Goal: Transaction & Acquisition: Subscribe to service/newsletter

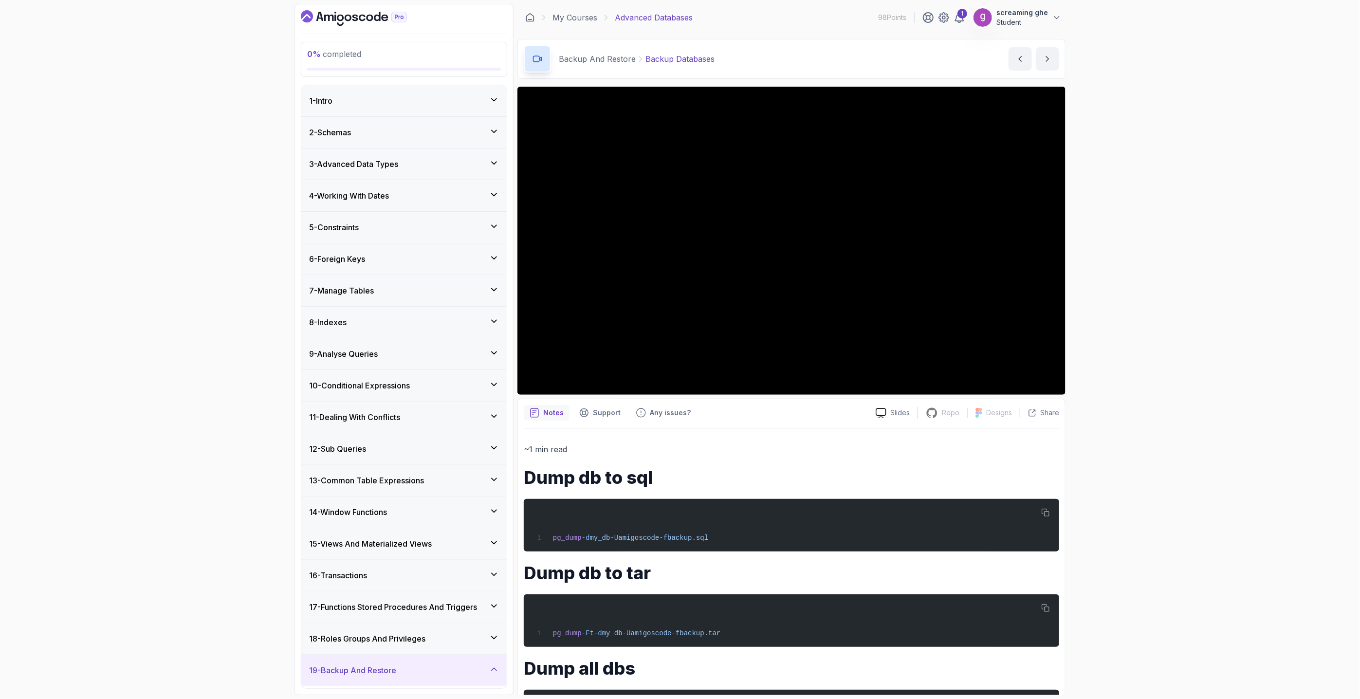
scroll to position [297, 0]
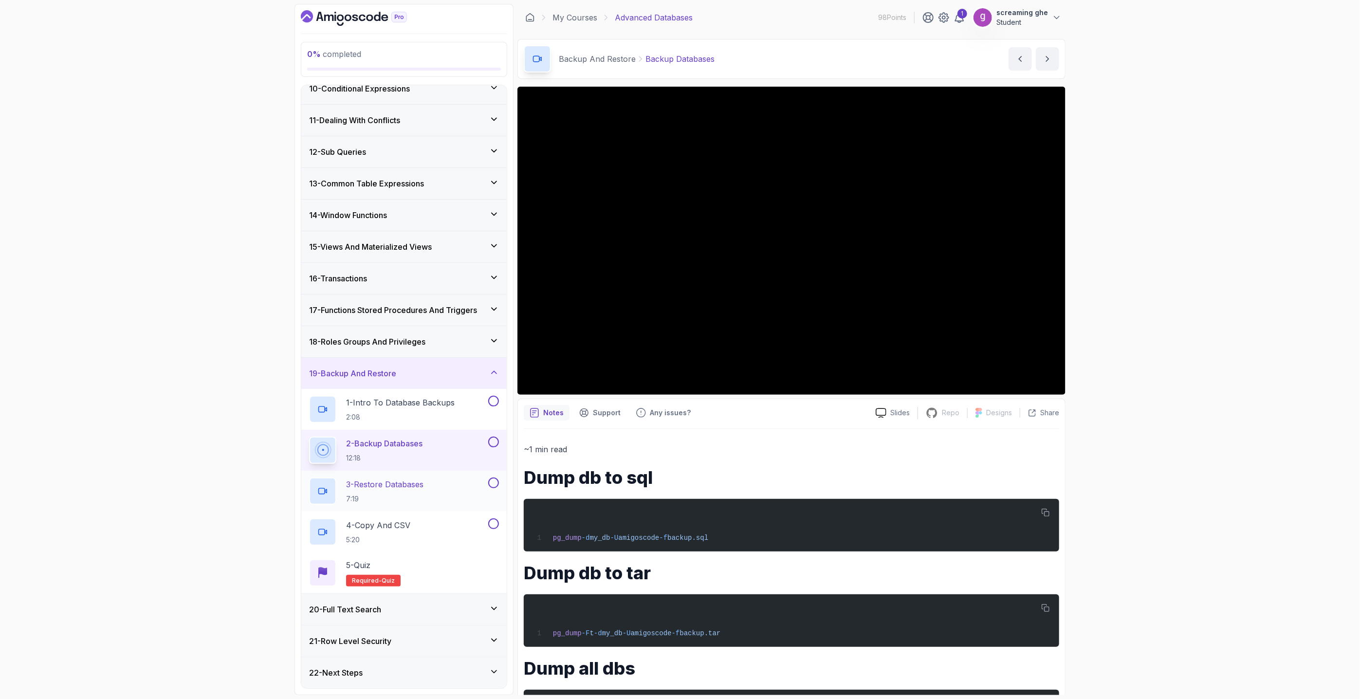
click at [416, 499] on p "7:19" at bounding box center [384, 499] width 77 height 10
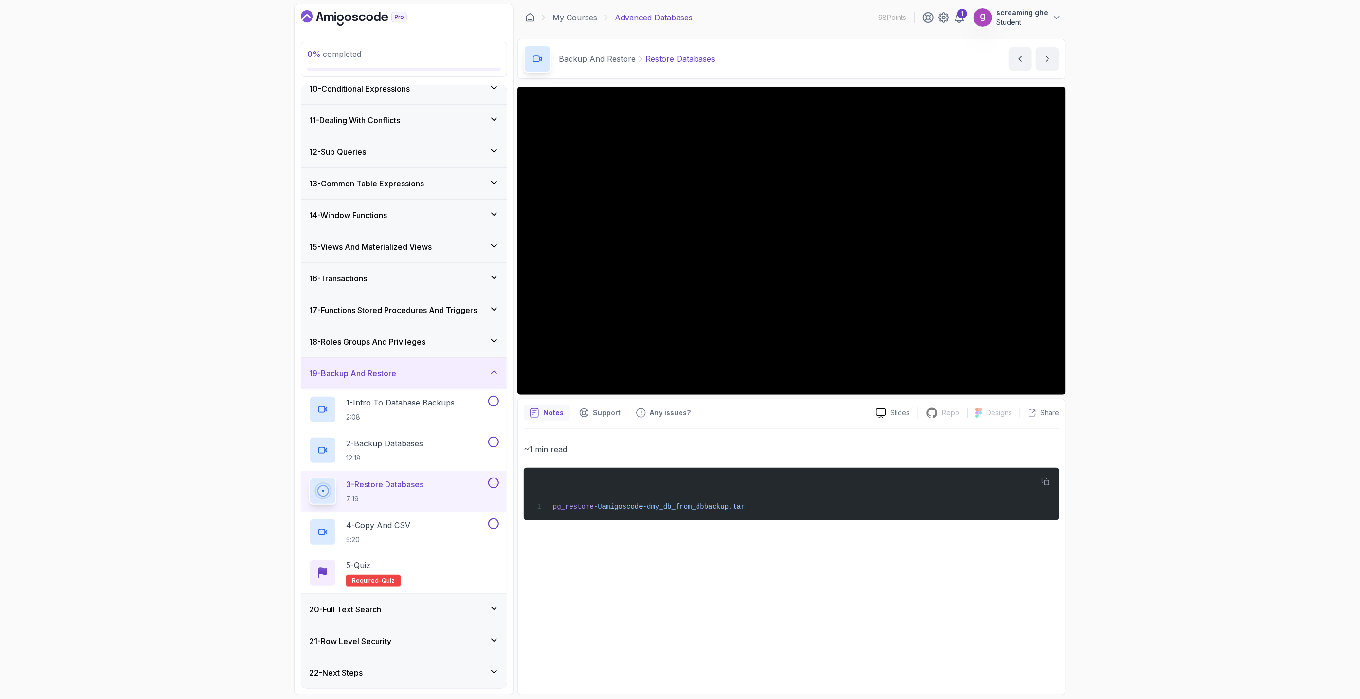
click at [837, 599] on div "~1 min read pg_restore -U amigoscode -d my_db_from_db backup.tar" at bounding box center [791, 559] width 535 height 260
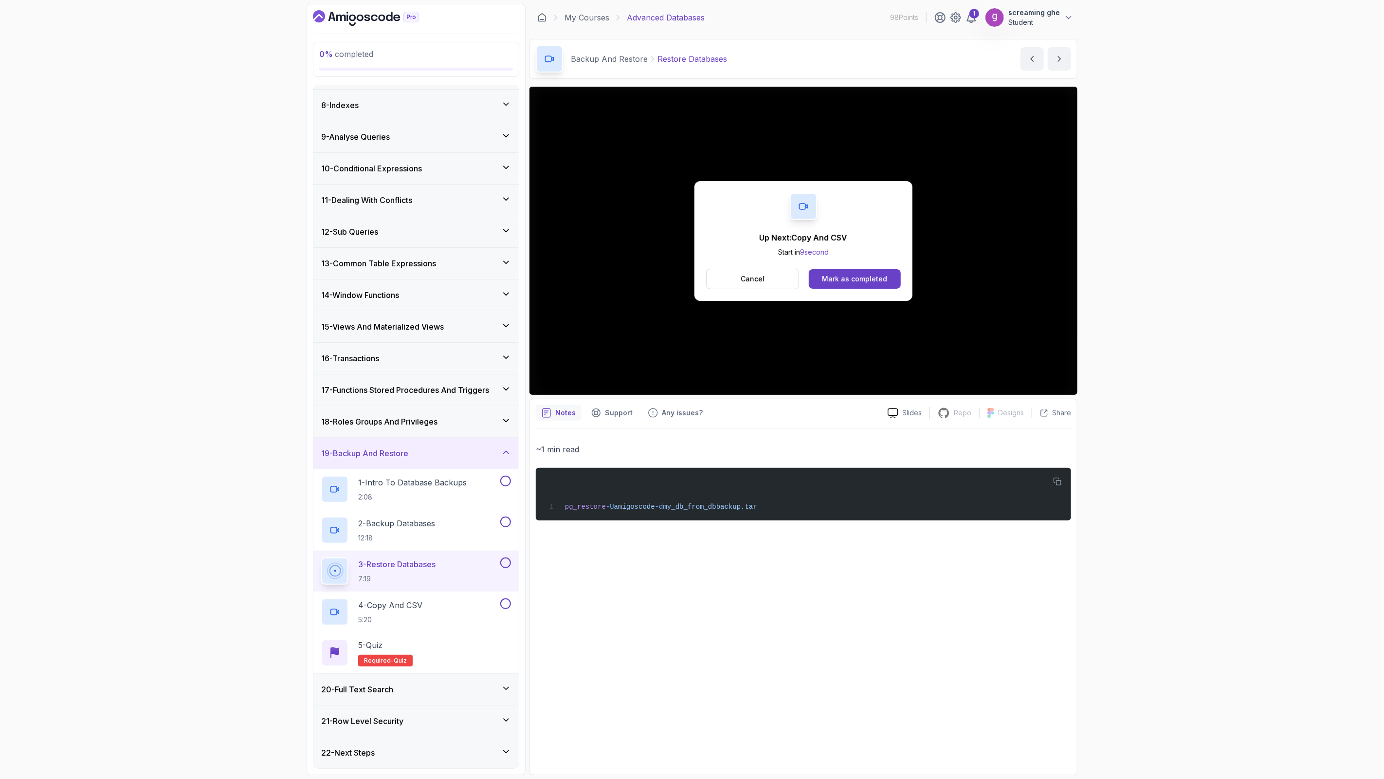
scroll to position [297, 0]
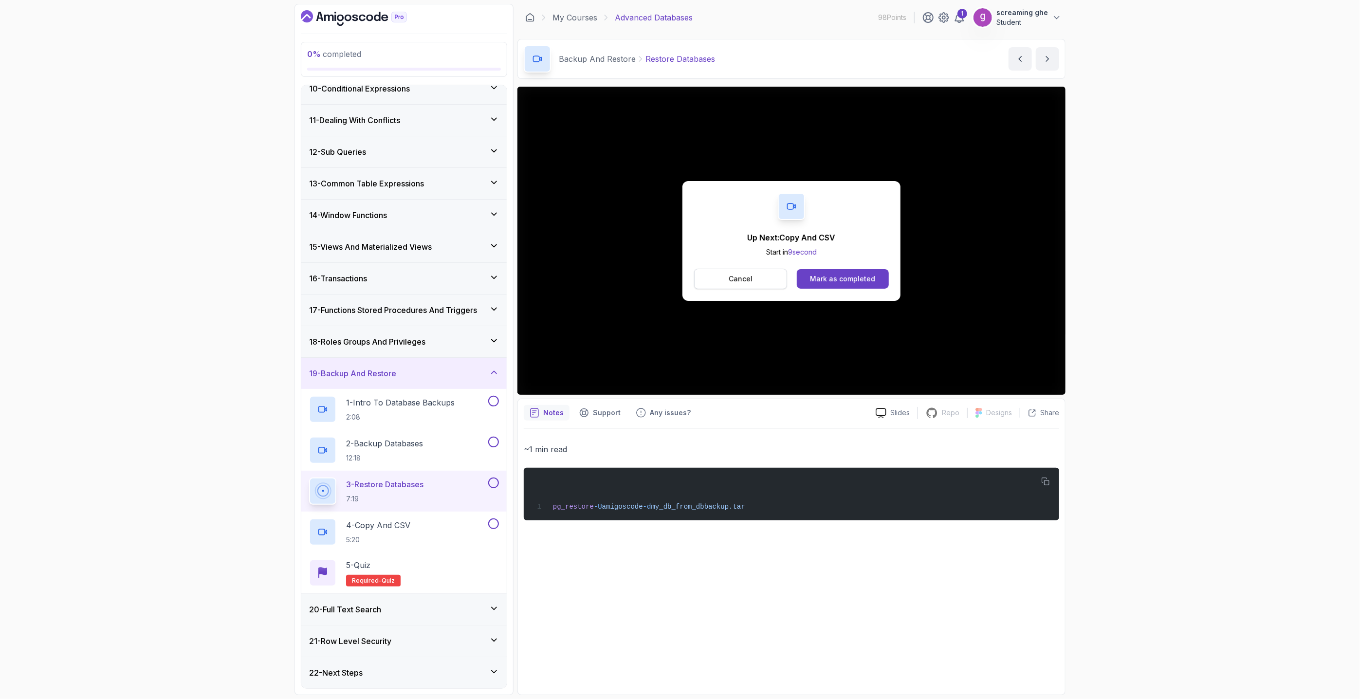
click at [727, 277] on button "Cancel" at bounding box center [740, 279] width 93 height 20
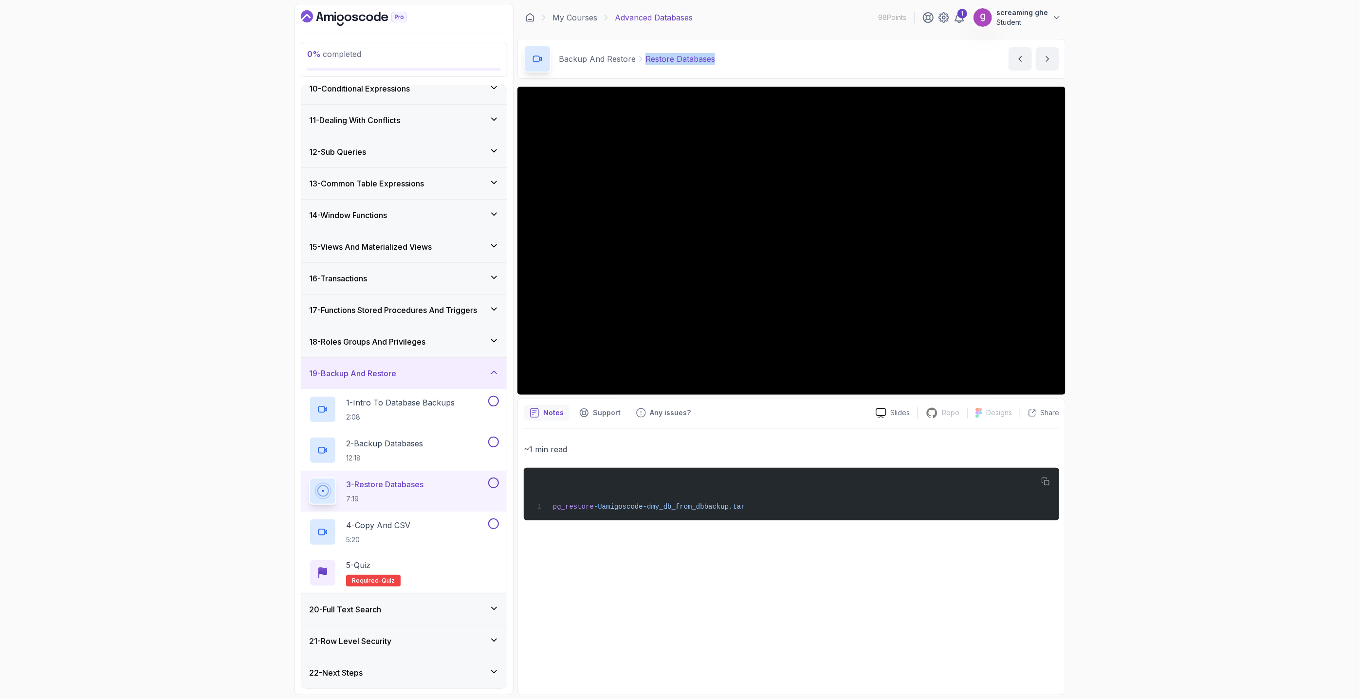
drag, startPoint x: 727, startPoint y: 66, endPoint x: 637, endPoint y: 59, distance: 89.8
click at [637, 59] on div "Backup And Restore Restore Databases Restore Databases by nelson" at bounding box center [791, 59] width 548 height 40
copy p "Restore Databases"
click at [407, 532] on h2 "4 - Copy And CSV 5:20" at bounding box center [378, 531] width 64 height 25
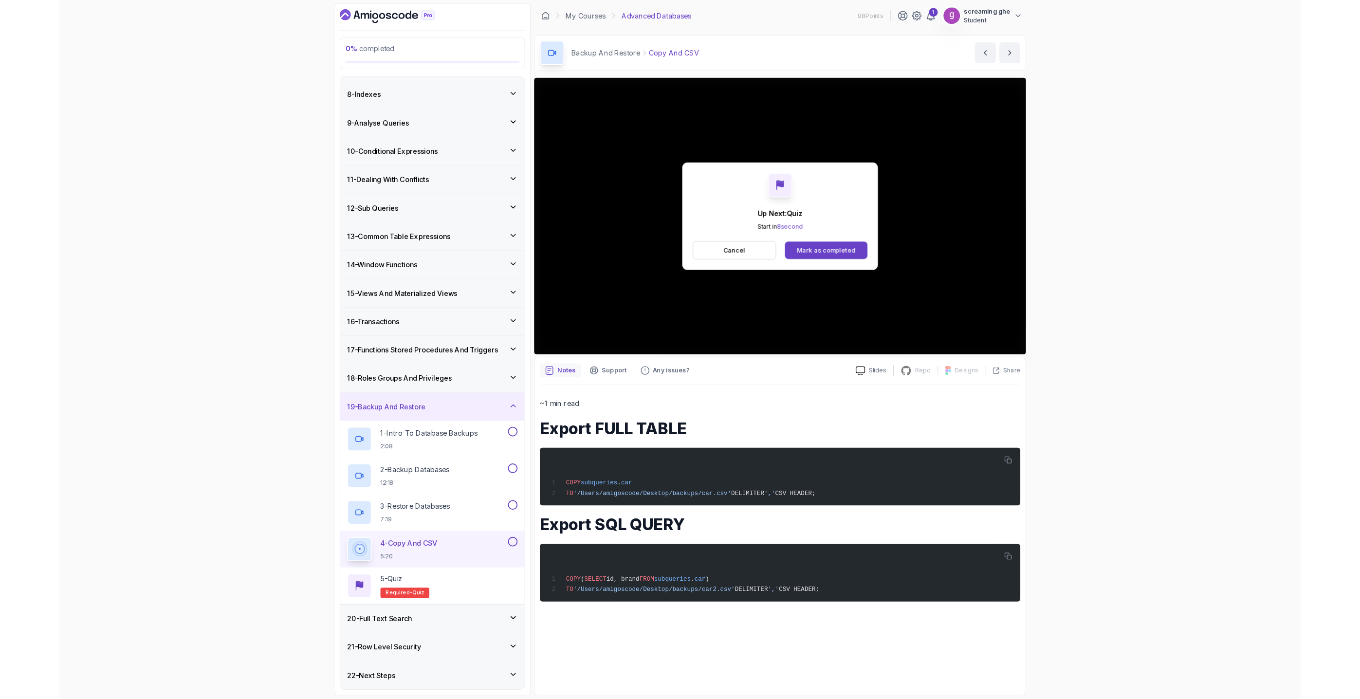
scroll to position [297, 0]
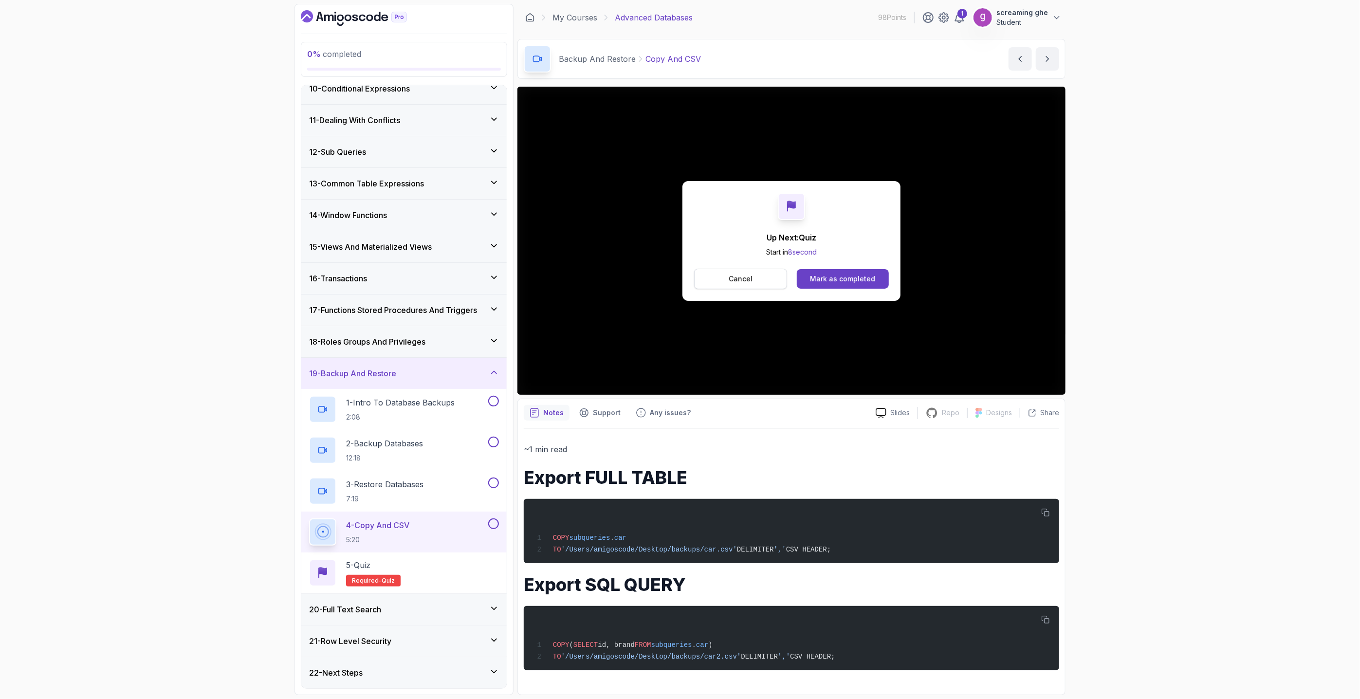
click at [758, 280] on button "Cancel" at bounding box center [740, 279] width 93 height 20
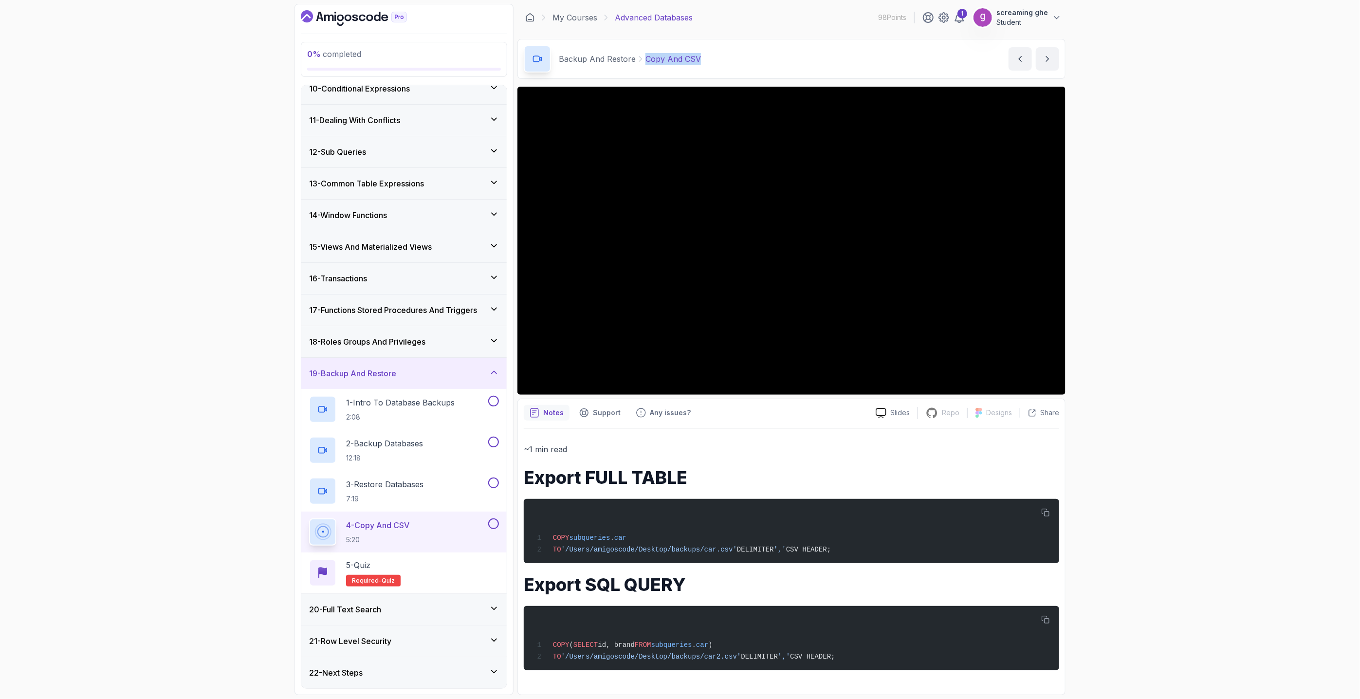
copy p "Copy And CSV"
drag, startPoint x: 669, startPoint y: 54, endPoint x: 642, endPoint y: 53, distance: 26.8
click at [642, 53] on div "Backup And Restore Copy And CSV Copy And CSV by nelson" at bounding box center [791, 59] width 548 height 40
drag, startPoint x: 54, startPoint y: 382, endPoint x: 71, endPoint y: 377, distance: 18.2
click at [54, 382] on div "0 % completed 1 - Intro 2 - Schemas 3 - Advanced Data Types 4 - Working With Da…" at bounding box center [680, 349] width 1360 height 699
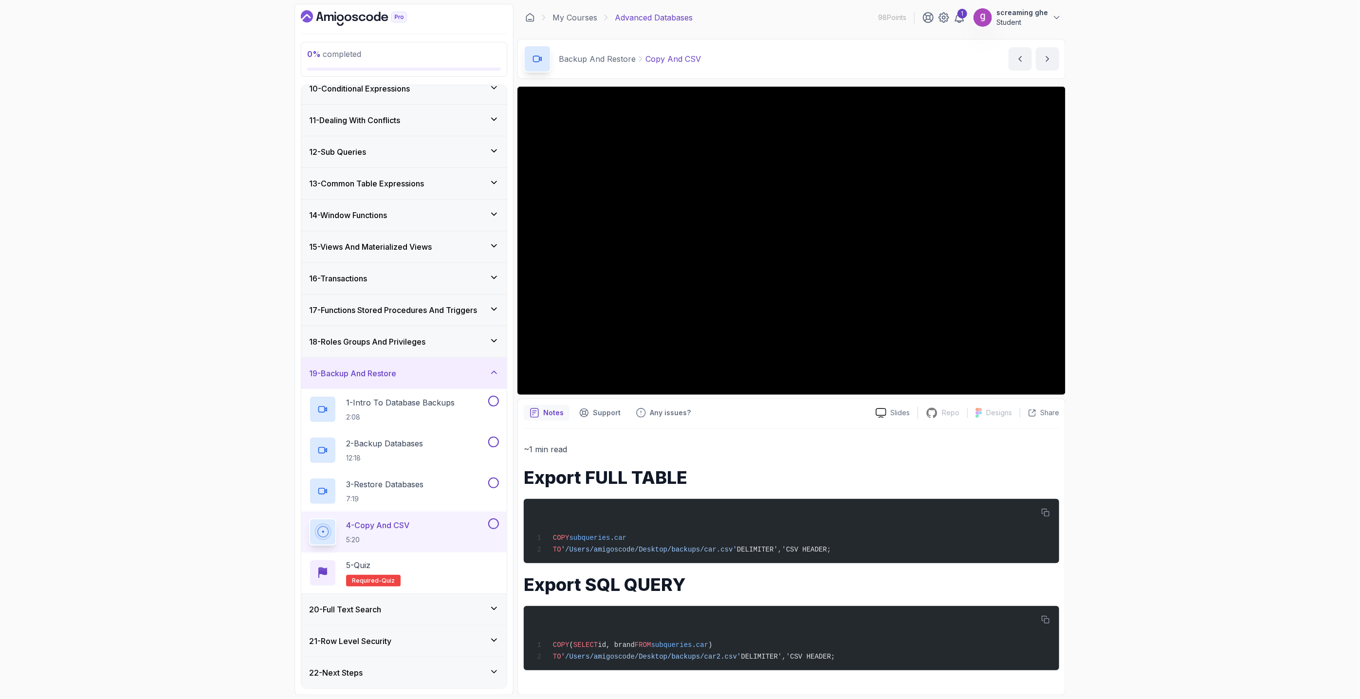
click at [390, 612] on div "20 - Full Text Search" at bounding box center [404, 609] width 190 height 12
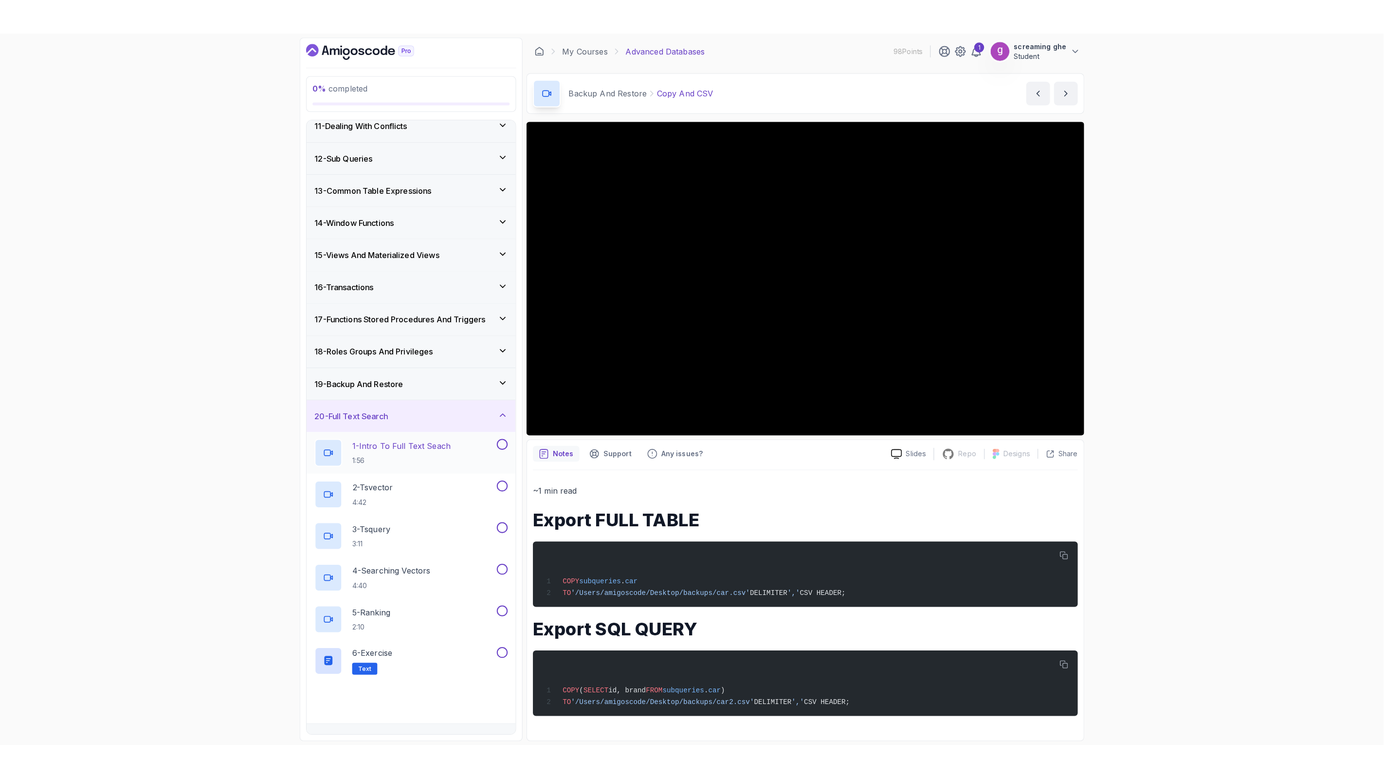
scroll to position [379, 0]
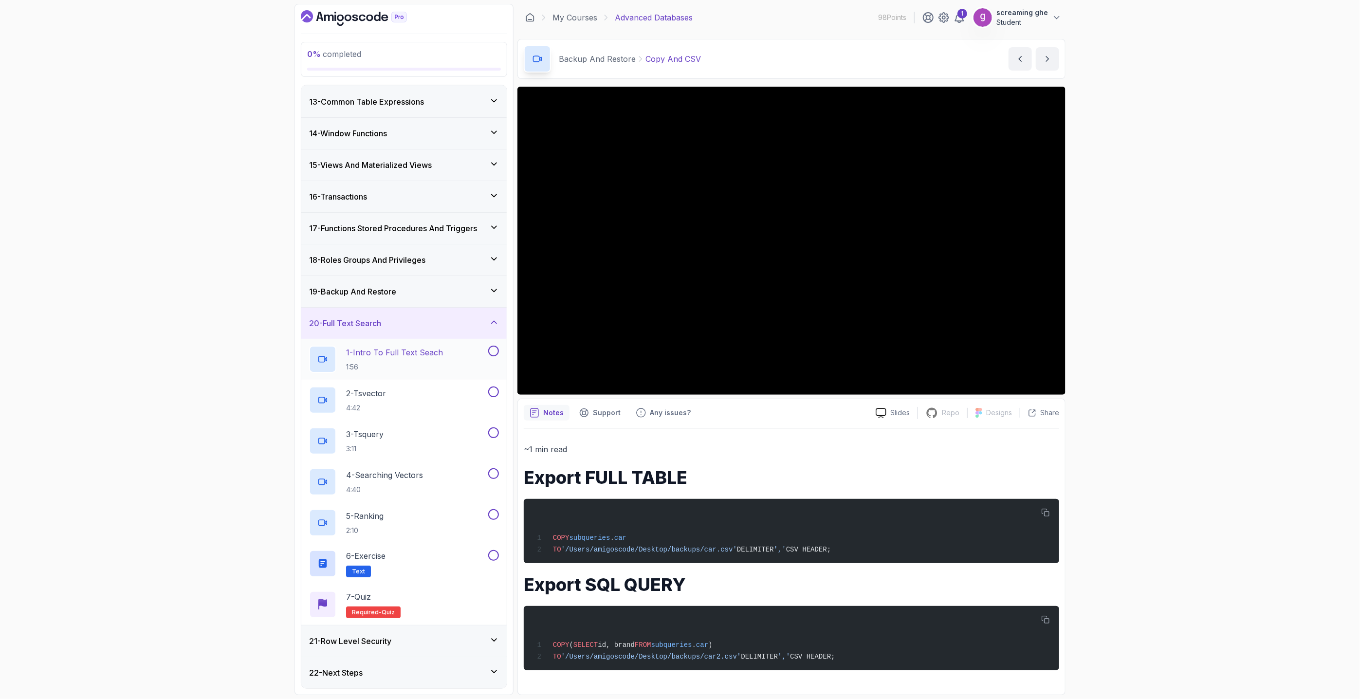
click at [410, 365] on p "1:56" at bounding box center [394, 367] width 97 height 10
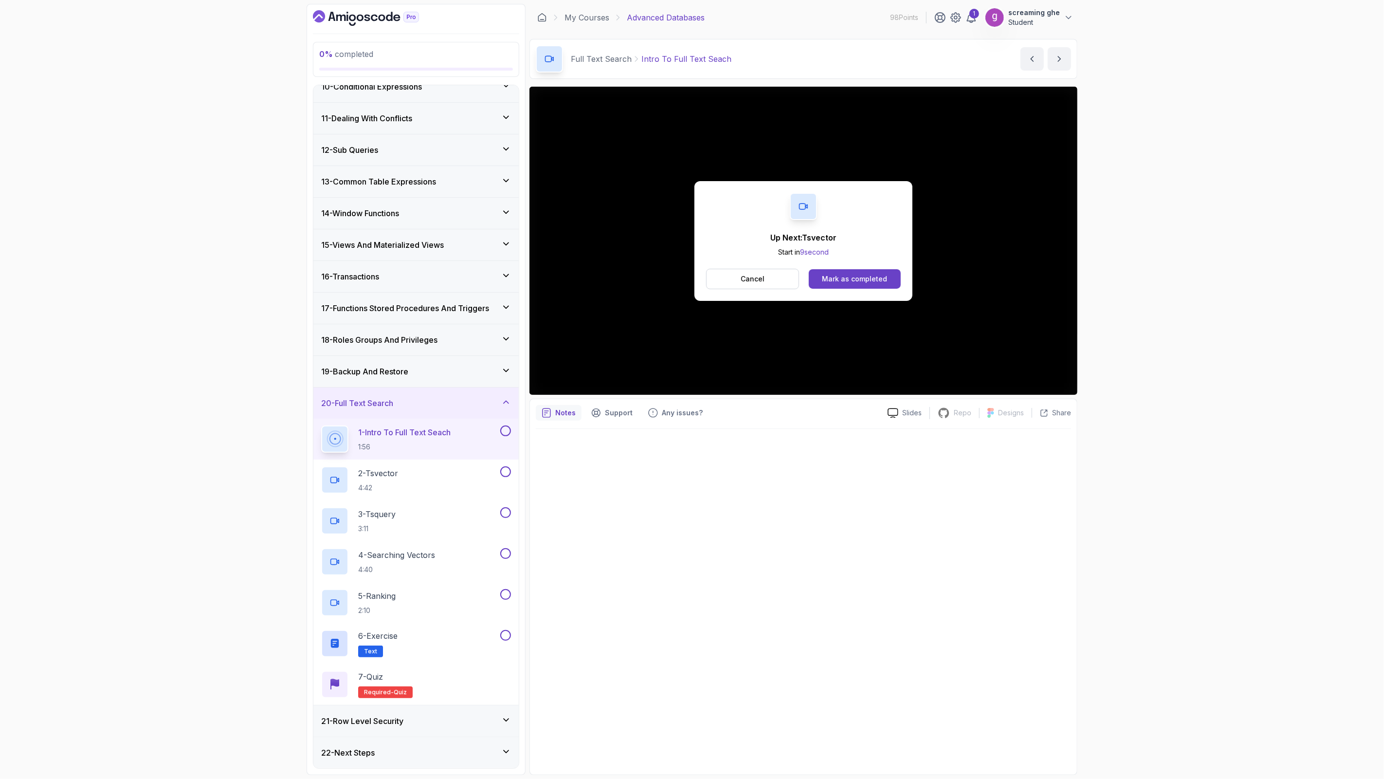
scroll to position [379, 0]
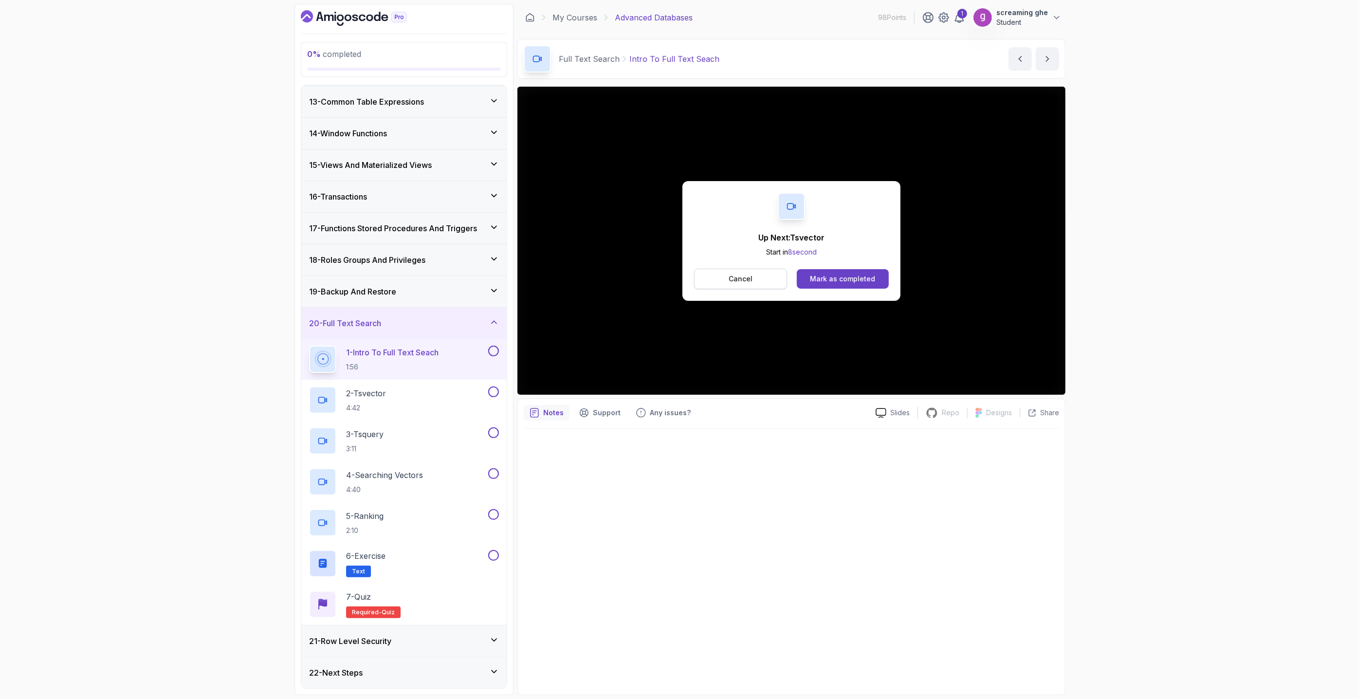
click at [746, 282] on p "Cancel" at bounding box center [740, 279] width 24 height 10
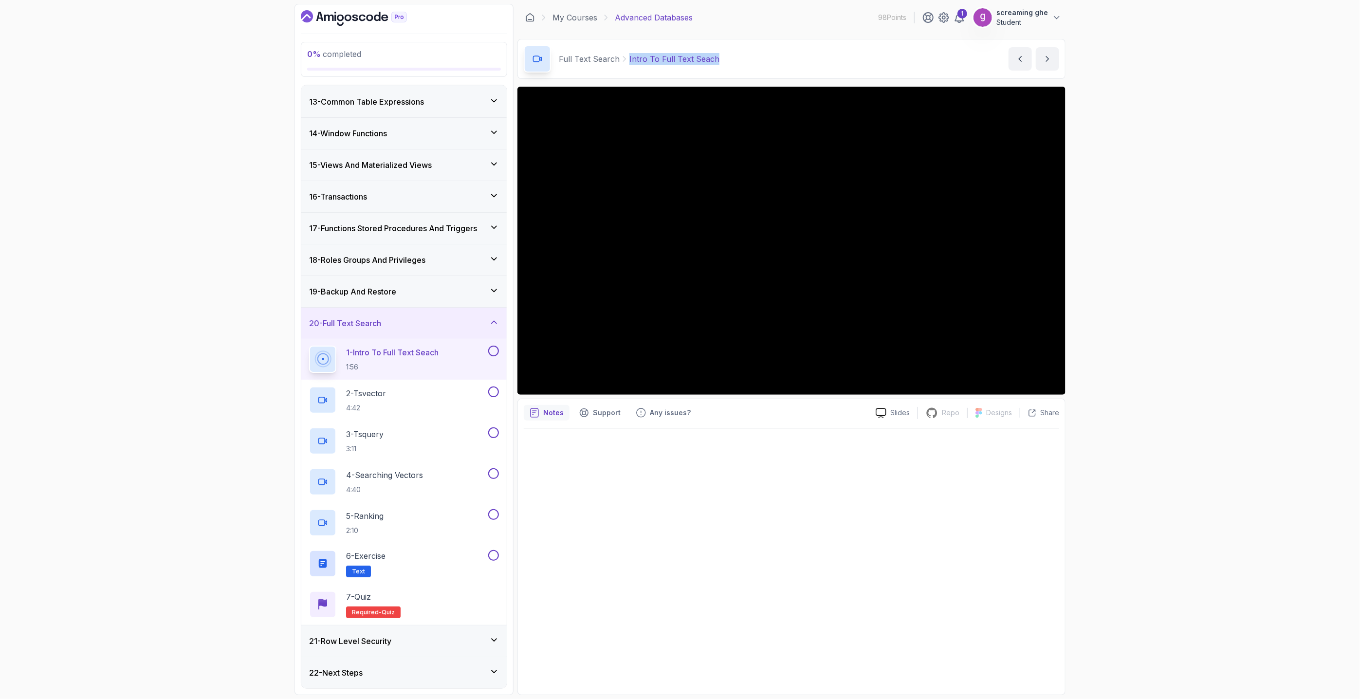
copy p "Intro To Full Text Seach"
drag, startPoint x: 712, startPoint y: 65, endPoint x: 626, endPoint y: 65, distance: 85.6
click at [626, 65] on div "Full Text Search Intro To Full Text Seach Intro To Full Text Seach by nelson" at bounding box center [791, 59] width 548 height 40
click at [382, 395] on p "2 - Tsvector" at bounding box center [366, 393] width 40 height 12
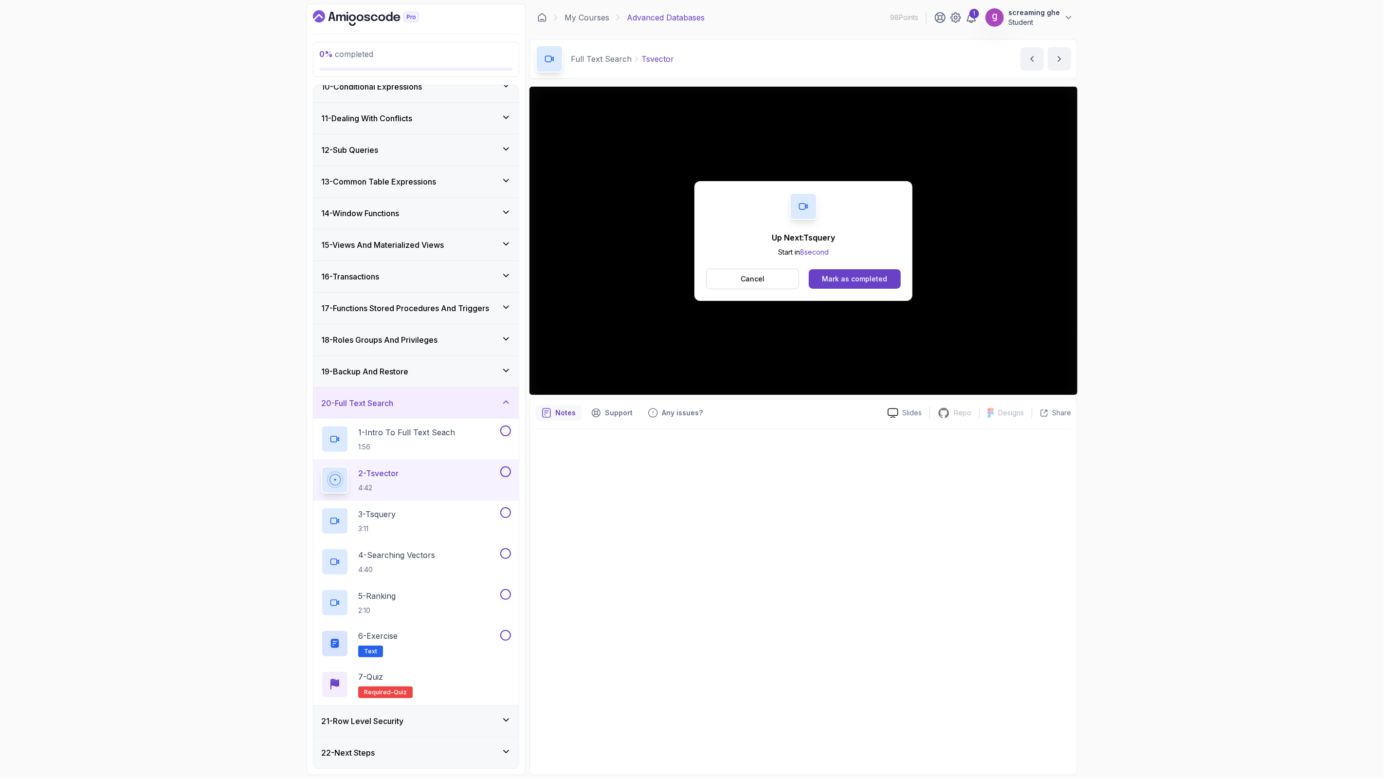
scroll to position [379, 0]
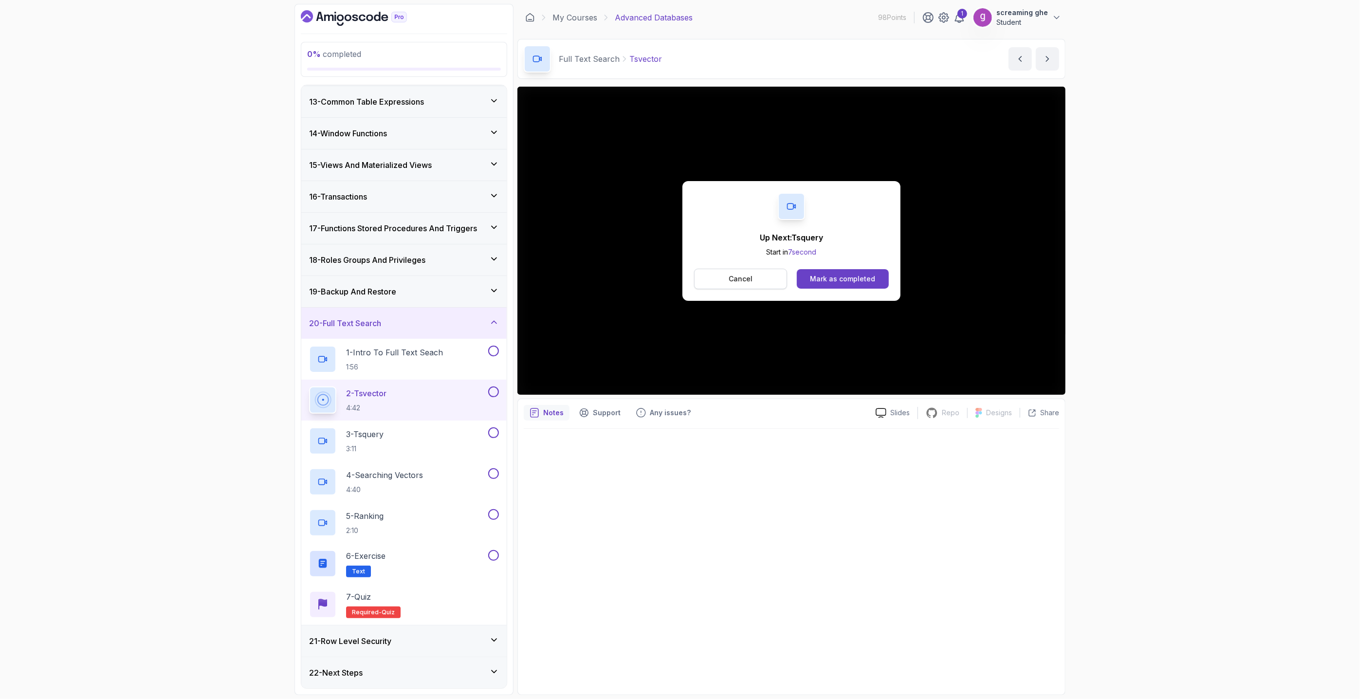
click at [736, 275] on p "Cancel" at bounding box center [740, 279] width 24 height 10
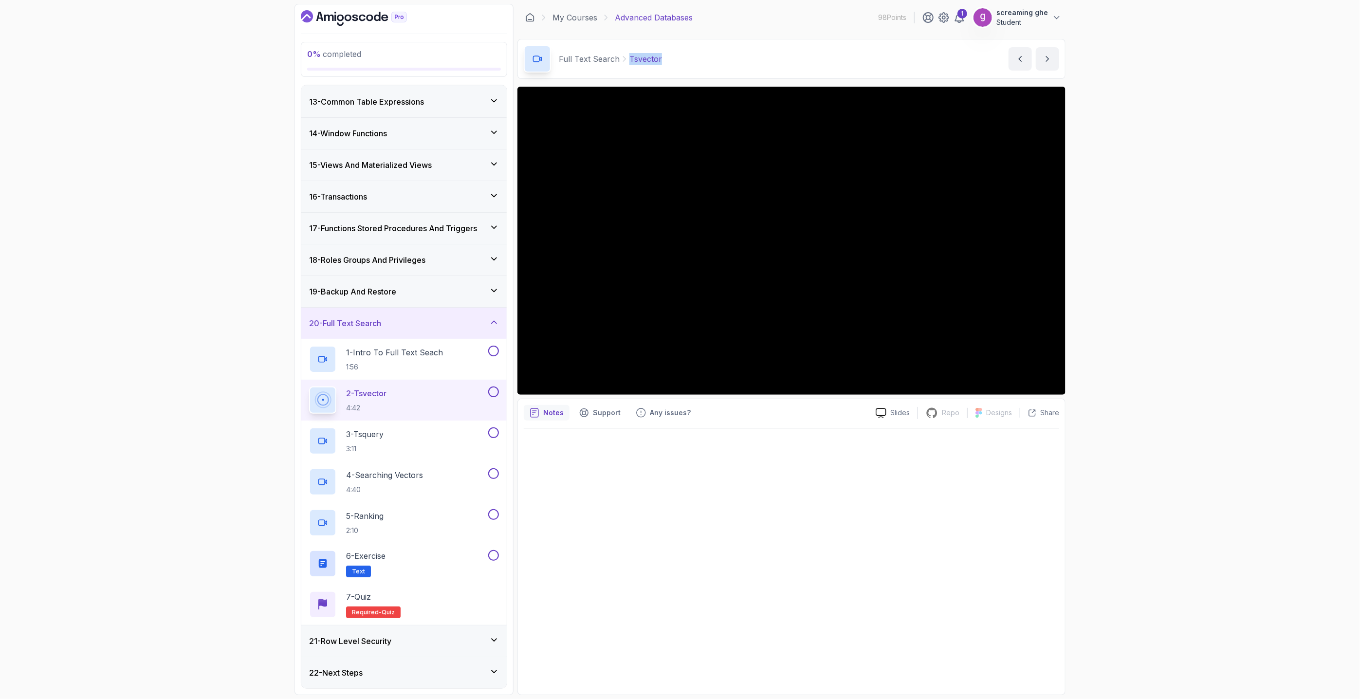
drag, startPoint x: 653, startPoint y: 57, endPoint x: 727, endPoint y: 86, distance: 79.1
click at [625, 57] on div "Full Text Search Tsvector Tsvector by nelson" at bounding box center [791, 59] width 548 height 40
copy p "Tsvector"
click at [354, 440] on p "3 - Tsquery" at bounding box center [364, 434] width 37 height 12
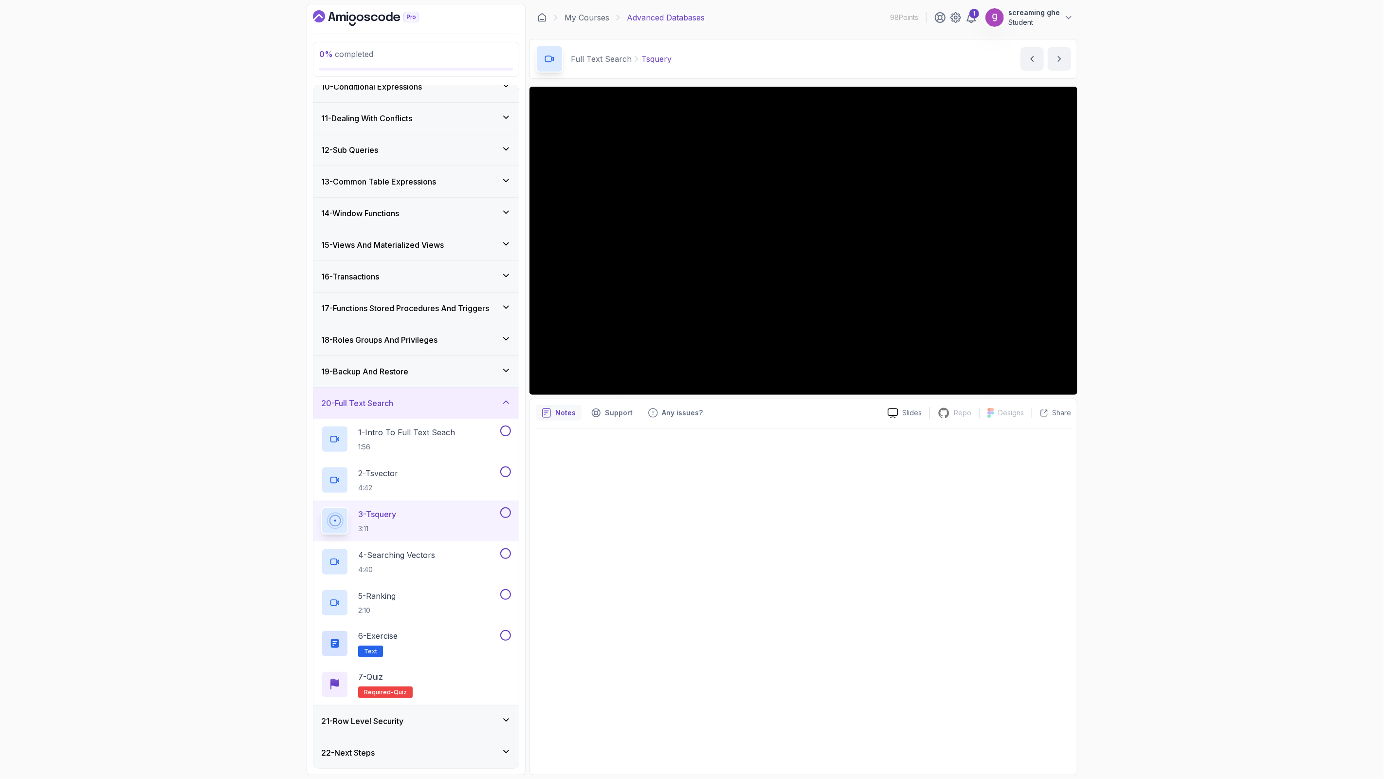
scroll to position [379, 0]
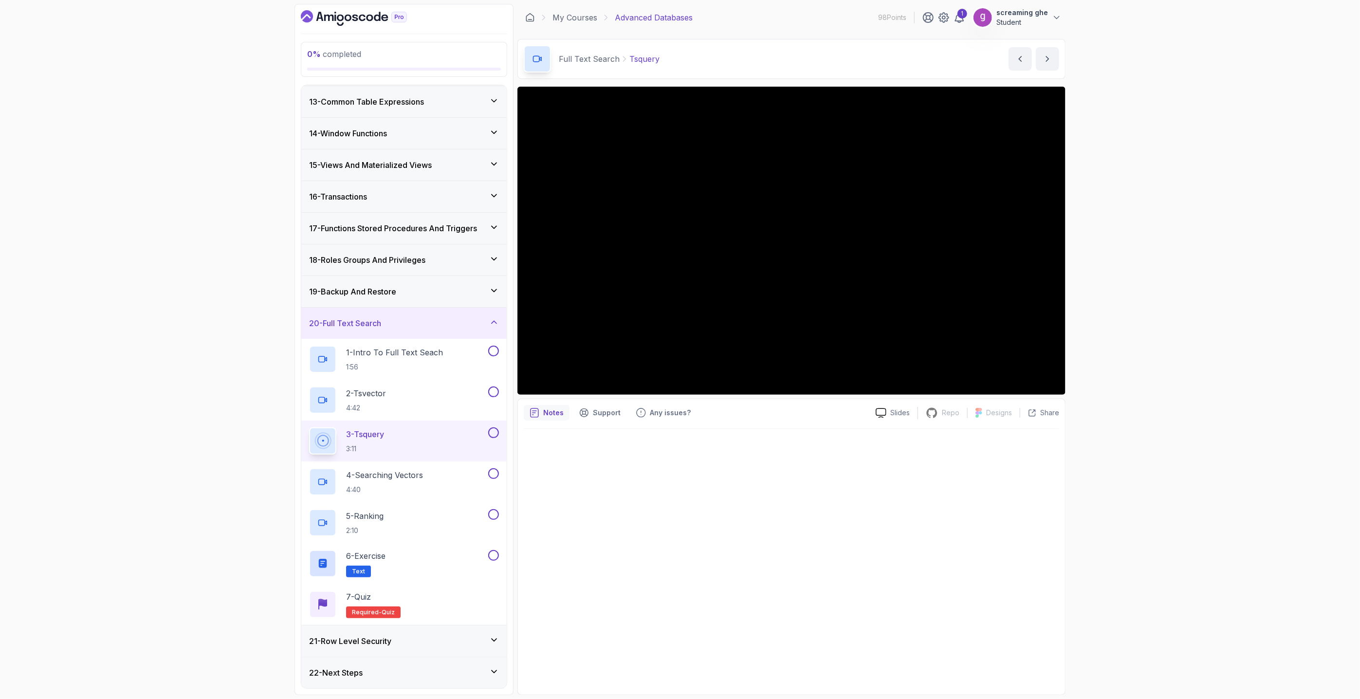
click at [1274, 477] on div "0 % completed 1 - Intro 2 - Schemas 3 - Advanced Data Types 4 - Working With Da…" at bounding box center [680, 349] width 1360 height 699
click at [450, 636] on div "21 - Row Level Security" at bounding box center [404, 641] width 190 height 12
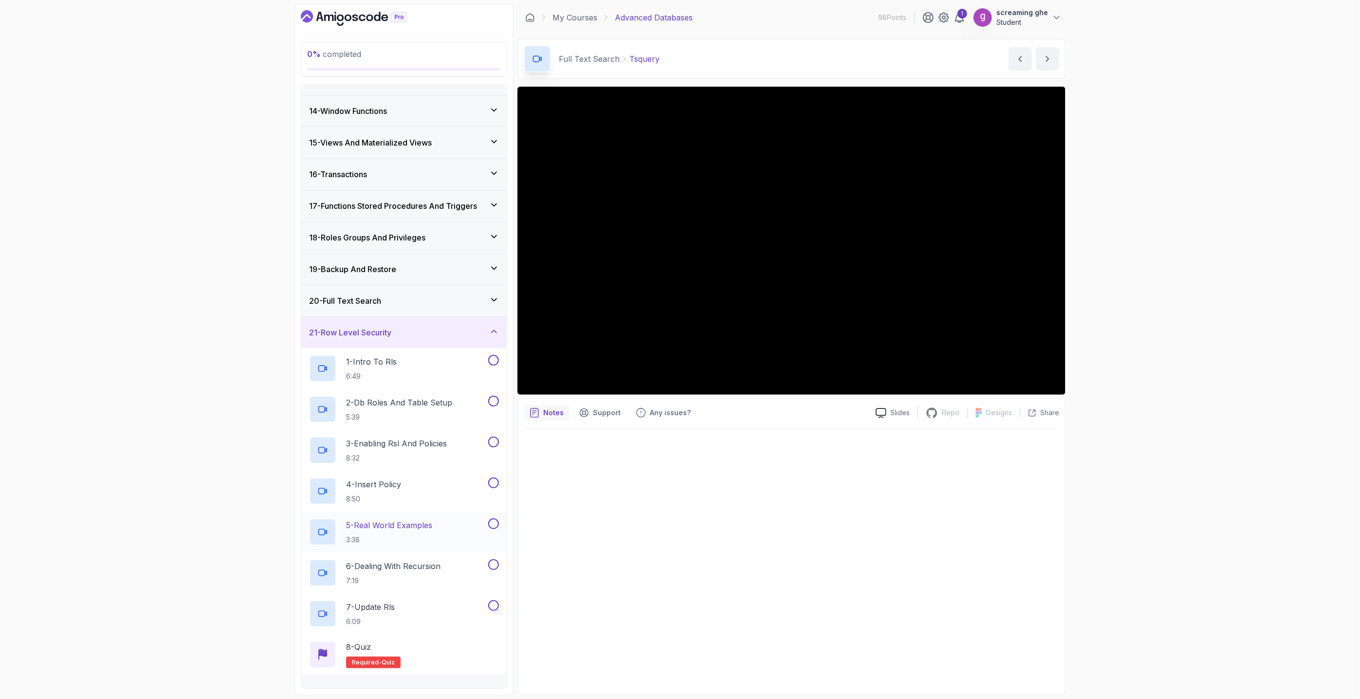
scroll to position [420, 0]
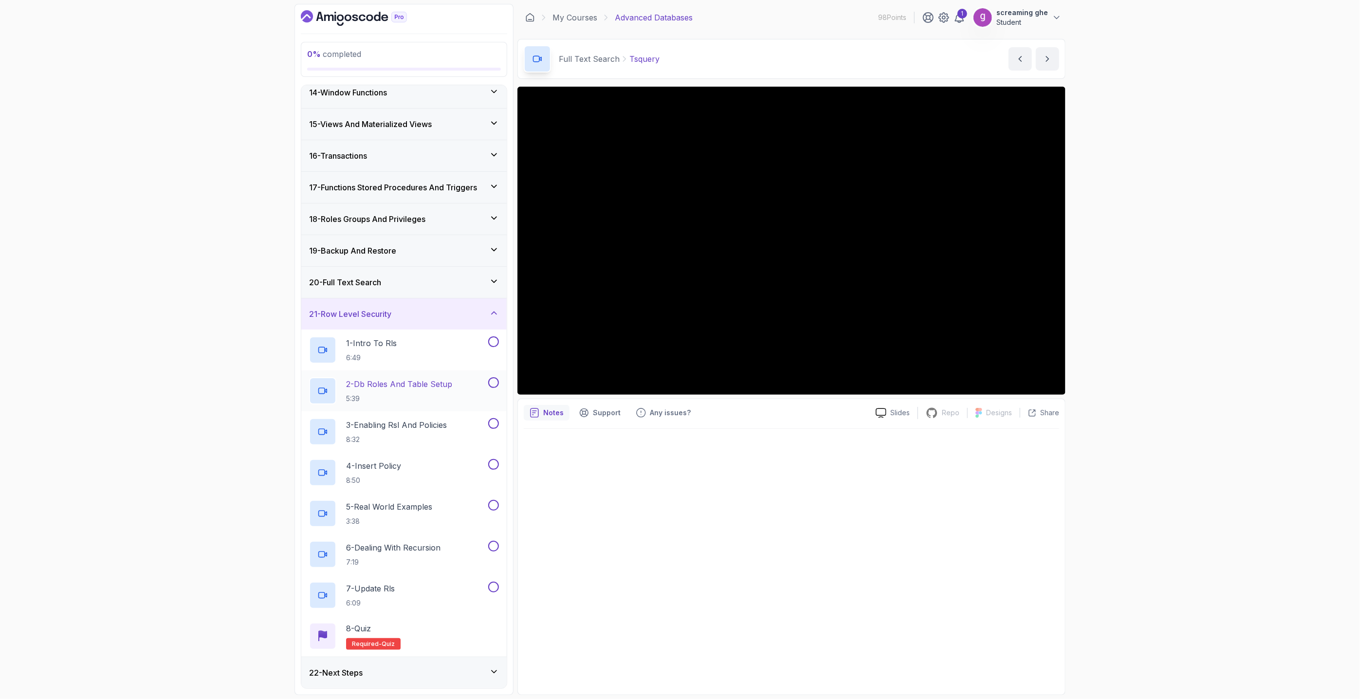
click at [402, 392] on h2 "2 - Db Roles And Table Setup 5:39" at bounding box center [399, 390] width 106 height 25
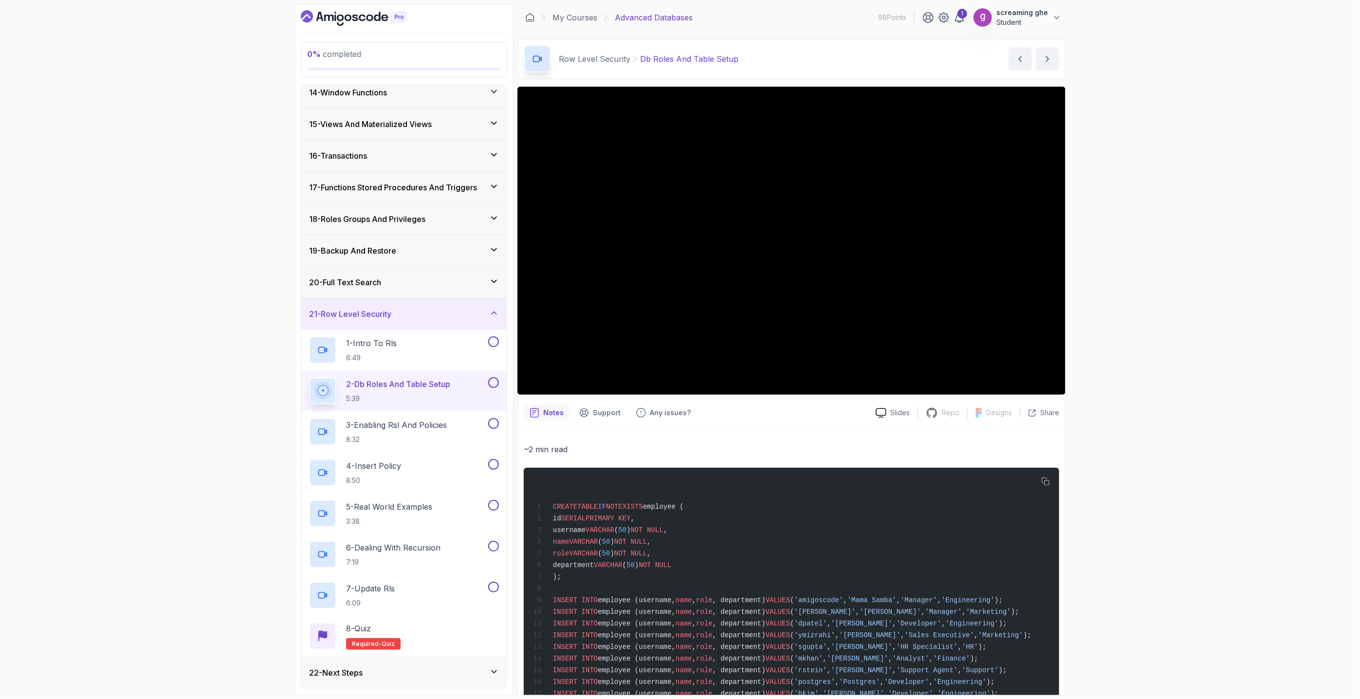
click at [376, 288] on h3 "20 - Full Text Search" at bounding box center [345, 282] width 72 height 12
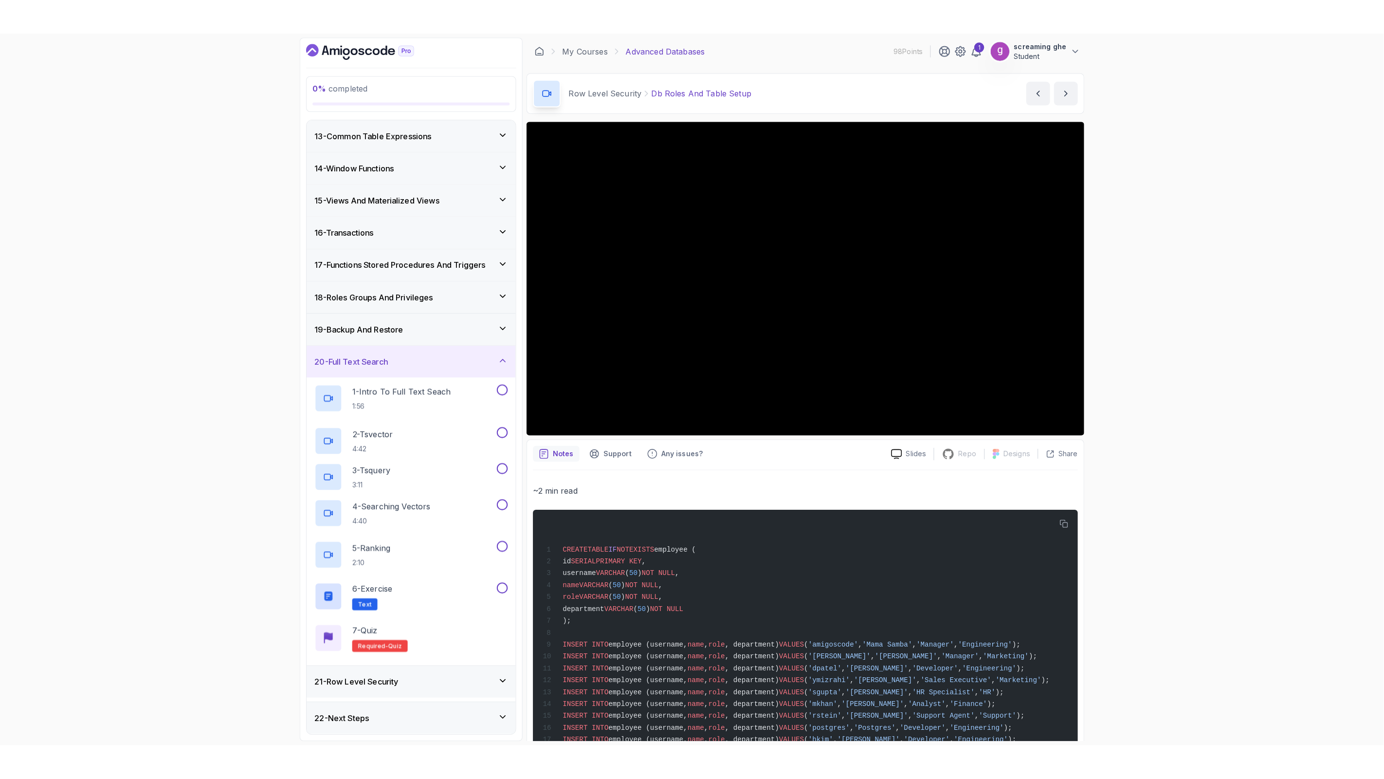
scroll to position [379, 0]
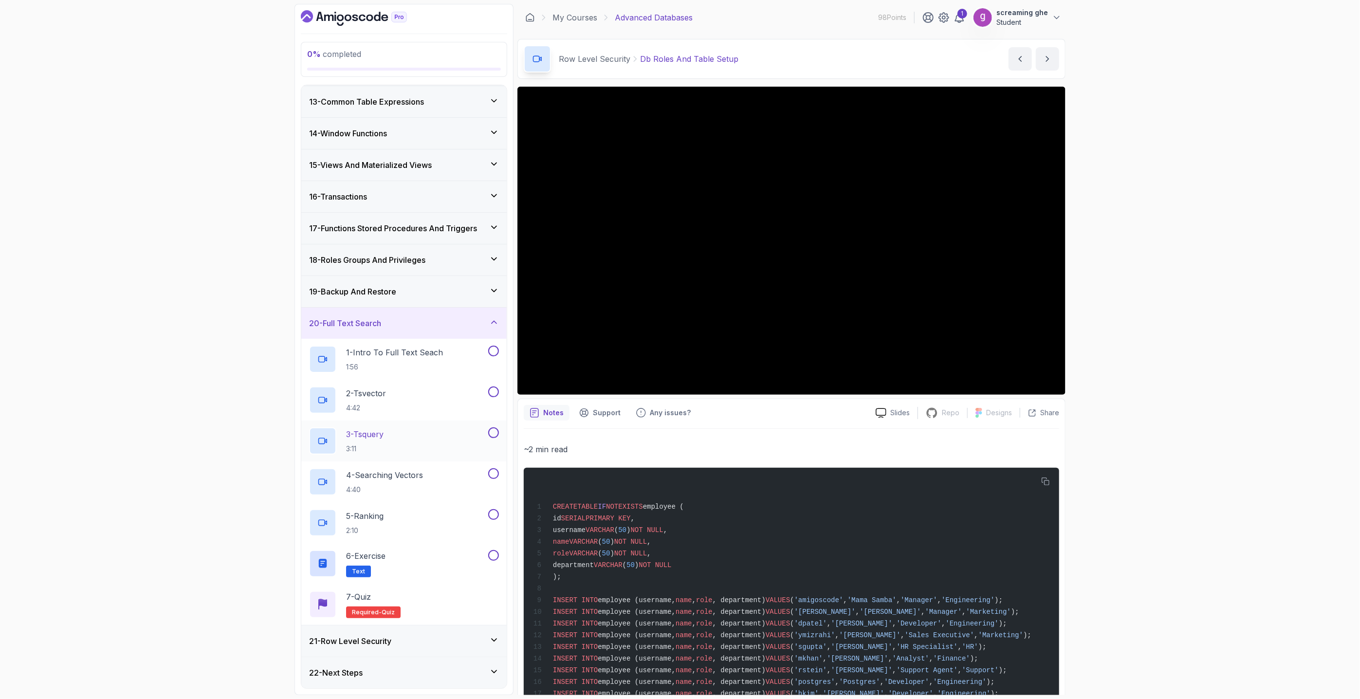
click at [383, 440] on h2 "3 - Tsquery 3:11" at bounding box center [364, 440] width 37 height 25
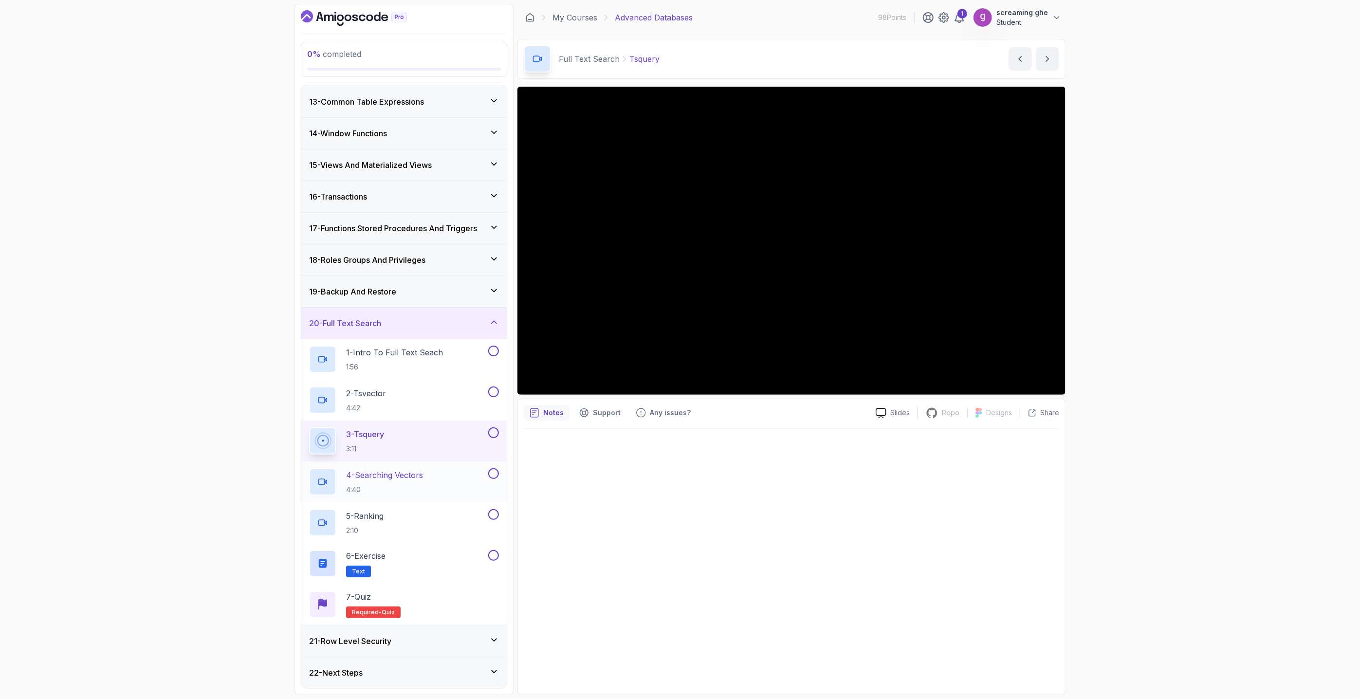
click at [390, 486] on p "4:40" at bounding box center [384, 490] width 77 height 10
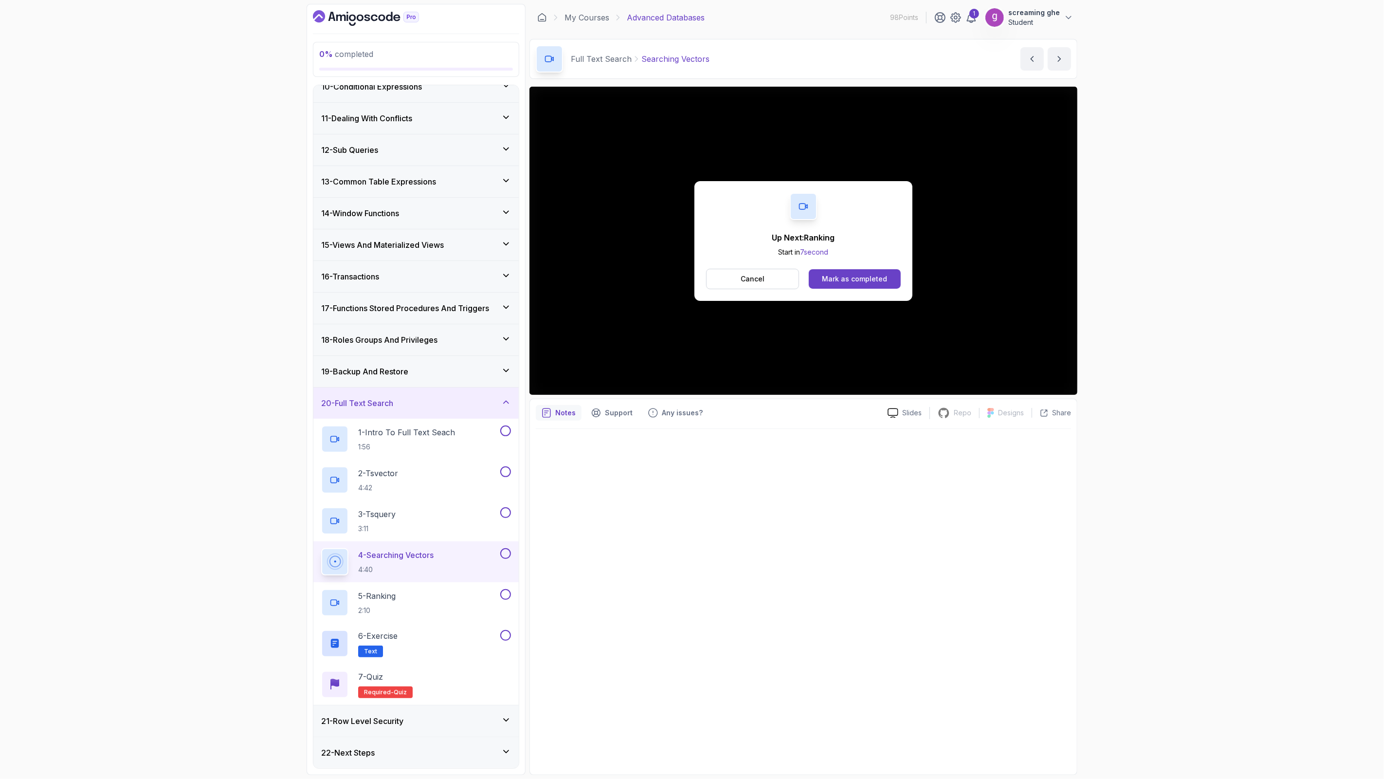
scroll to position [379, 0]
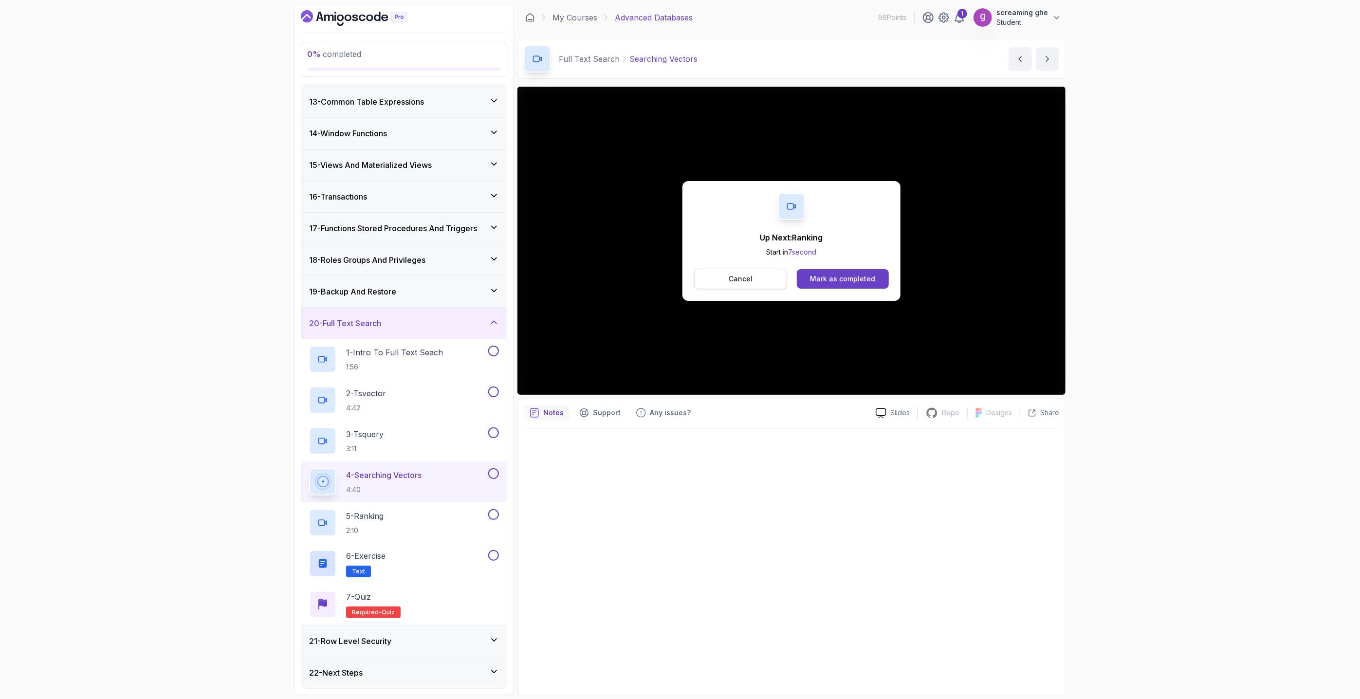
click at [764, 279] on button "Cancel" at bounding box center [740, 279] width 93 height 20
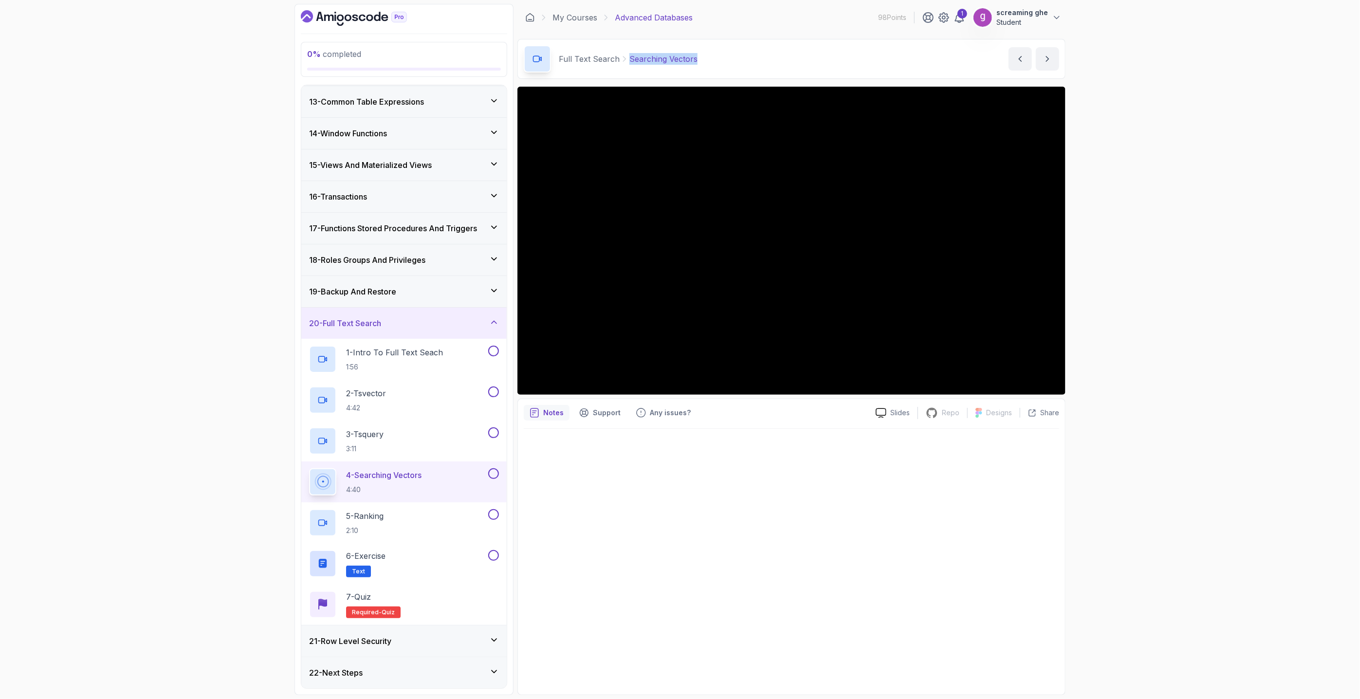
drag, startPoint x: 656, startPoint y: 64, endPoint x: 624, endPoint y: 65, distance: 32.1
click at [624, 65] on div "Full Text Search Searching Vectors Searching Vectors by nelson" at bounding box center [791, 59] width 548 height 40
copy p "Searching Vectors"
click at [404, 522] on div "5 - Ranking 2:10" at bounding box center [397, 522] width 177 height 27
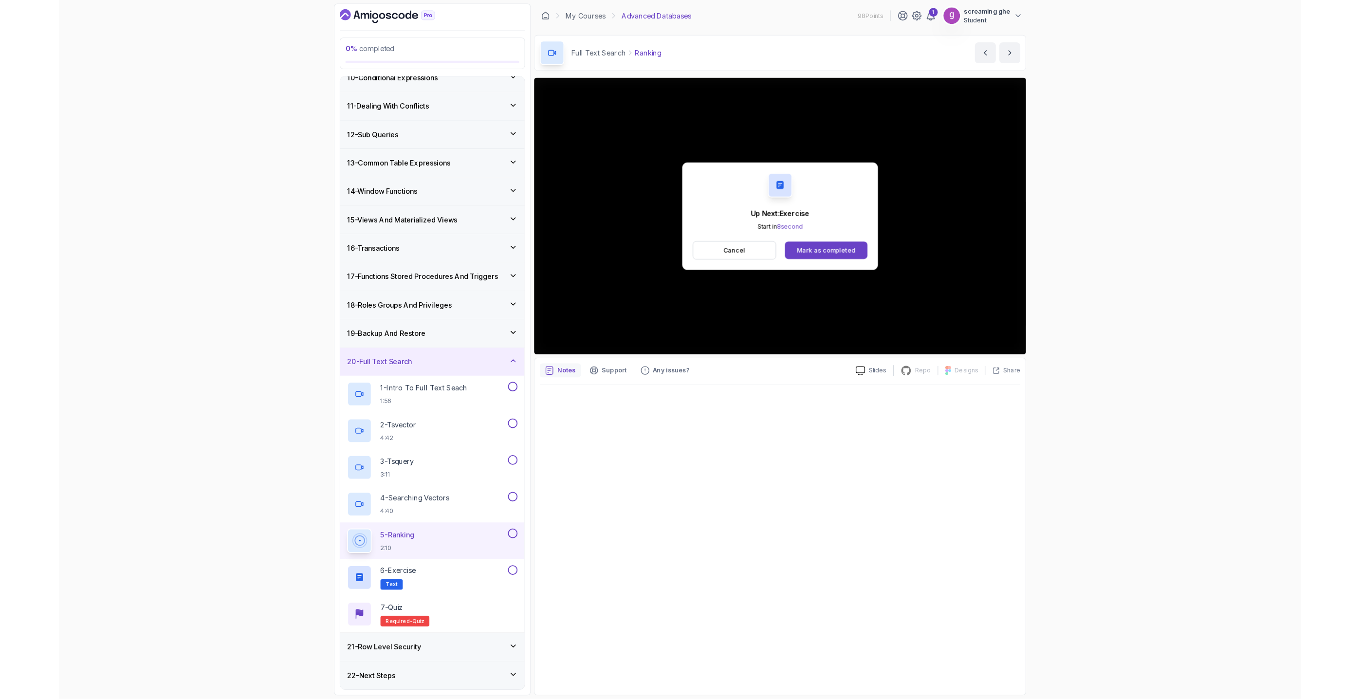
scroll to position [379, 0]
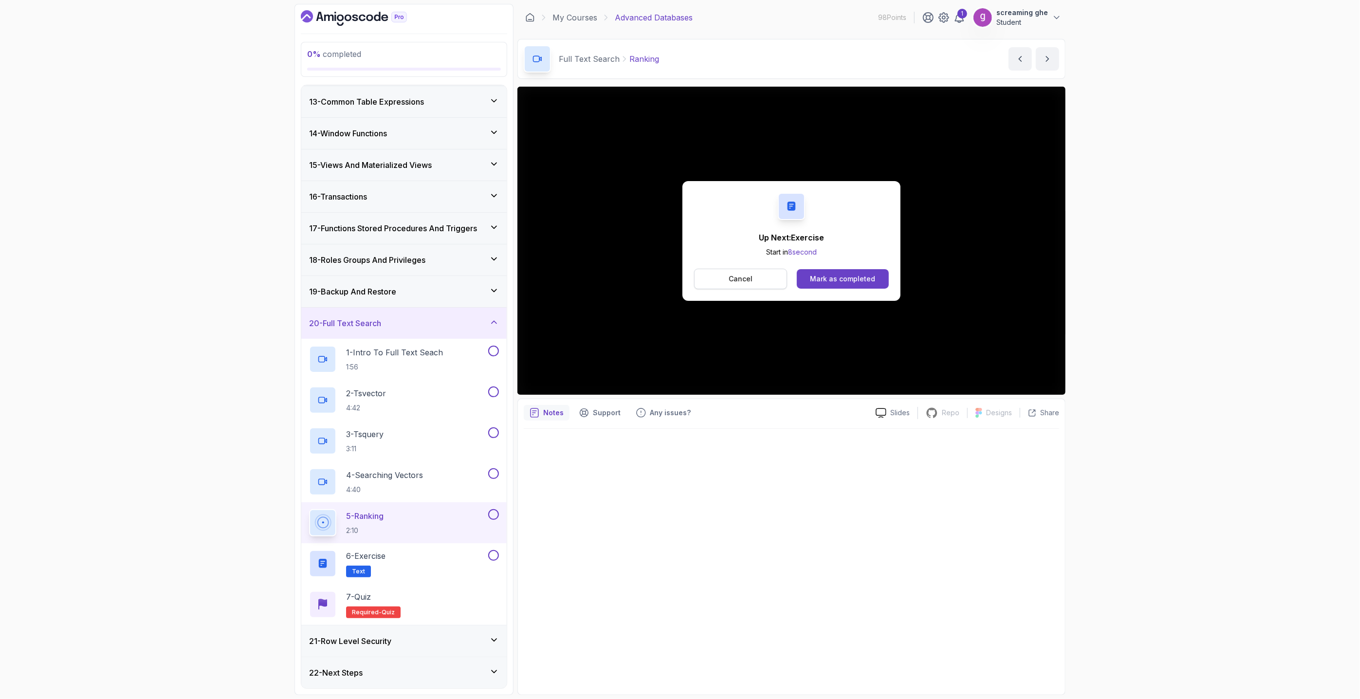
click at [761, 285] on button "Cancel" at bounding box center [740, 279] width 93 height 20
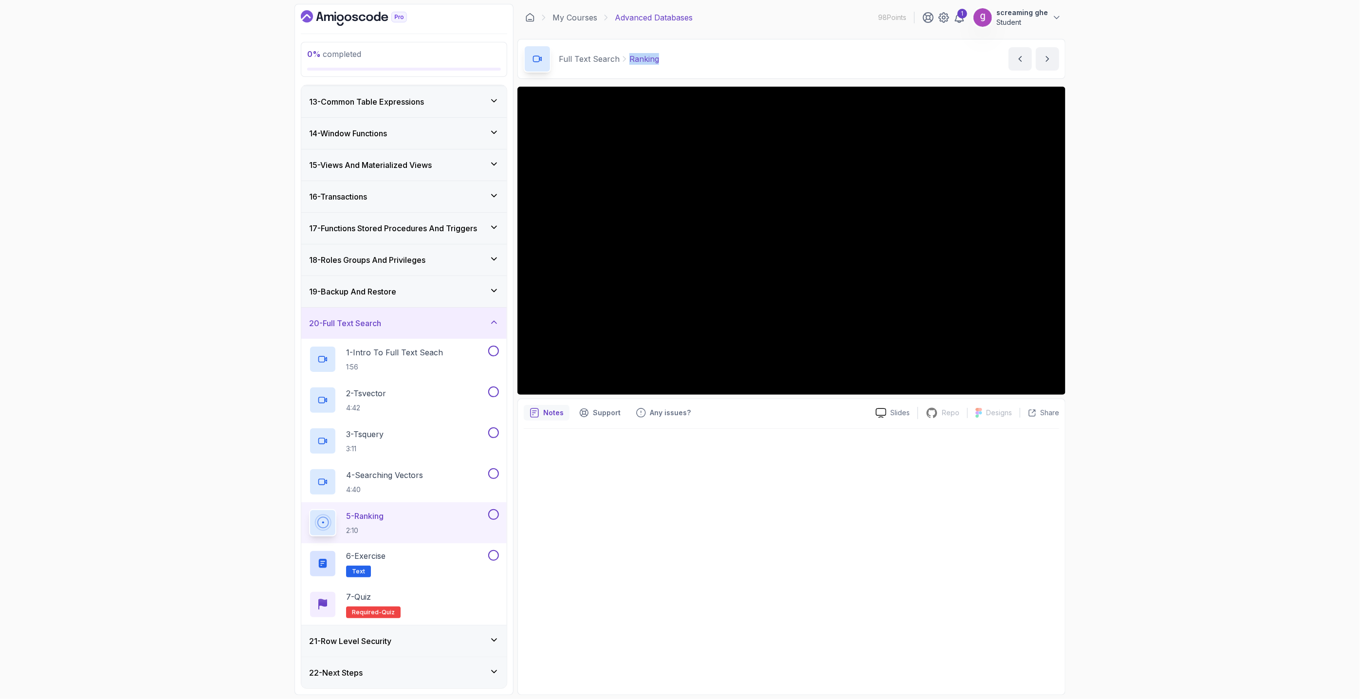
copy p "Ranking"
drag, startPoint x: 655, startPoint y: 60, endPoint x: 628, endPoint y: 59, distance: 26.3
click at [628, 59] on div "Full Text Search Ranking Ranking by nelson" at bounding box center [791, 59] width 548 height 40
click at [403, 571] on div "6 - Exercise Text" at bounding box center [397, 563] width 177 height 27
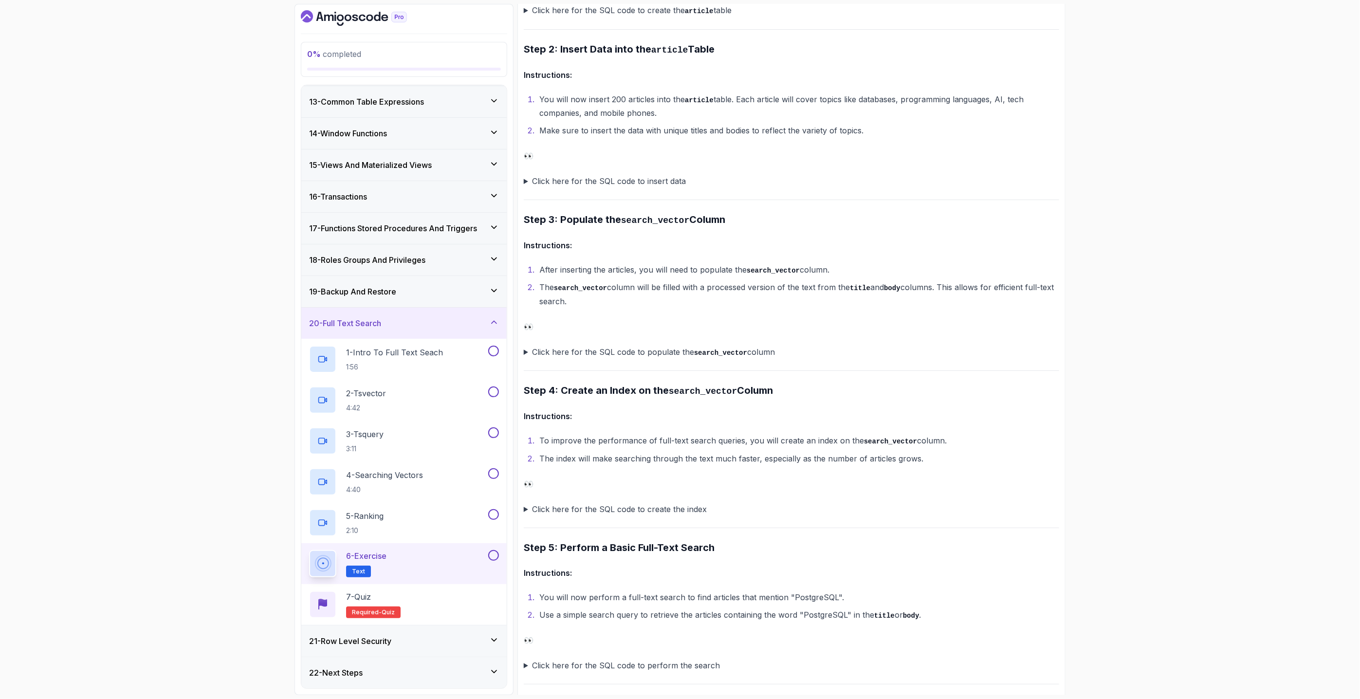
scroll to position [703, 0]
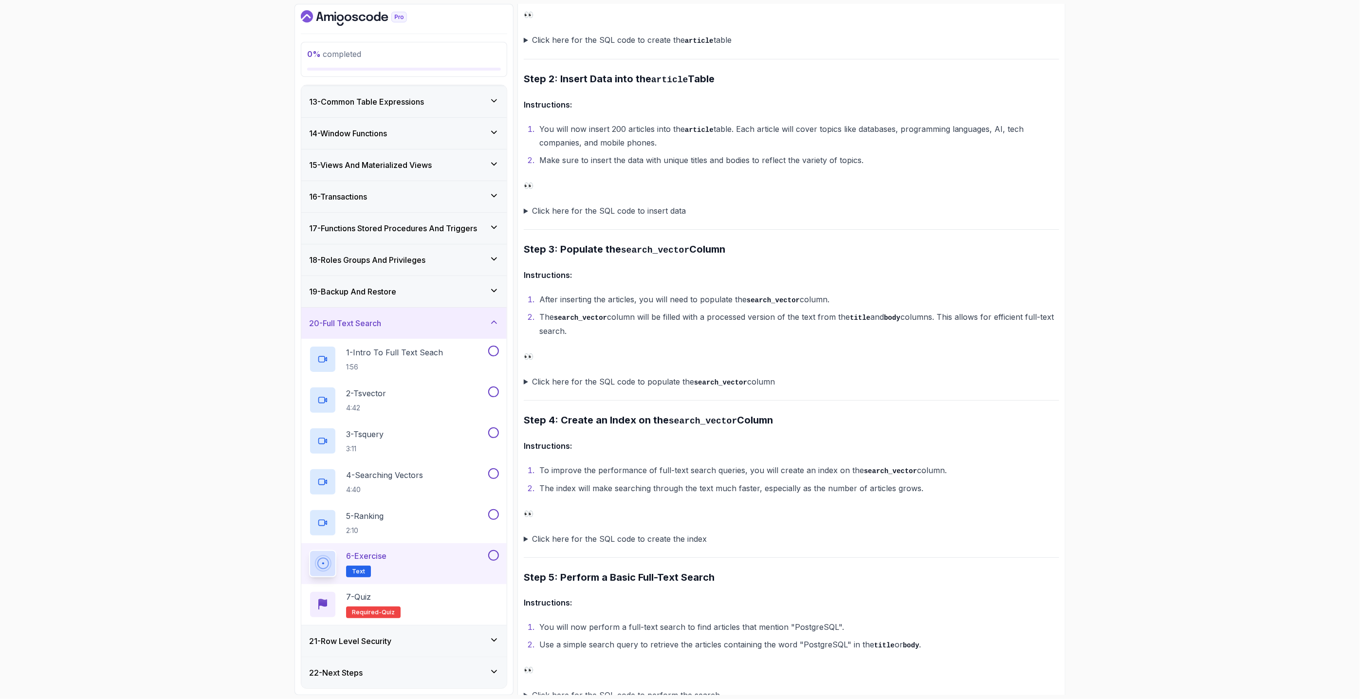
click at [527, 378] on summary "Click here for the SQL code to populate the search_vector column" at bounding box center [791, 382] width 535 height 14
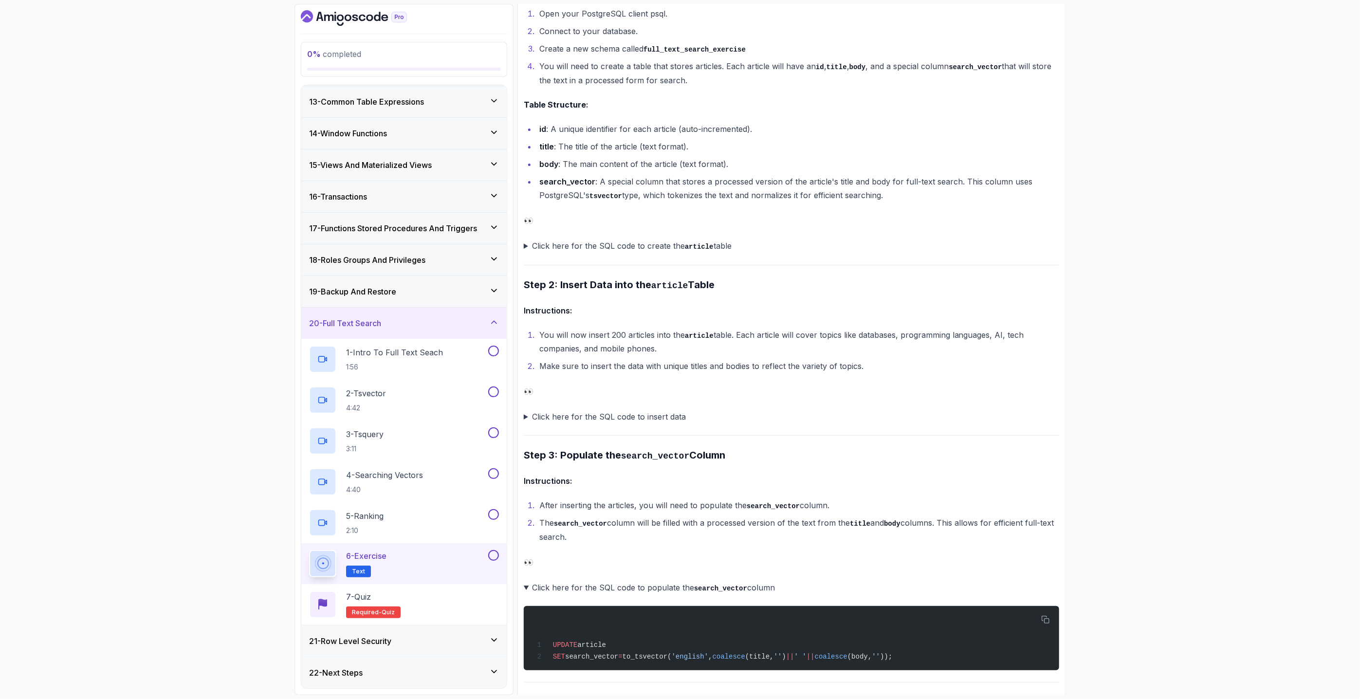
scroll to position [487, 0]
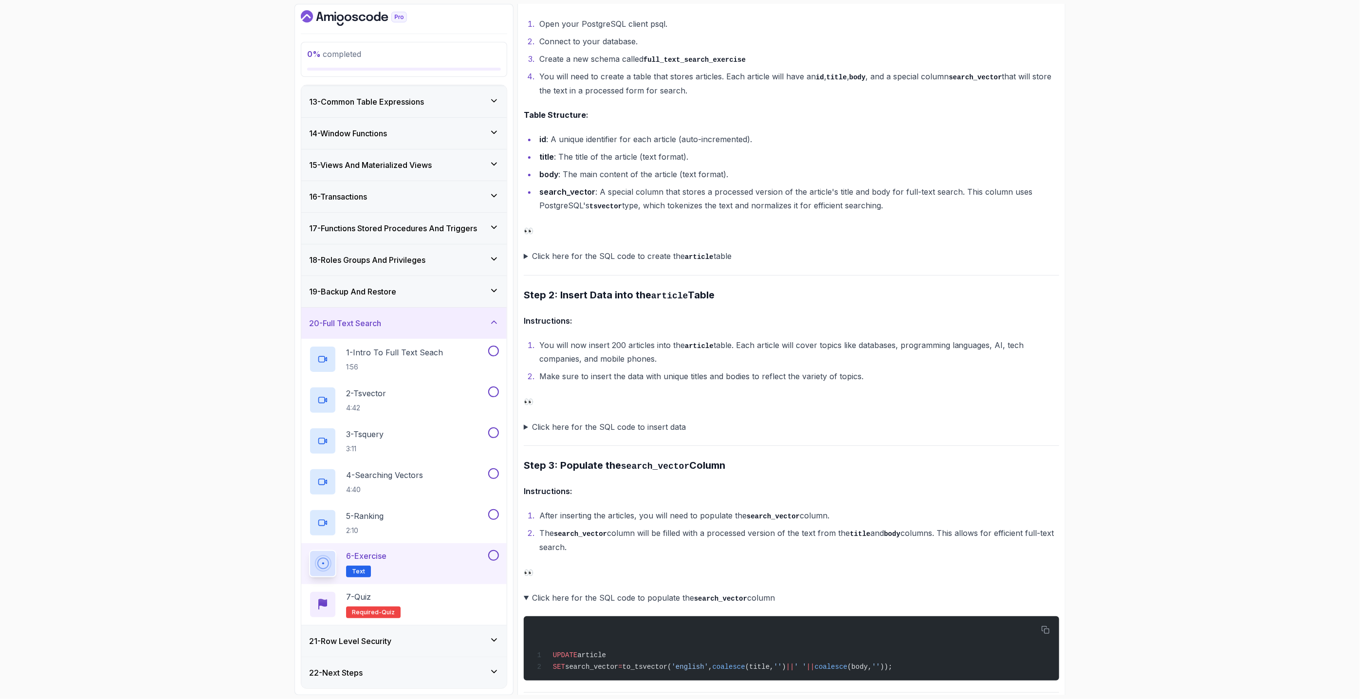
click at [525, 255] on summary "Click here for the SQL code to create the article table" at bounding box center [791, 256] width 535 height 14
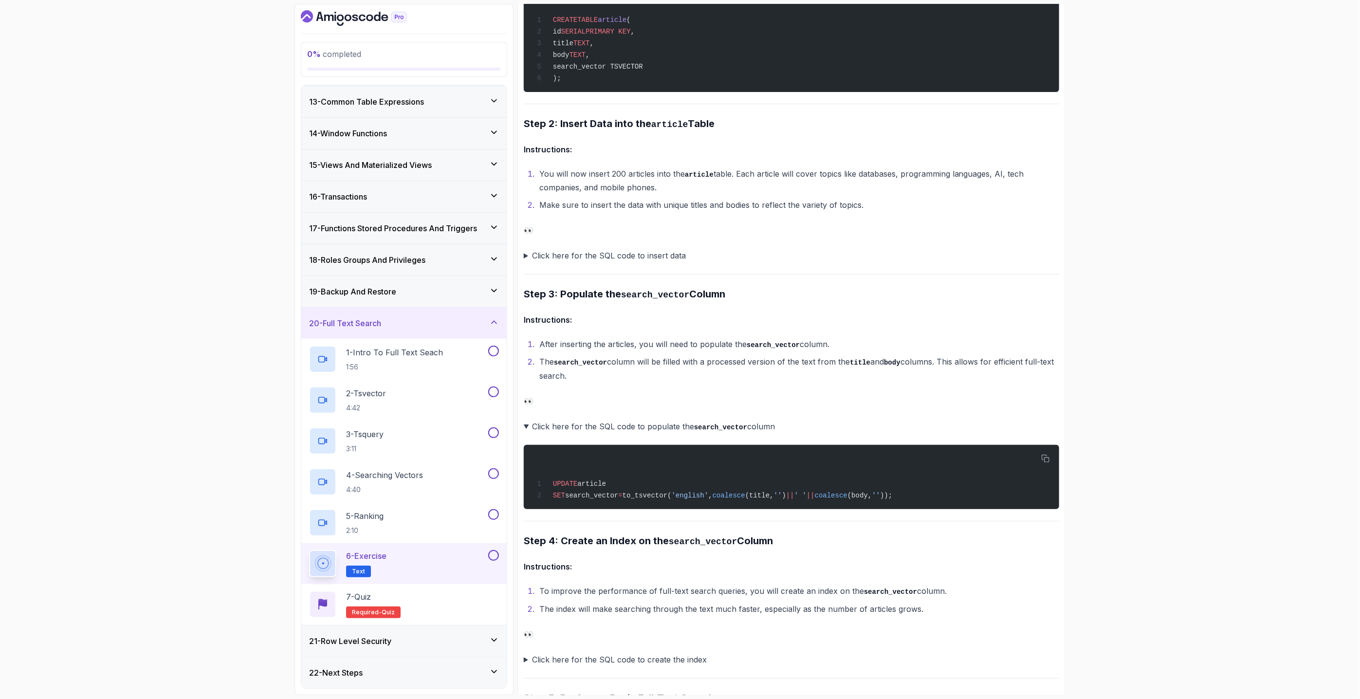
scroll to position [919, 0]
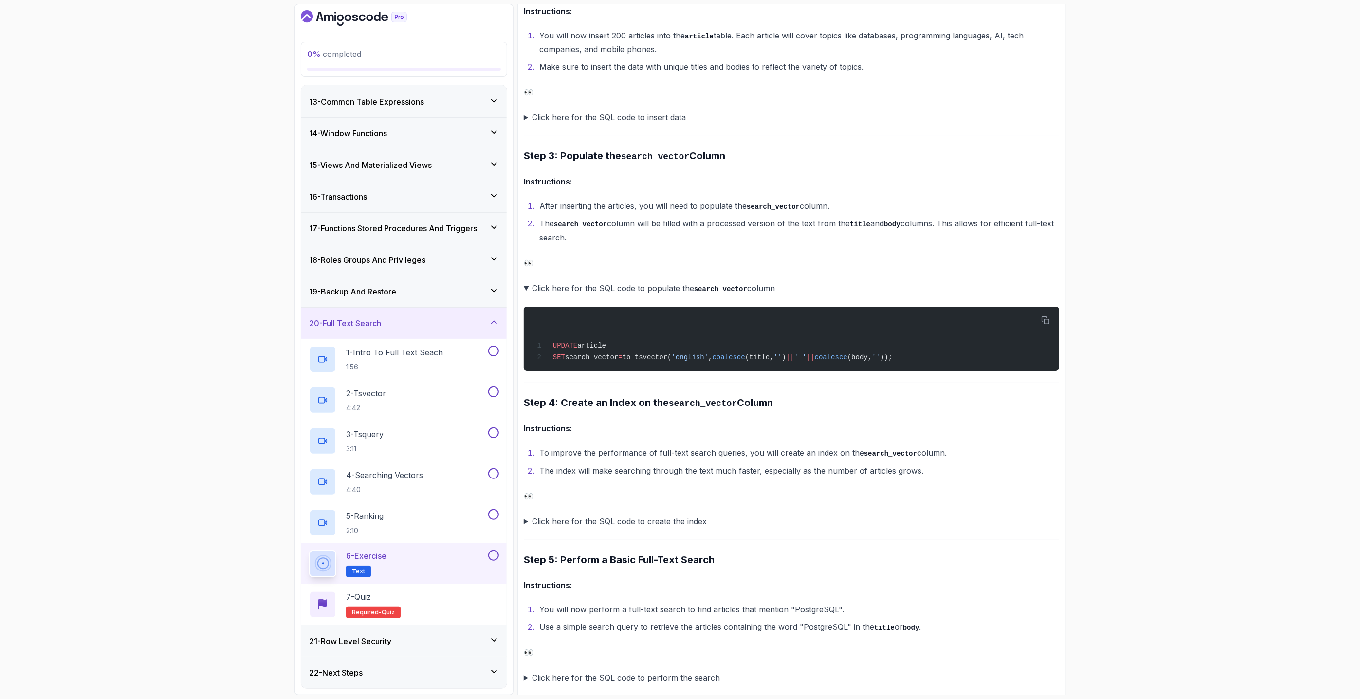
click at [528, 114] on summary "Click here for the SQL code to insert data" at bounding box center [791, 117] width 535 height 14
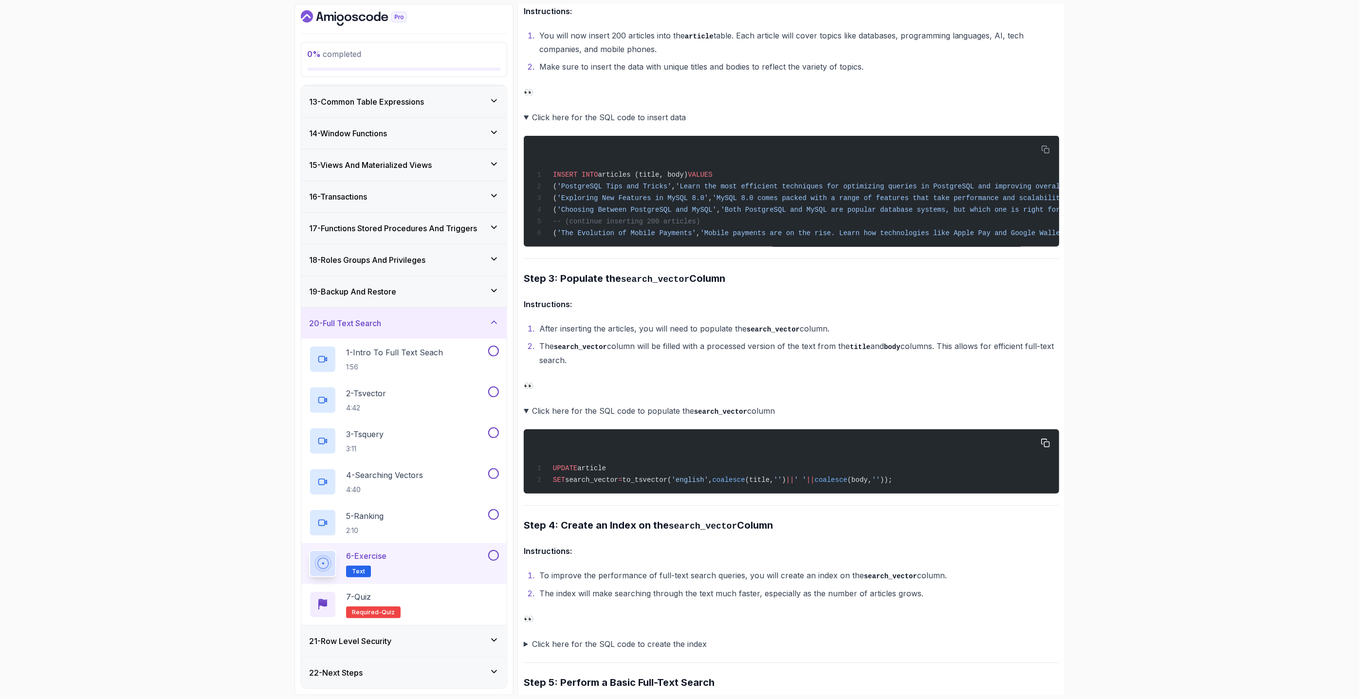
scroll to position [1135, 0]
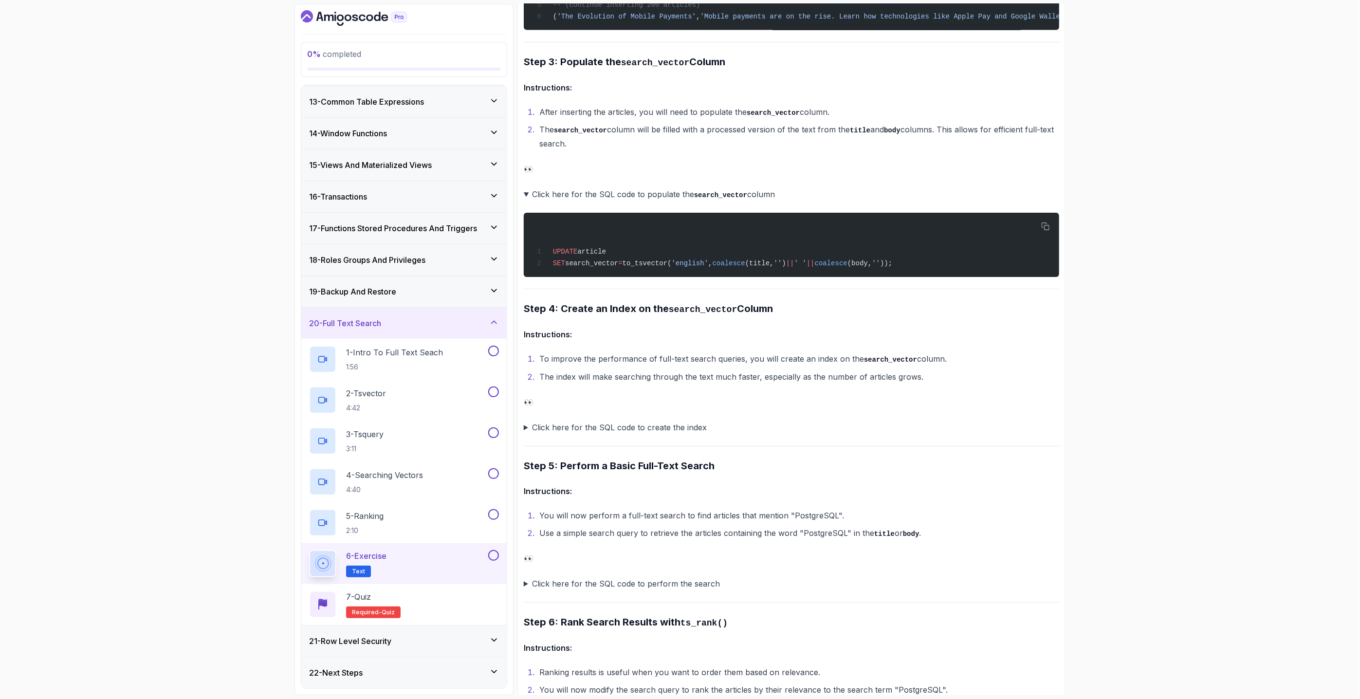
click at [525, 431] on summary "Click here for the SQL code to create the index" at bounding box center [791, 427] width 535 height 14
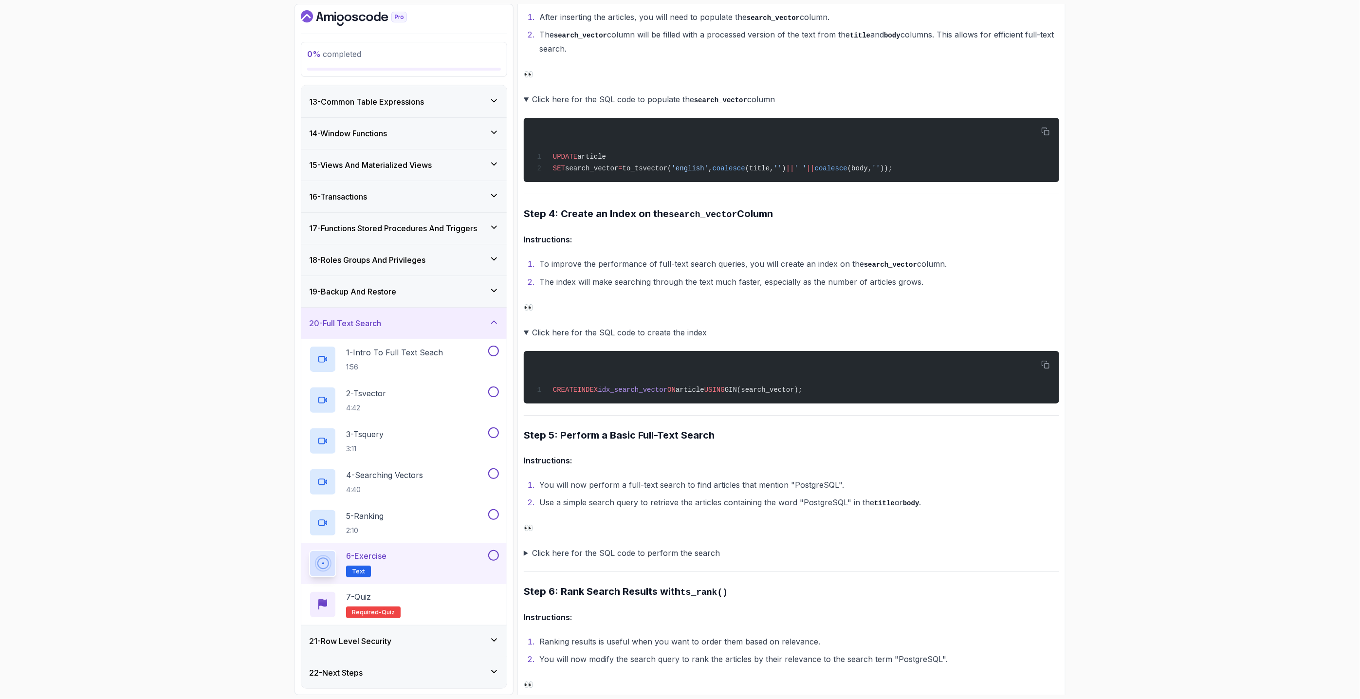
scroll to position [1405, 0]
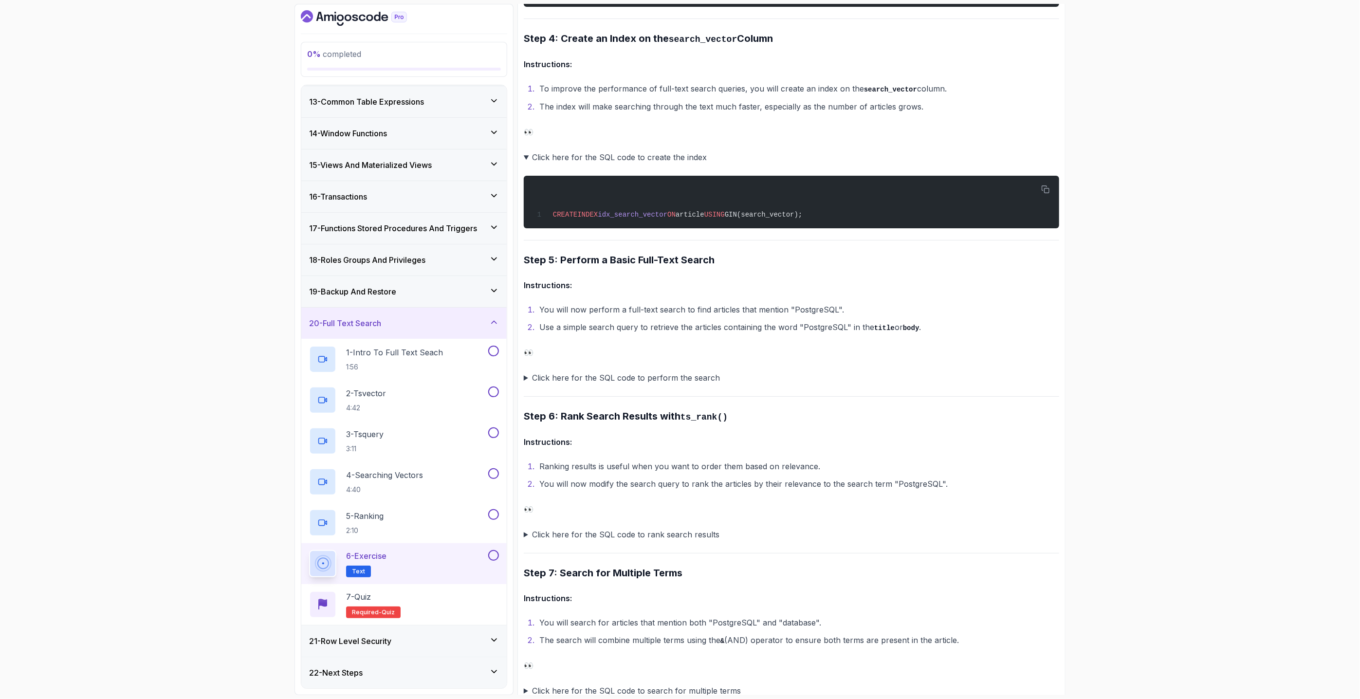
click at [529, 378] on summary "Click here for the SQL code to perform the search" at bounding box center [791, 378] width 535 height 14
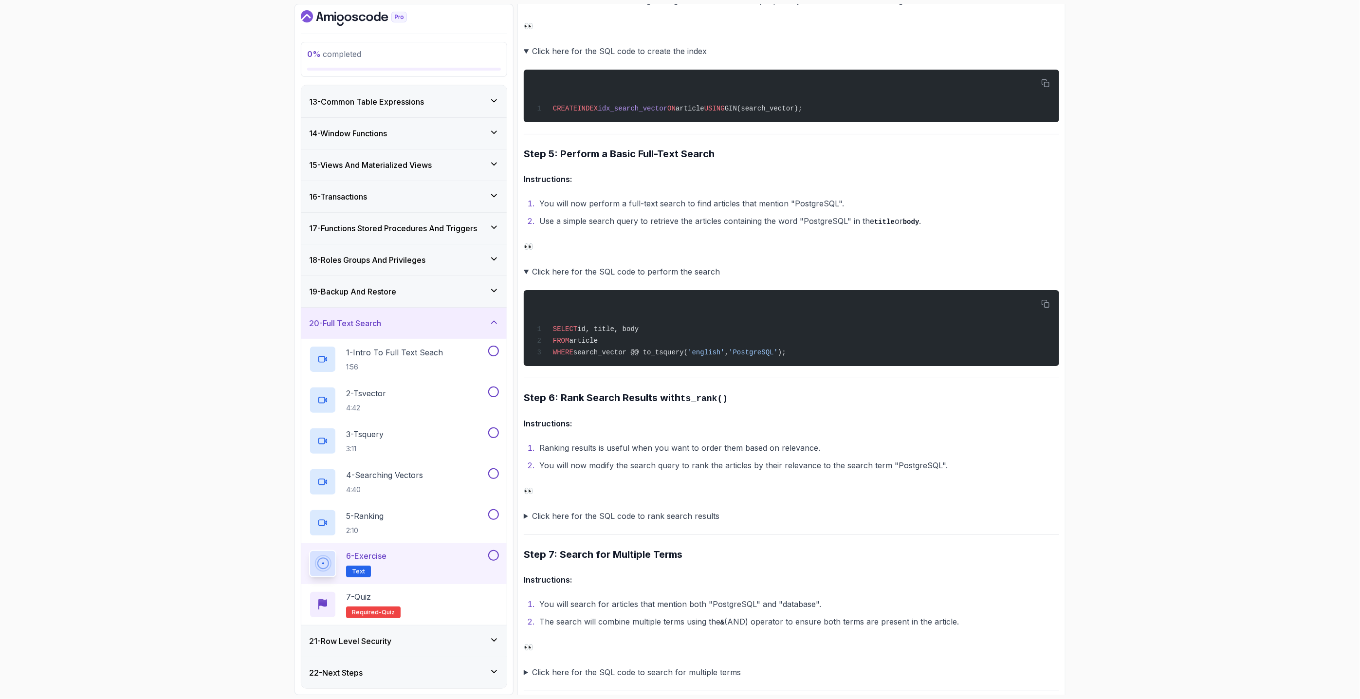
scroll to position [1514, 0]
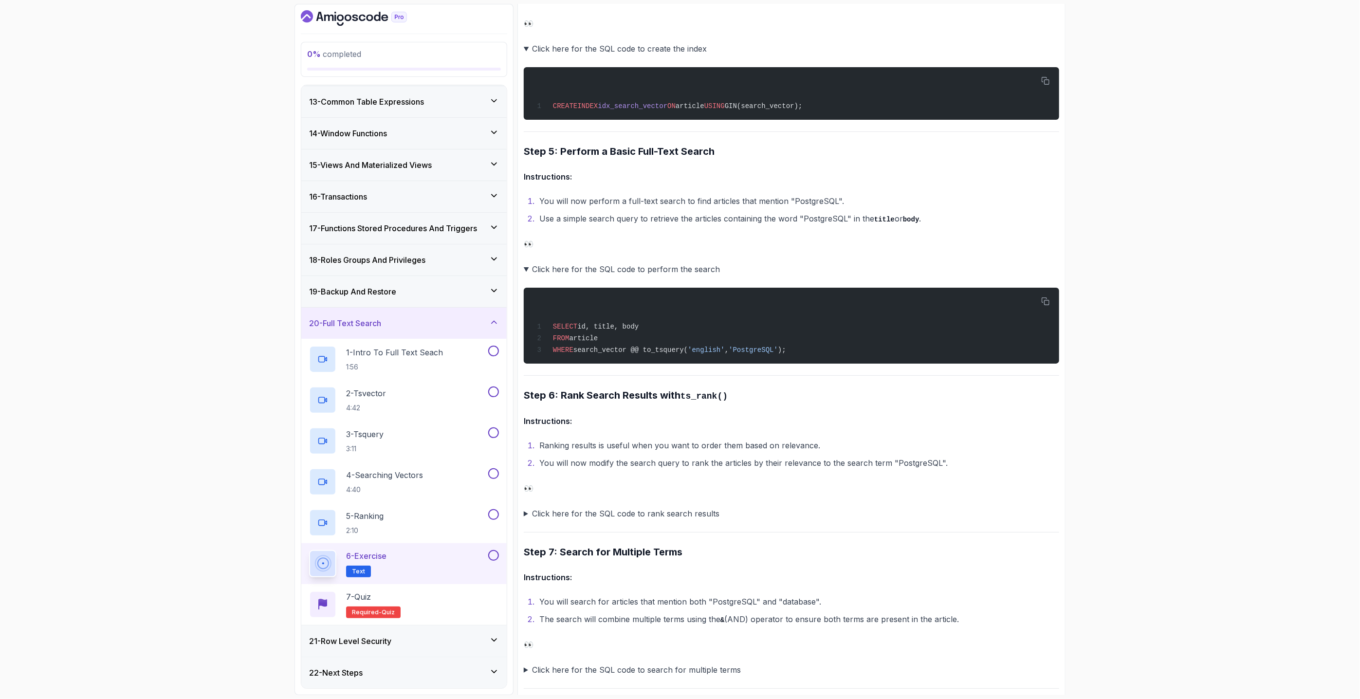
click at [527, 518] on summary "Click here for the SQL code to rank search results" at bounding box center [791, 514] width 535 height 14
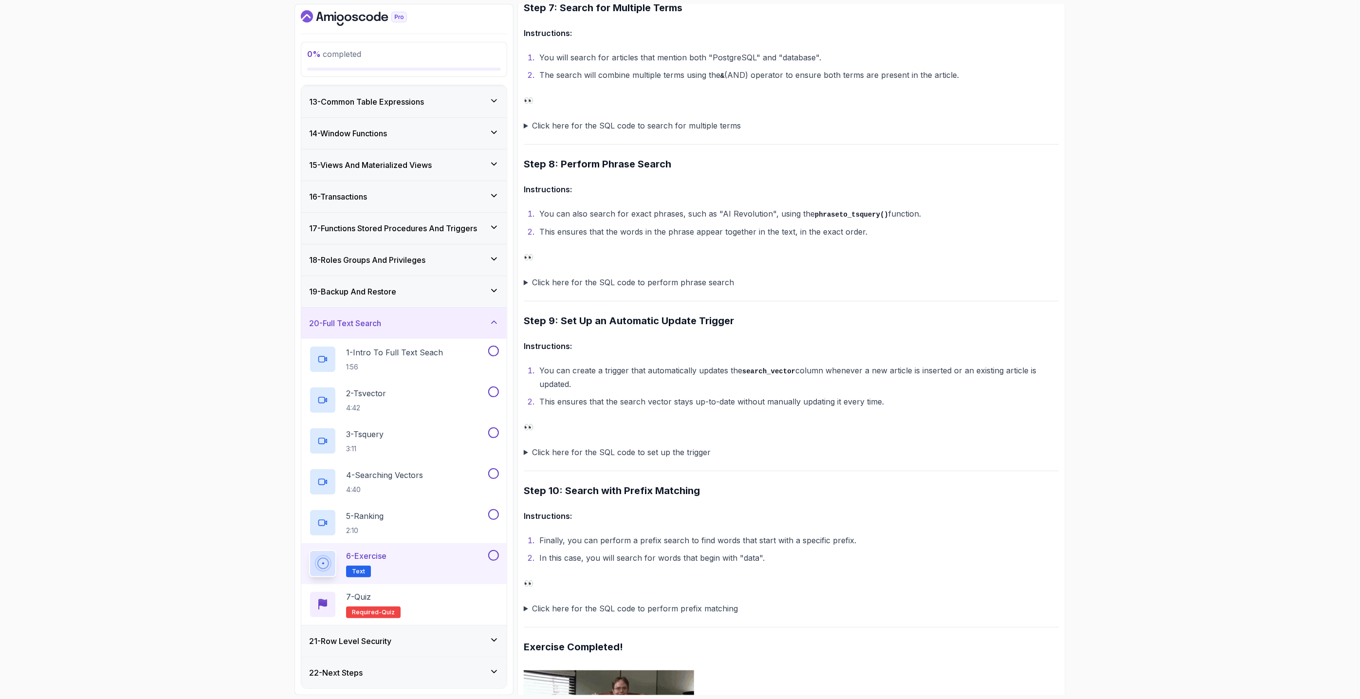
scroll to position [2163, 0]
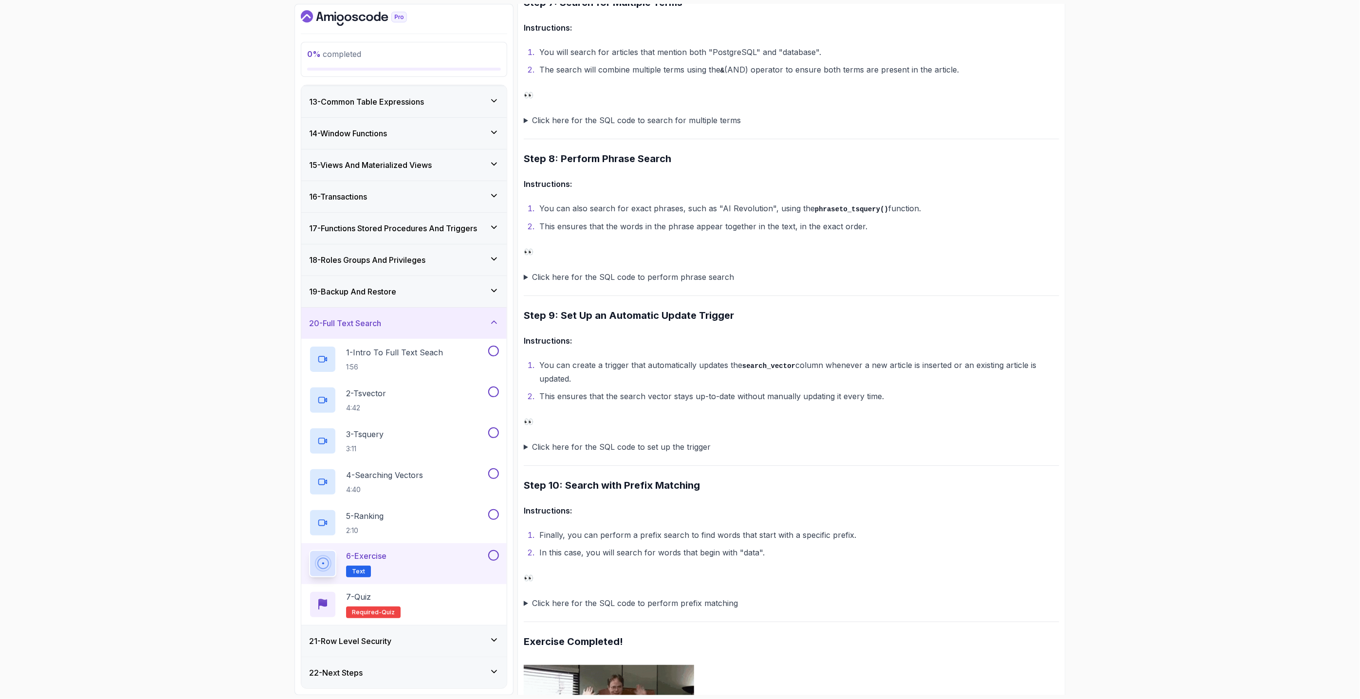
click at [526, 281] on summary "Click here for the SQL code to perform phrase search" at bounding box center [791, 277] width 535 height 14
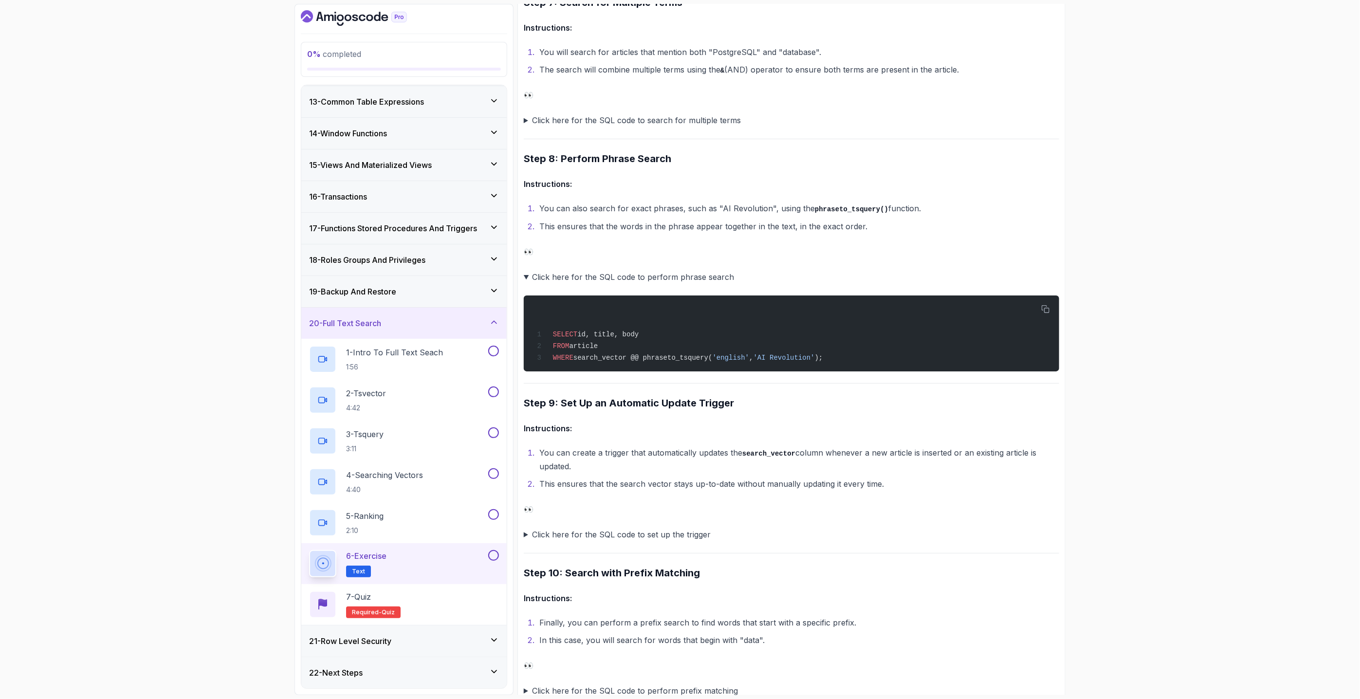
click at [527, 127] on summary "Click here for the SQL code to search for multiple terms" at bounding box center [791, 120] width 535 height 14
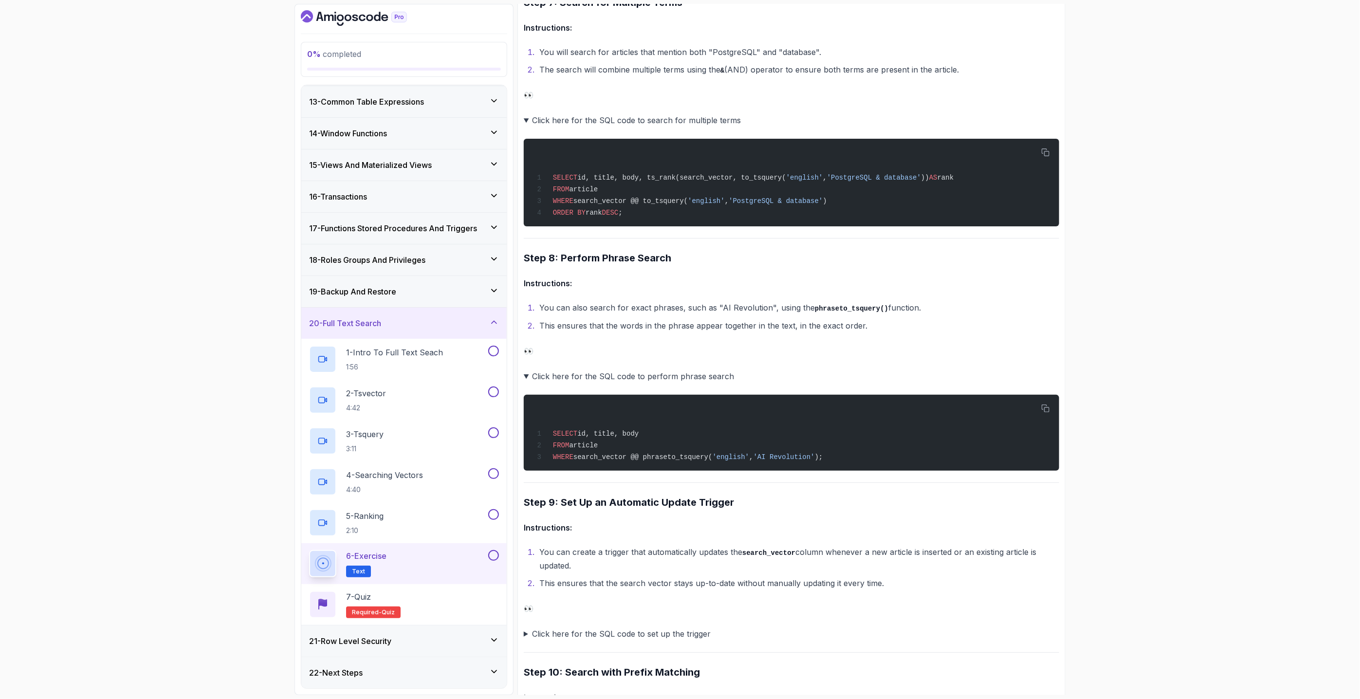
scroll to position [2379, 0]
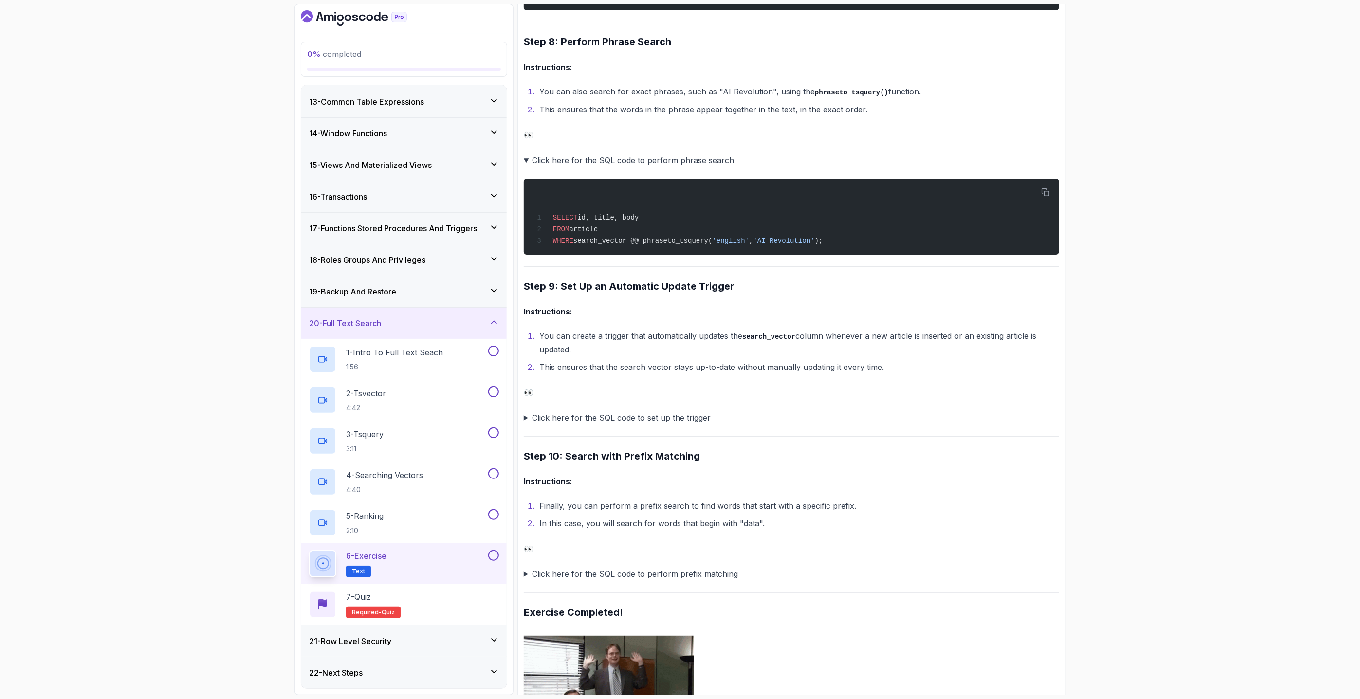
click at [524, 418] on summary "Click here for the SQL code to set up the trigger" at bounding box center [791, 418] width 535 height 14
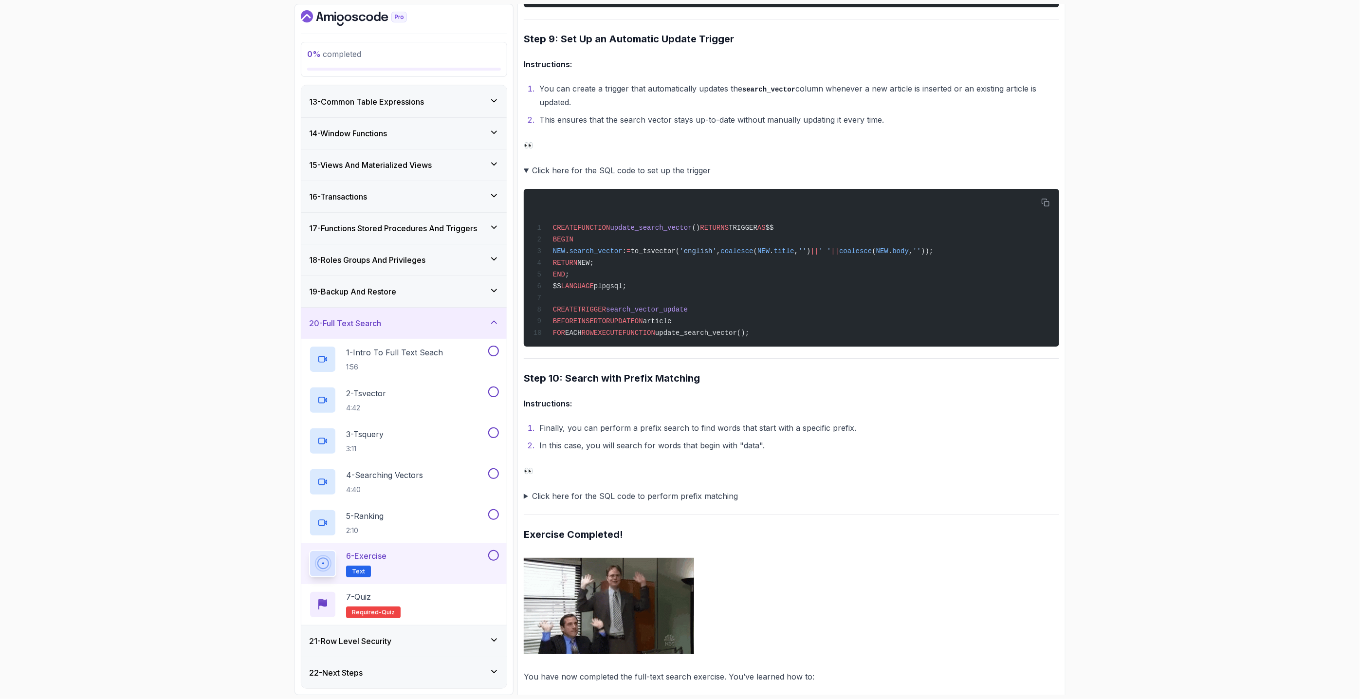
scroll to position [2739, 0]
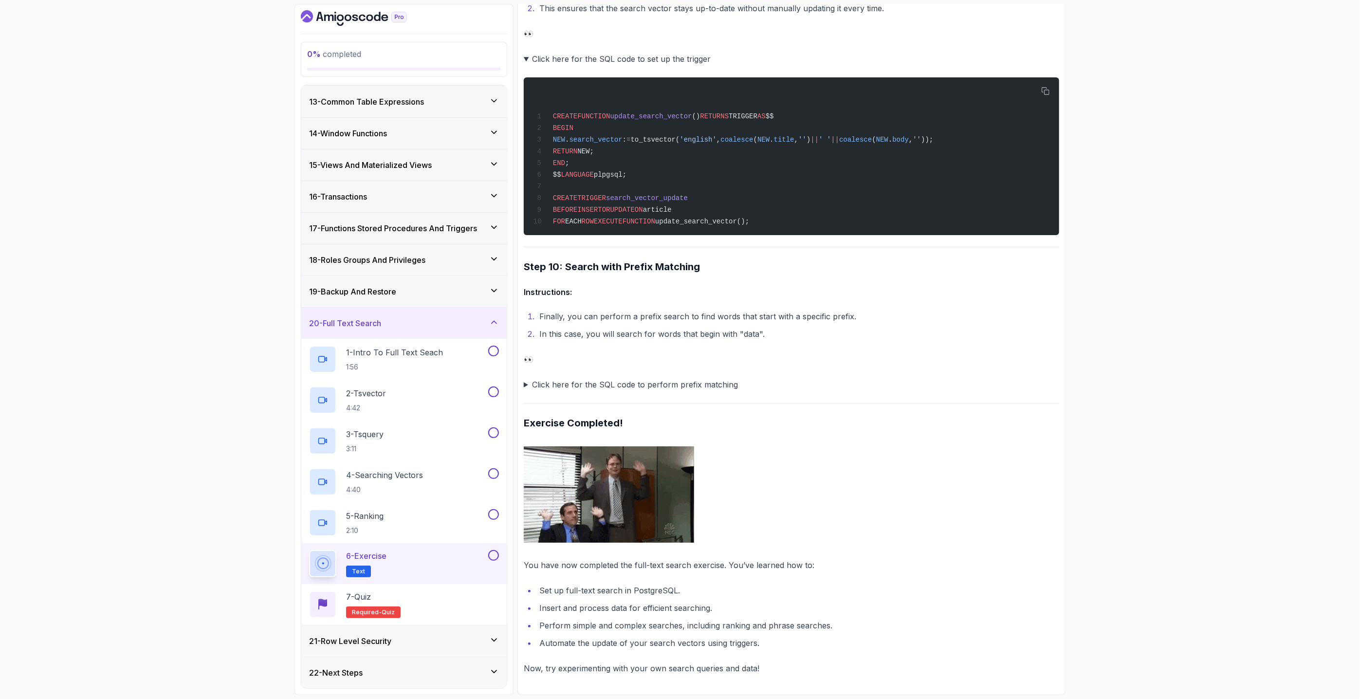
click at [525, 387] on summary "Click here for the SQL code to perform prefix matching" at bounding box center [791, 385] width 535 height 14
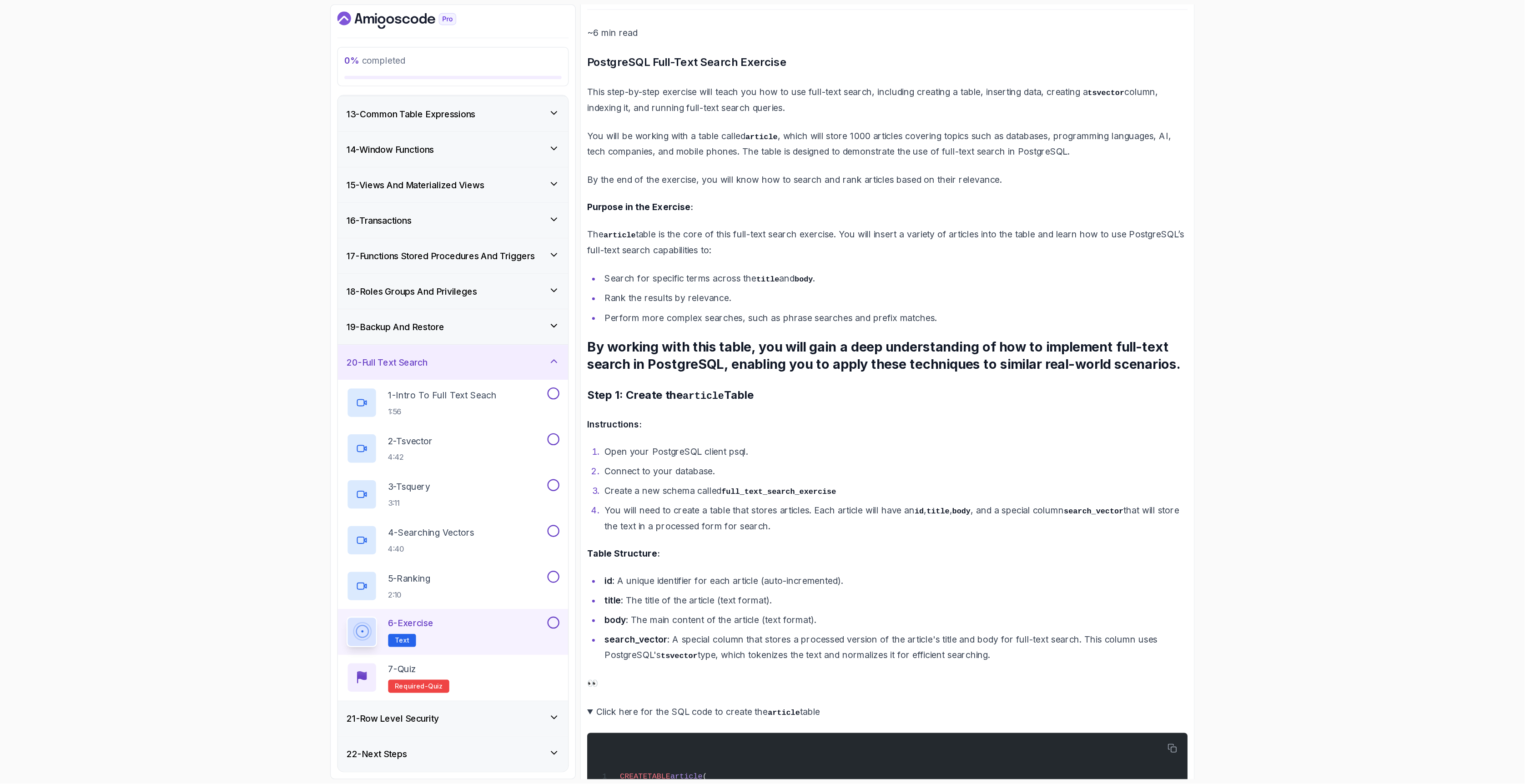
scroll to position [101, 0]
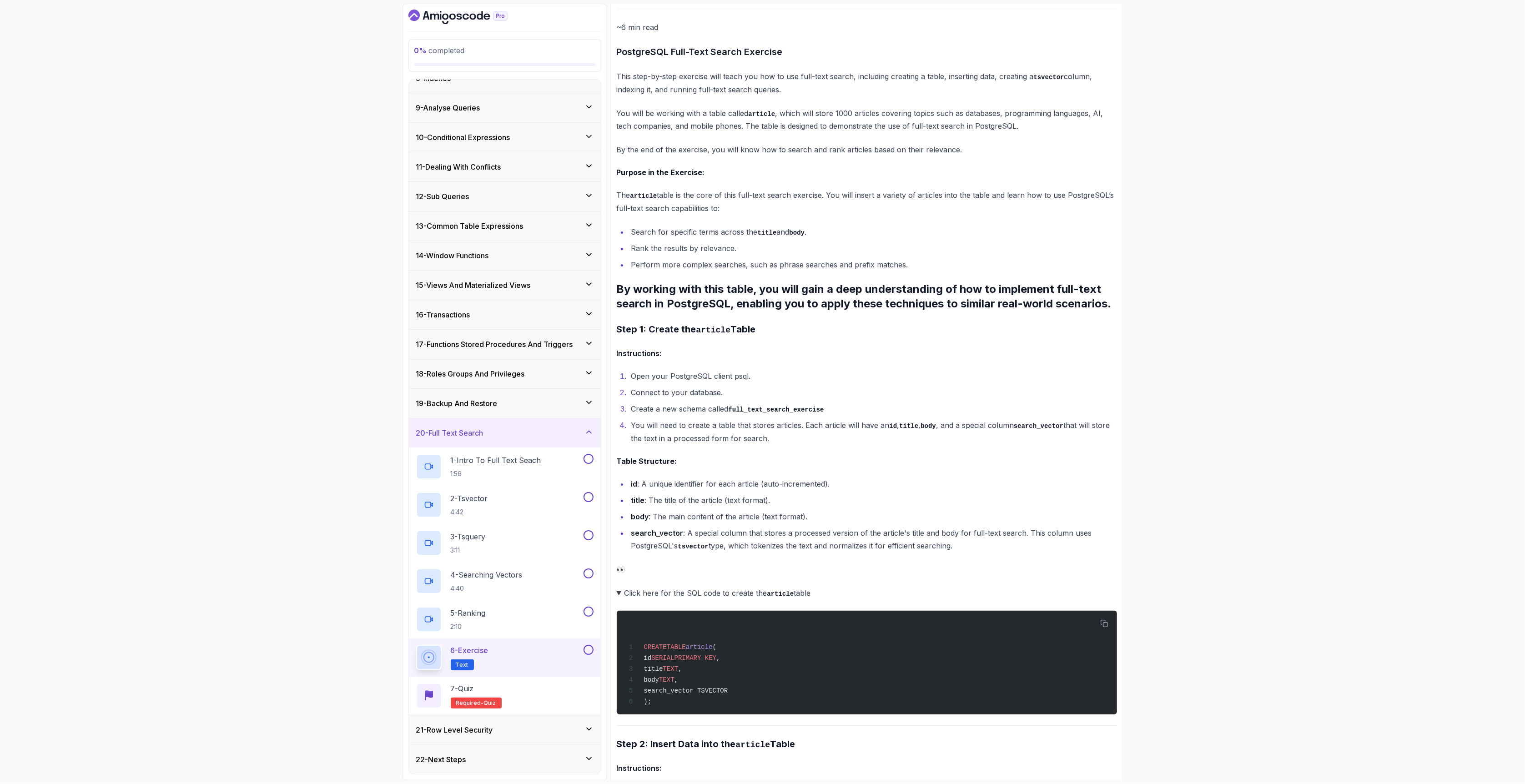
click at [77, 499] on div "0 % completed 1 - Intro 2 - Schemas 3 - Advanced Data Types 4 - Working With Da…" at bounding box center [762, 392] width 1525 height 784
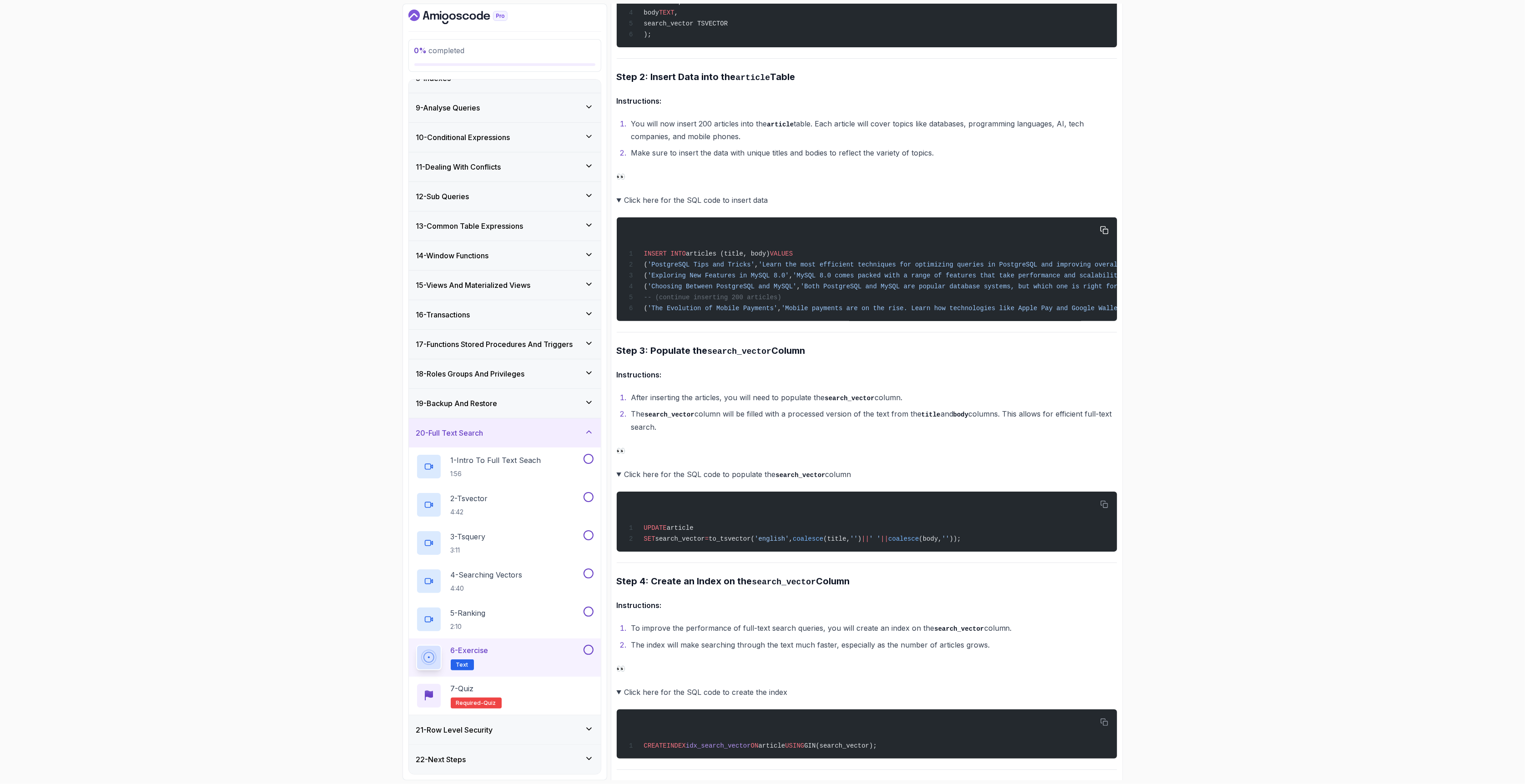
scroll to position [829, 0]
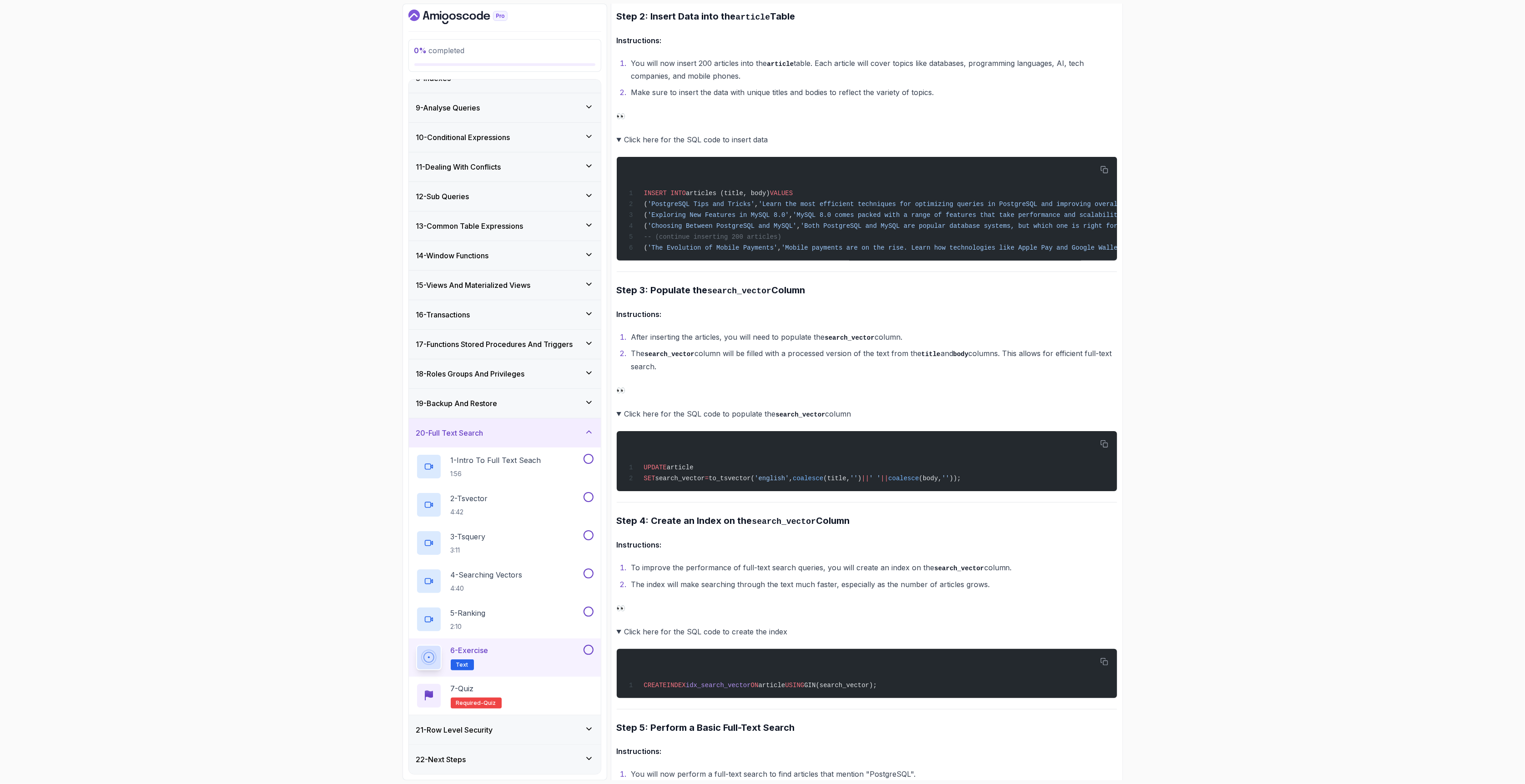
click at [199, 515] on div "0 % completed 1 - Intro 2 - Schemas 3 - Advanced Data Types 4 - Working With Da…" at bounding box center [762, 392] width 1525 height 784
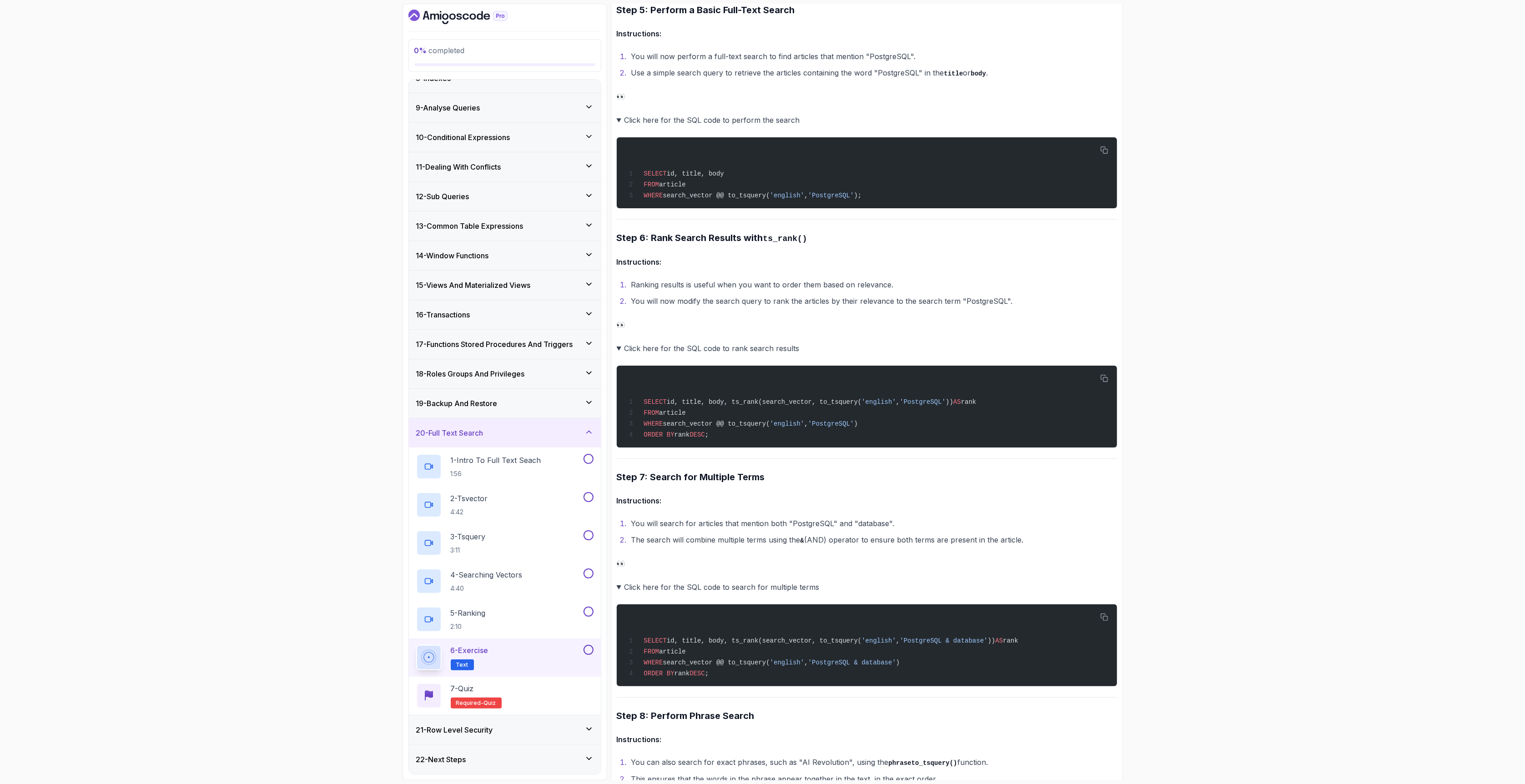
scroll to position [1556, 0]
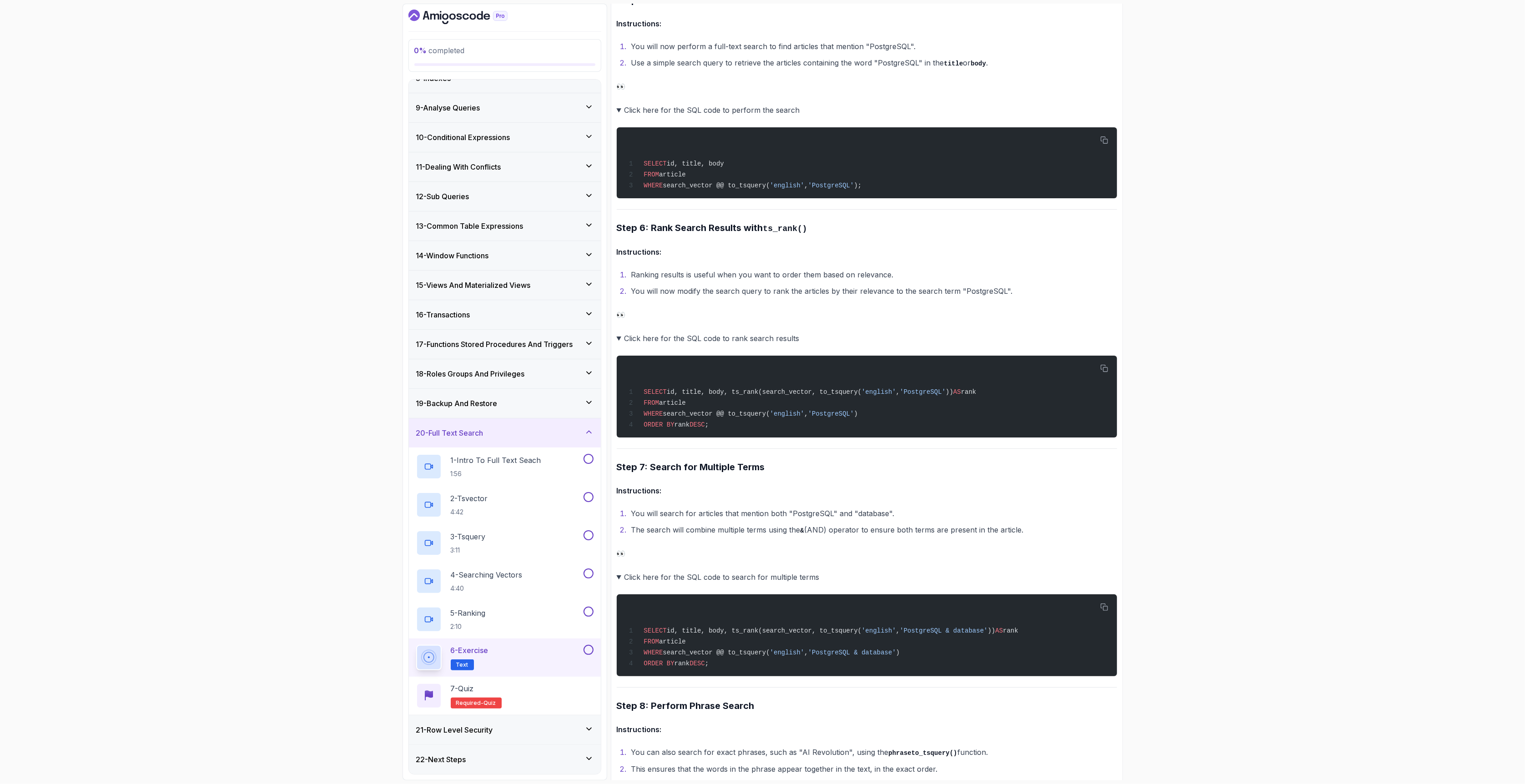
click at [178, 409] on div "0 % completed 1 - Intro 2 - Schemas 3 - Advanced Data Types 4 - Working With Da…" at bounding box center [762, 392] width 1525 height 784
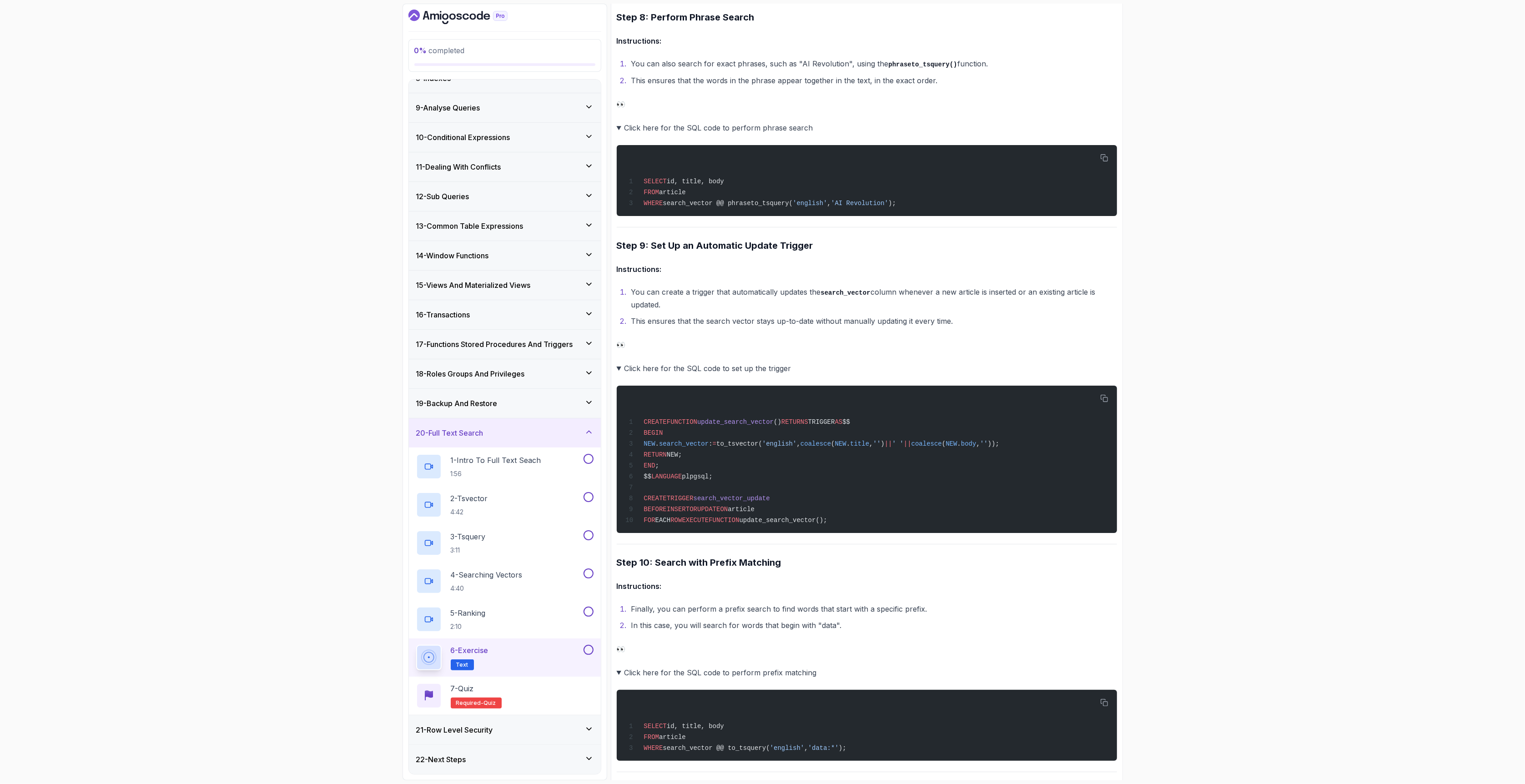
scroll to position [2223, 0]
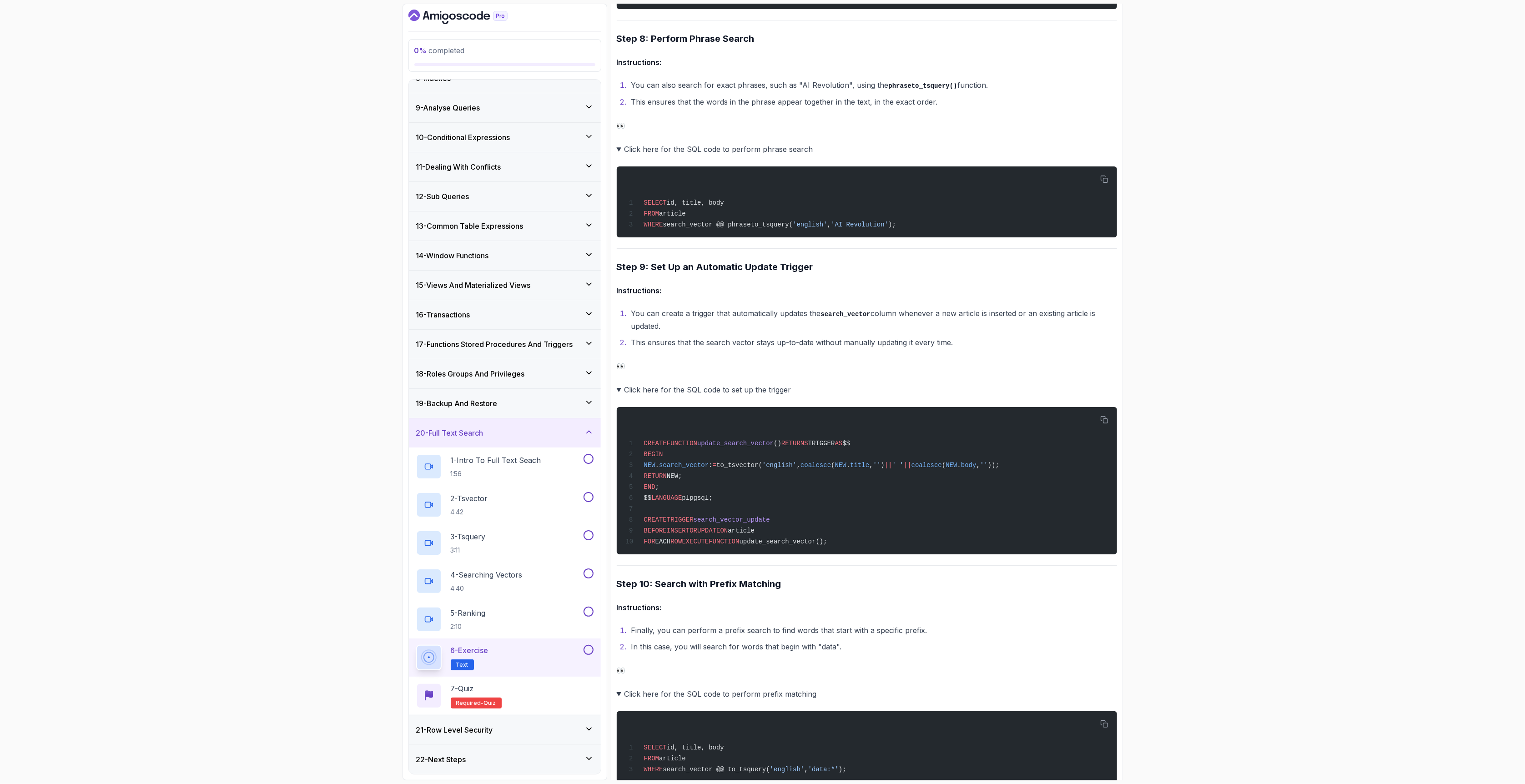
click at [131, 470] on div "0 % completed 1 - Intro 2 - Schemas 3 - Advanced Data Types 4 - Working With Da…" at bounding box center [762, 392] width 1525 height 784
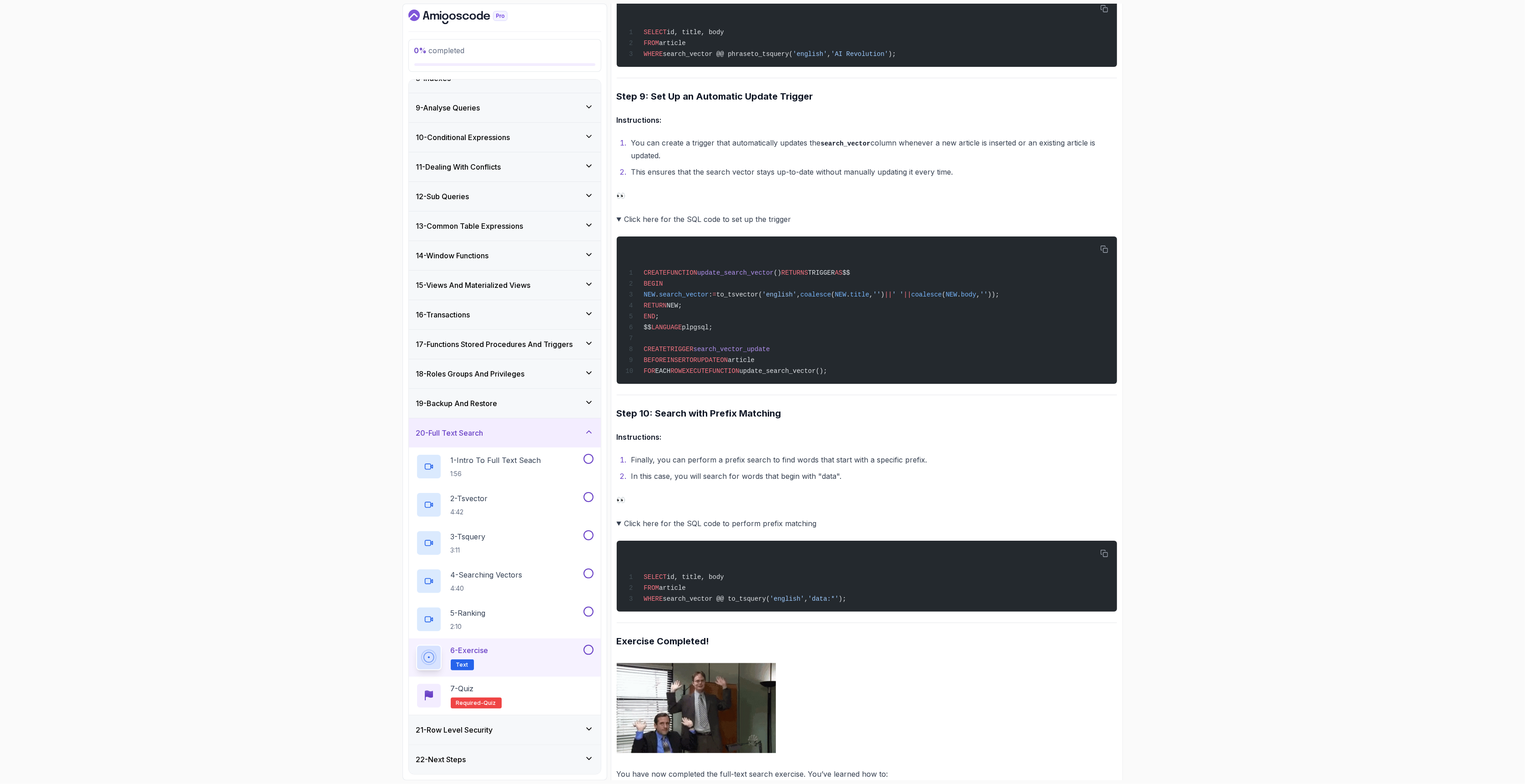
scroll to position [2544, 0]
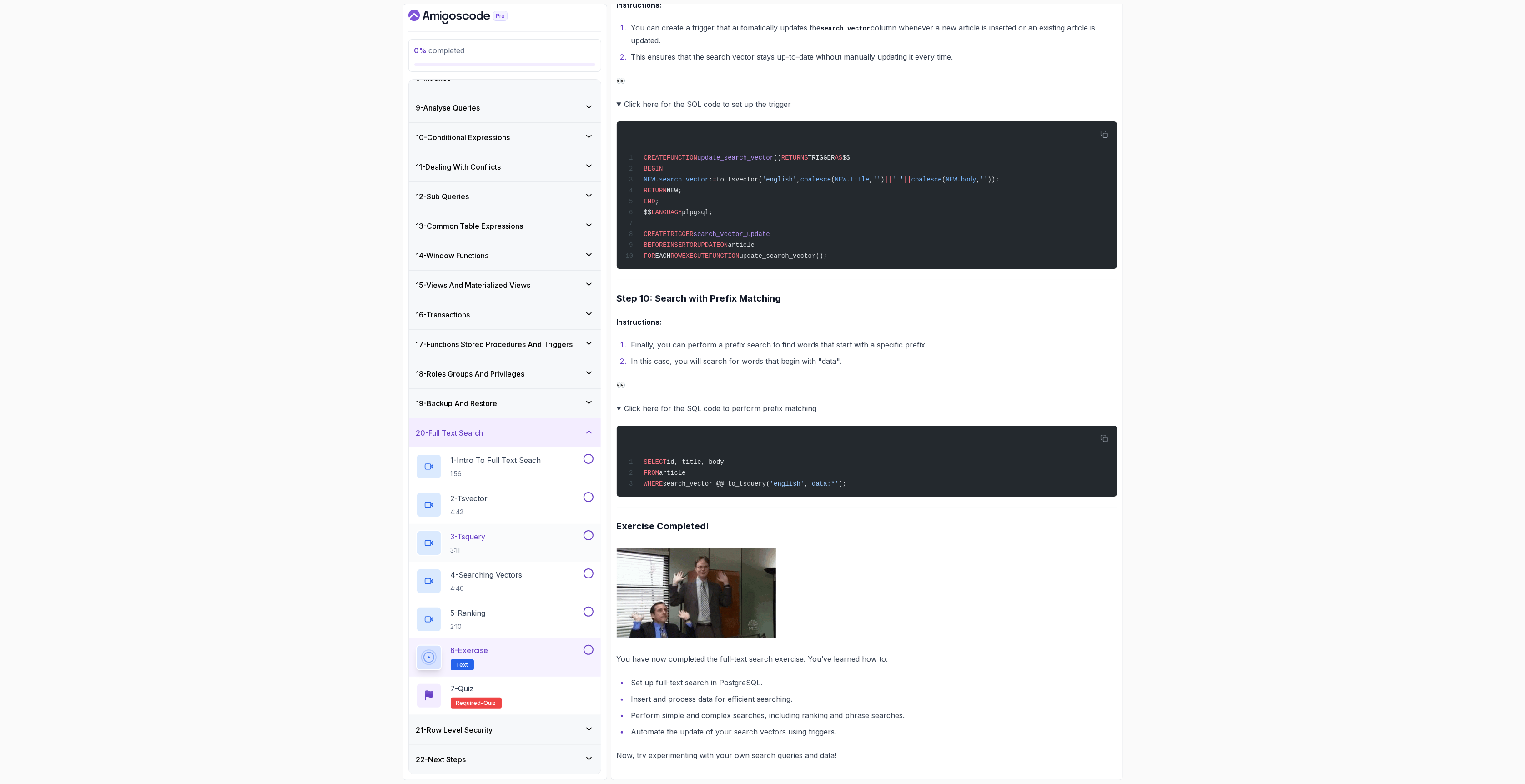
click at [506, 551] on div "3 - Tsquery 3:11" at bounding box center [498, 542] width 165 height 25
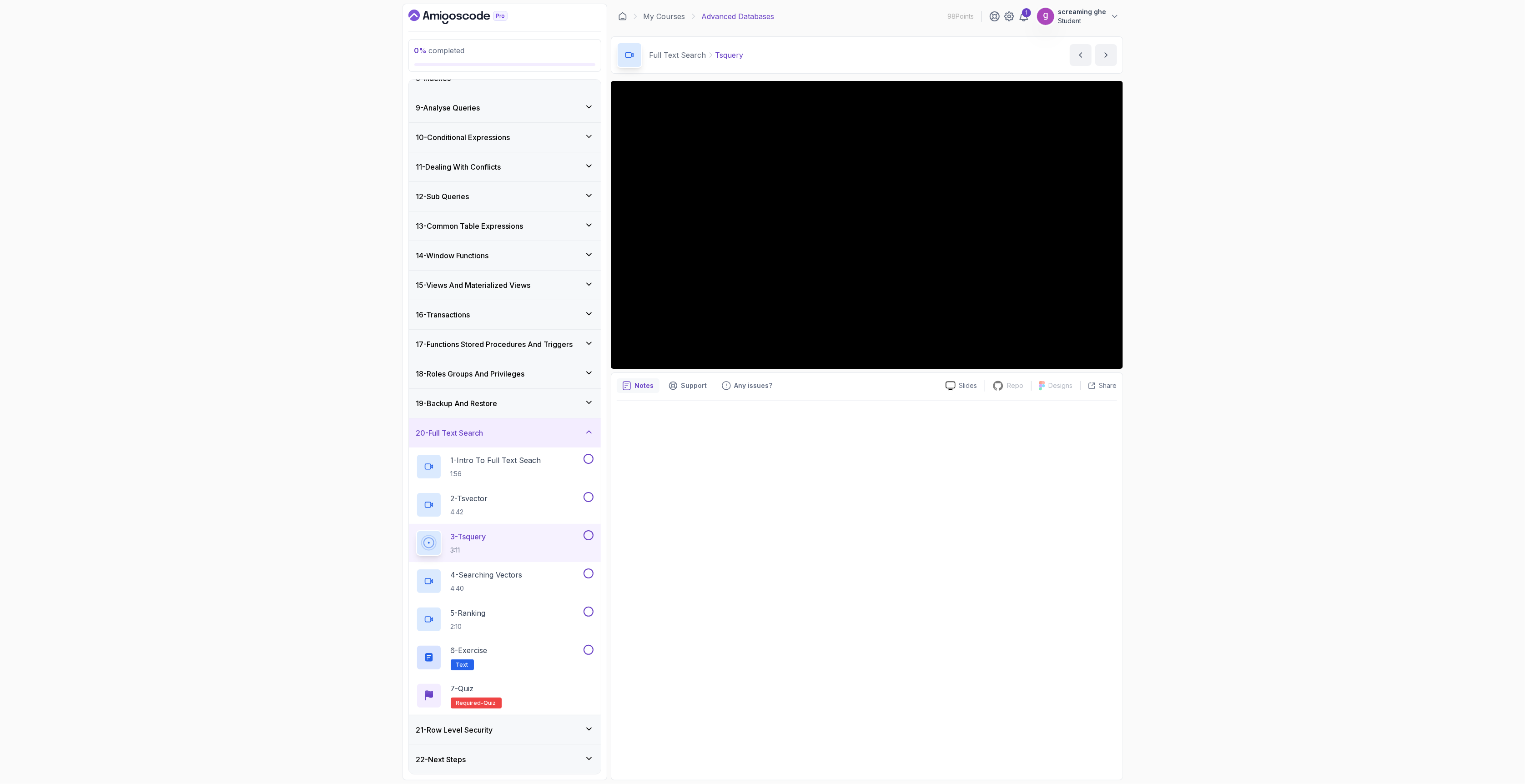
click at [514, 652] on div "21 - Row Level Security" at bounding box center [504, 729] width 192 height 29
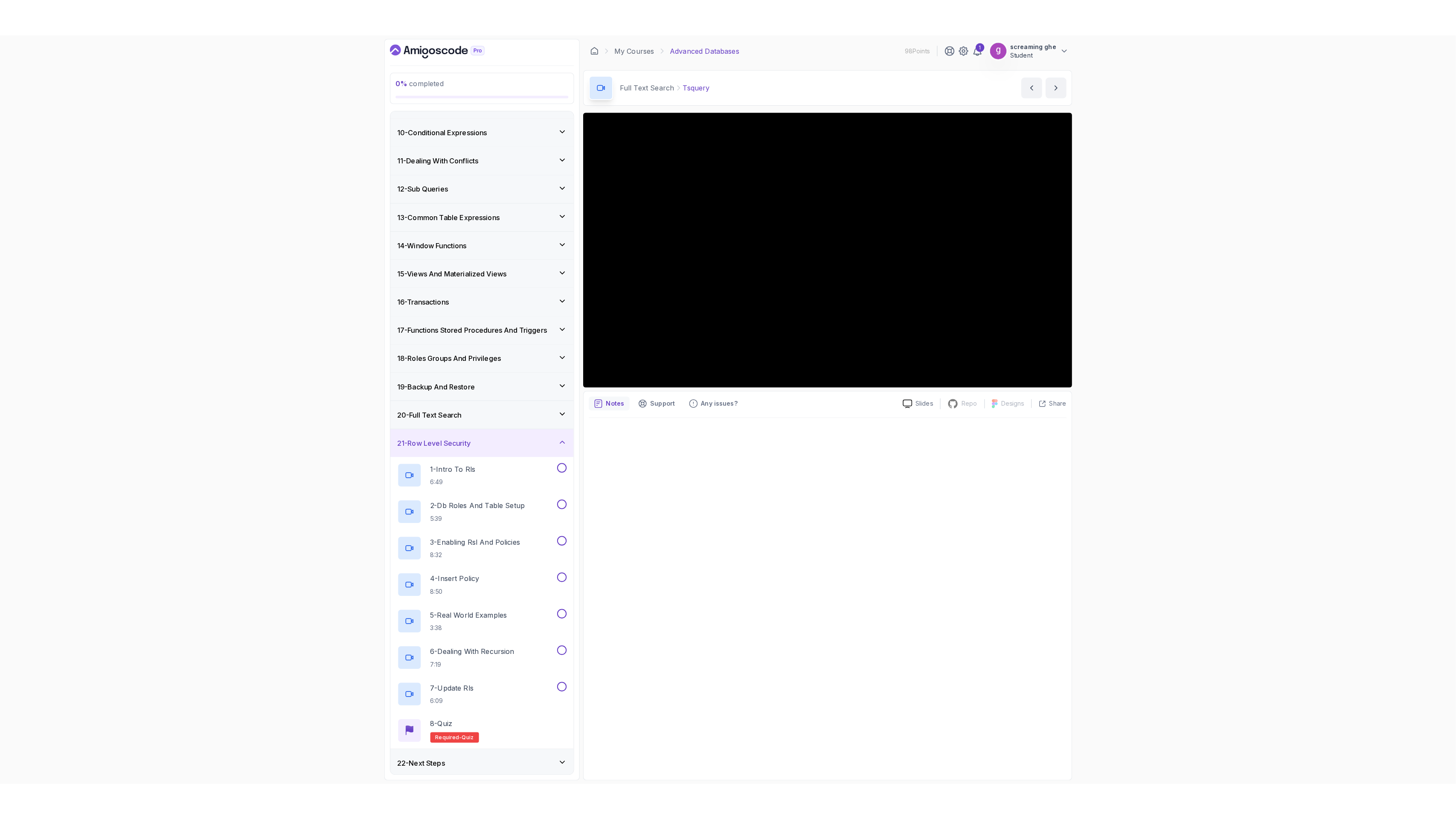
scroll to position [248, 0]
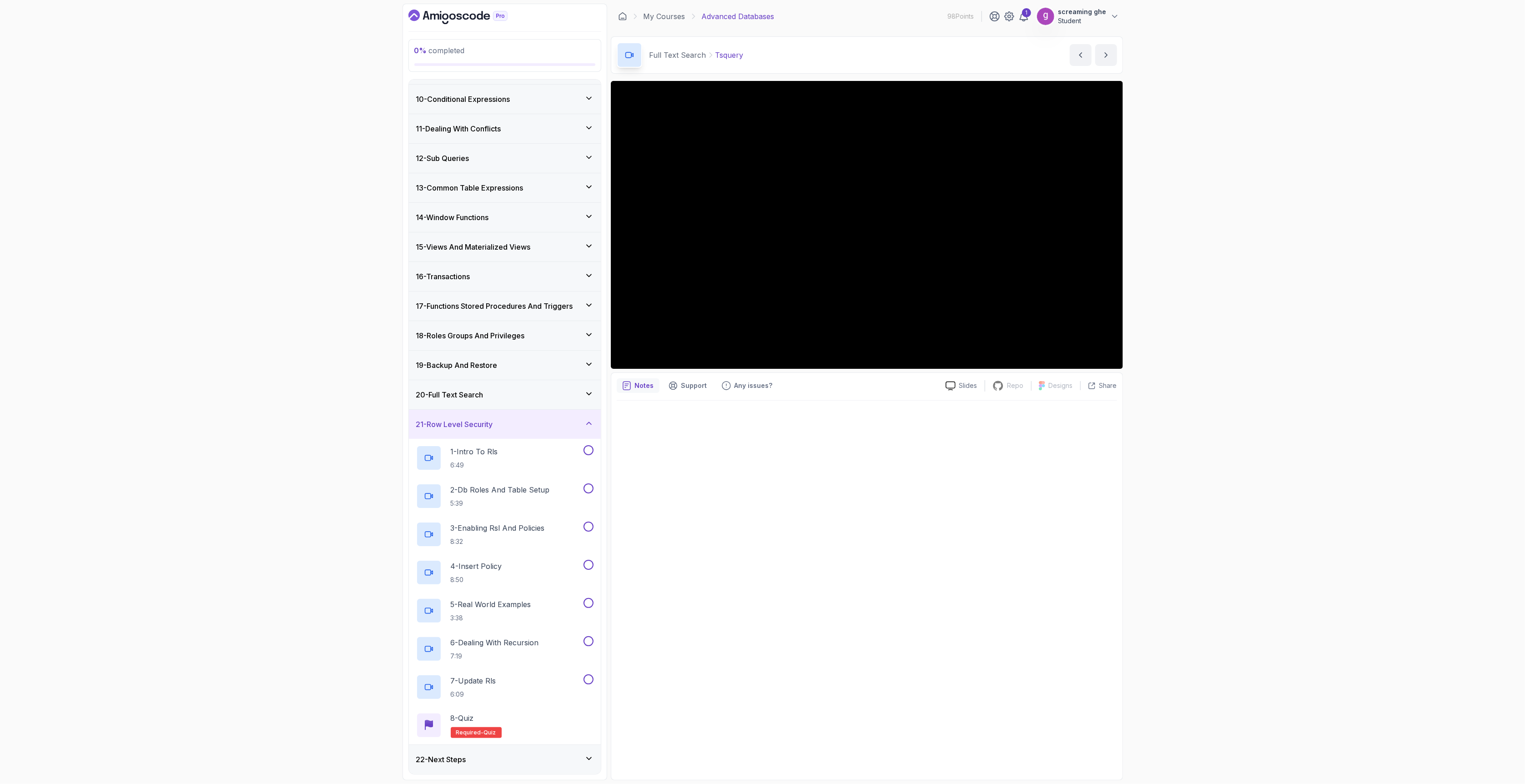
click at [1270, 535] on div "0 % completed 1 - Intro 2 - Schemas 3 - Advanced Data Types 4 - Working With Da…" at bounding box center [762, 392] width 1525 height 784
click at [534, 449] on div "1 - Intro To Rls 6:49" at bounding box center [498, 457] width 165 height 25
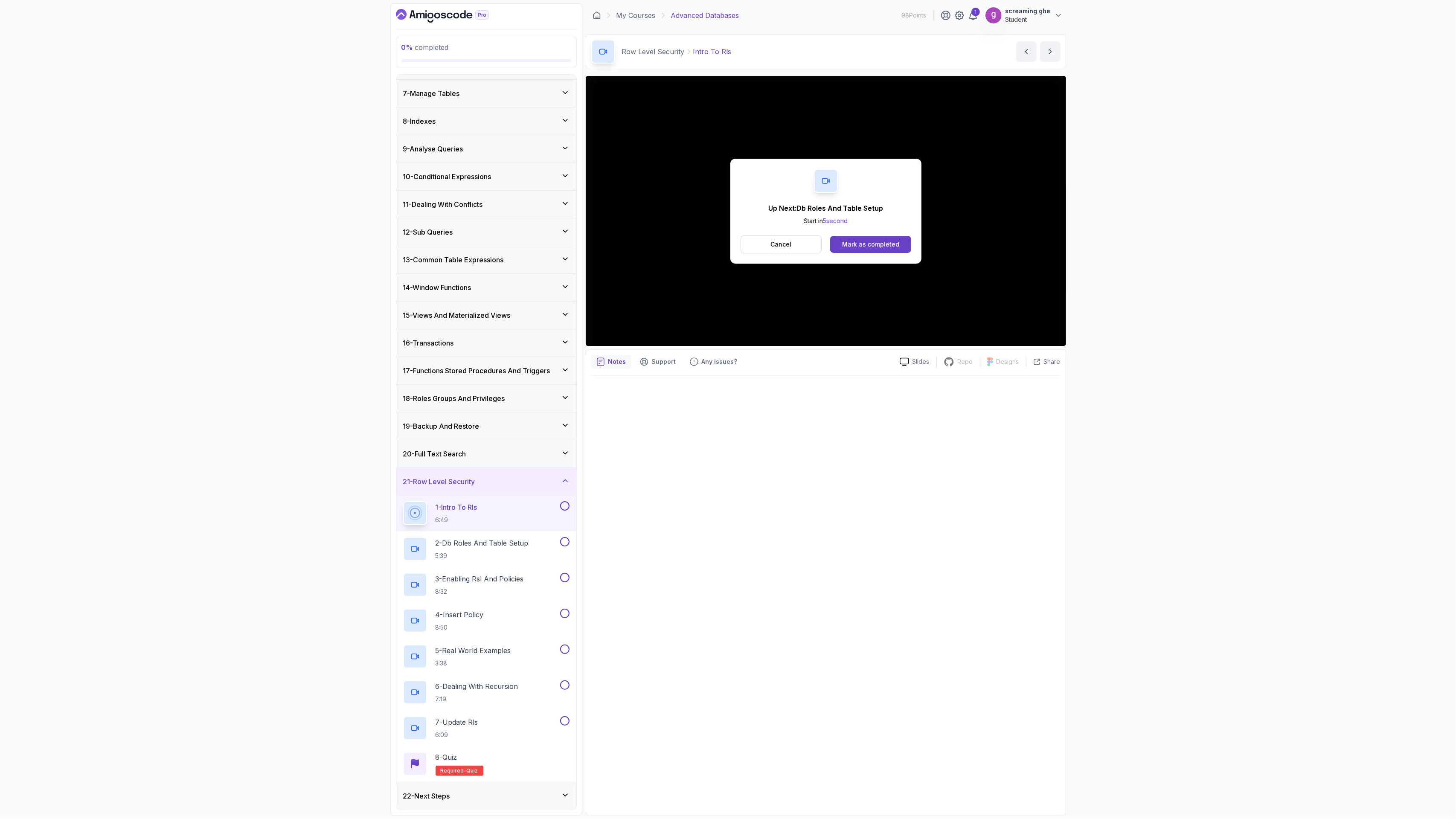
scroll to position [248, 0]
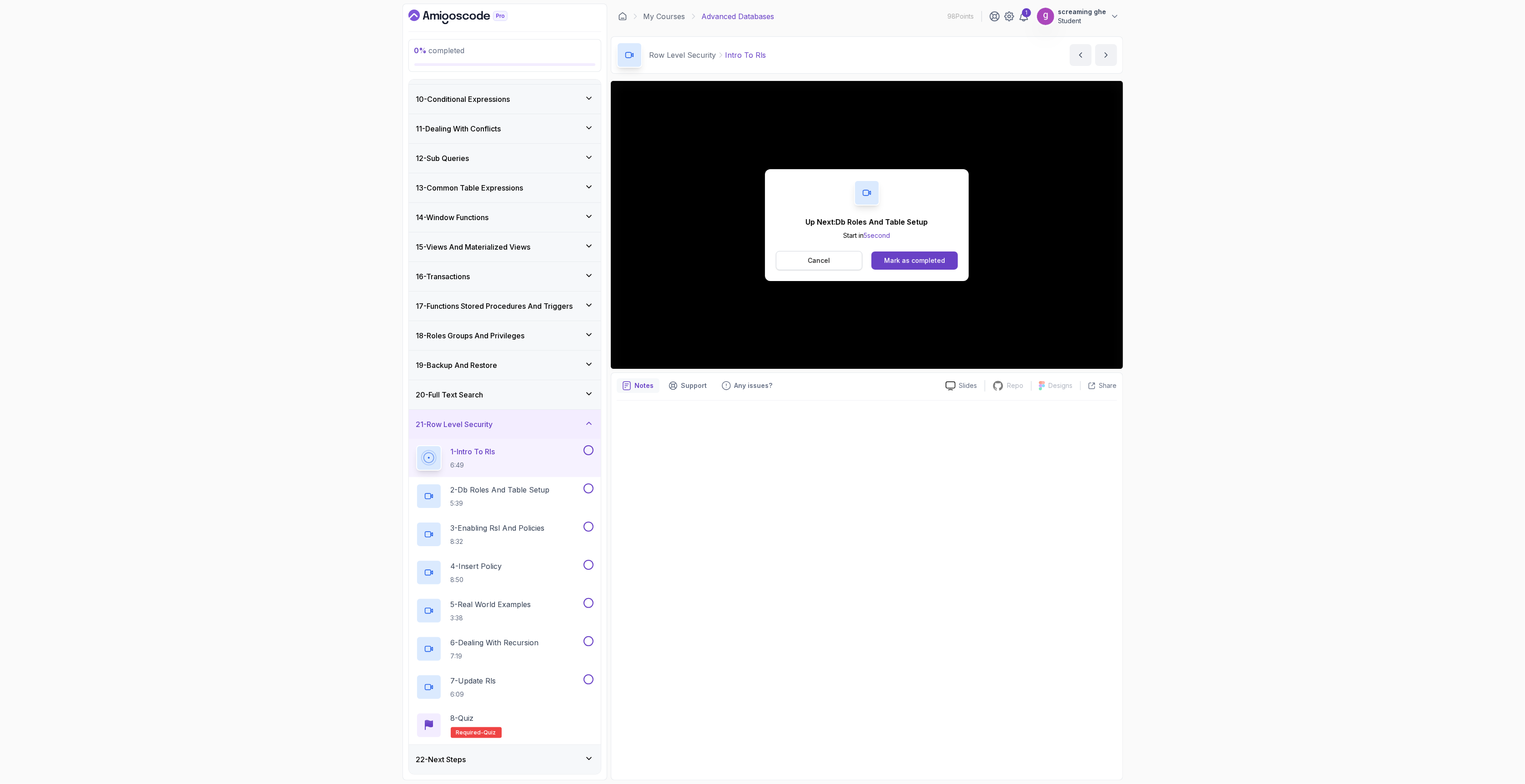
click at [821, 261] on p "Cancel" at bounding box center [819, 261] width 22 height 9
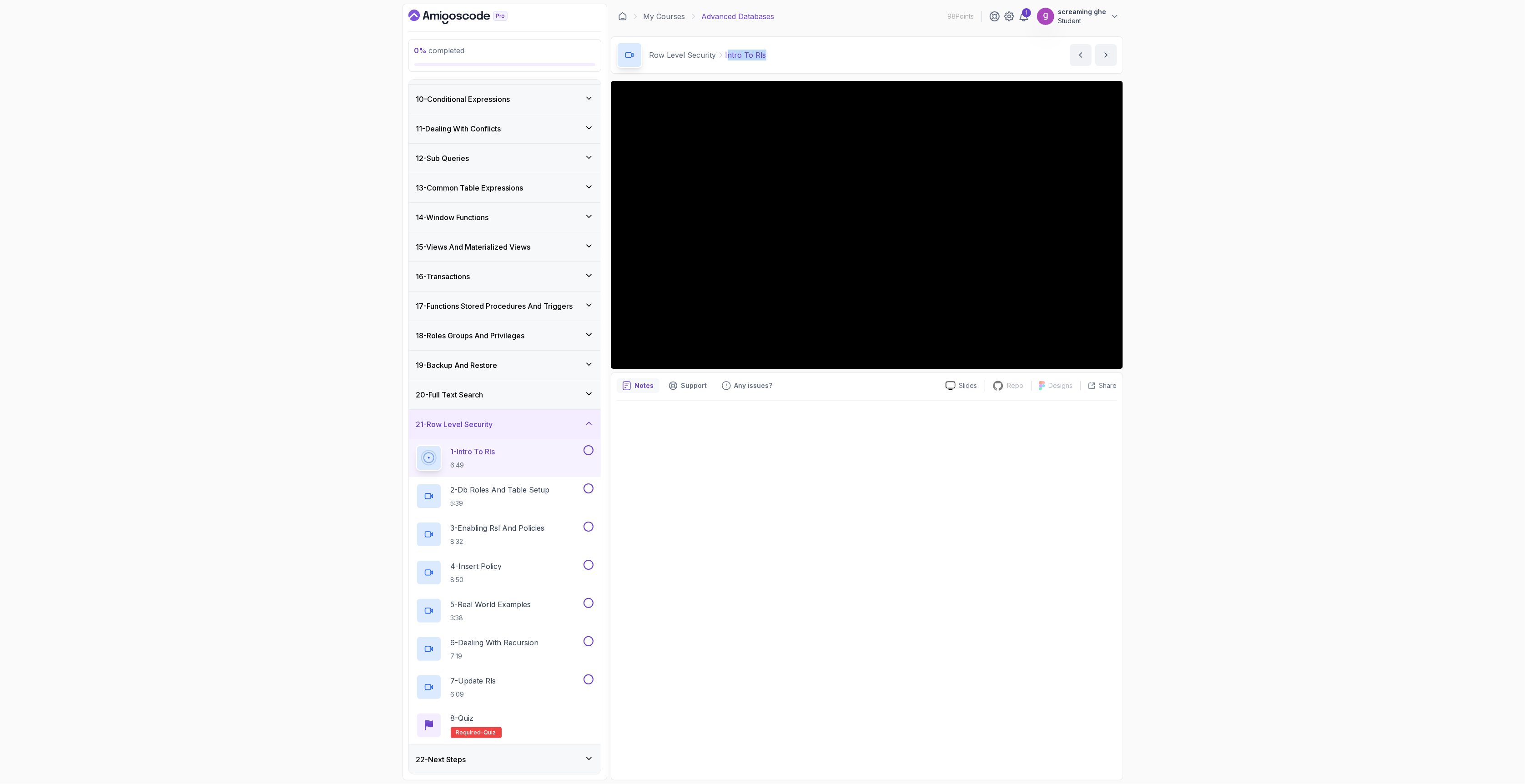
drag, startPoint x: 805, startPoint y: 54, endPoint x: 726, endPoint y: 58, distance: 79.1
click at [726, 58] on div "Row Level Security Intro To Rls Intro To Rls by nelson" at bounding box center [867, 55] width 512 height 37
click at [782, 55] on div "Row Level Security Intro To Rls Intro To Rls by nelson" at bounding box center [867, 55] width 512 height 37
drag, startPoint x: 780, startPoint y: 55, endPoint x: 835, endPoint y: 70, distance: 57.0
click at [721, 53] on div "Row Level Security Intro To Rls Intro To Rls by nelson" at bounding box center [867, 55] width 512 height 37
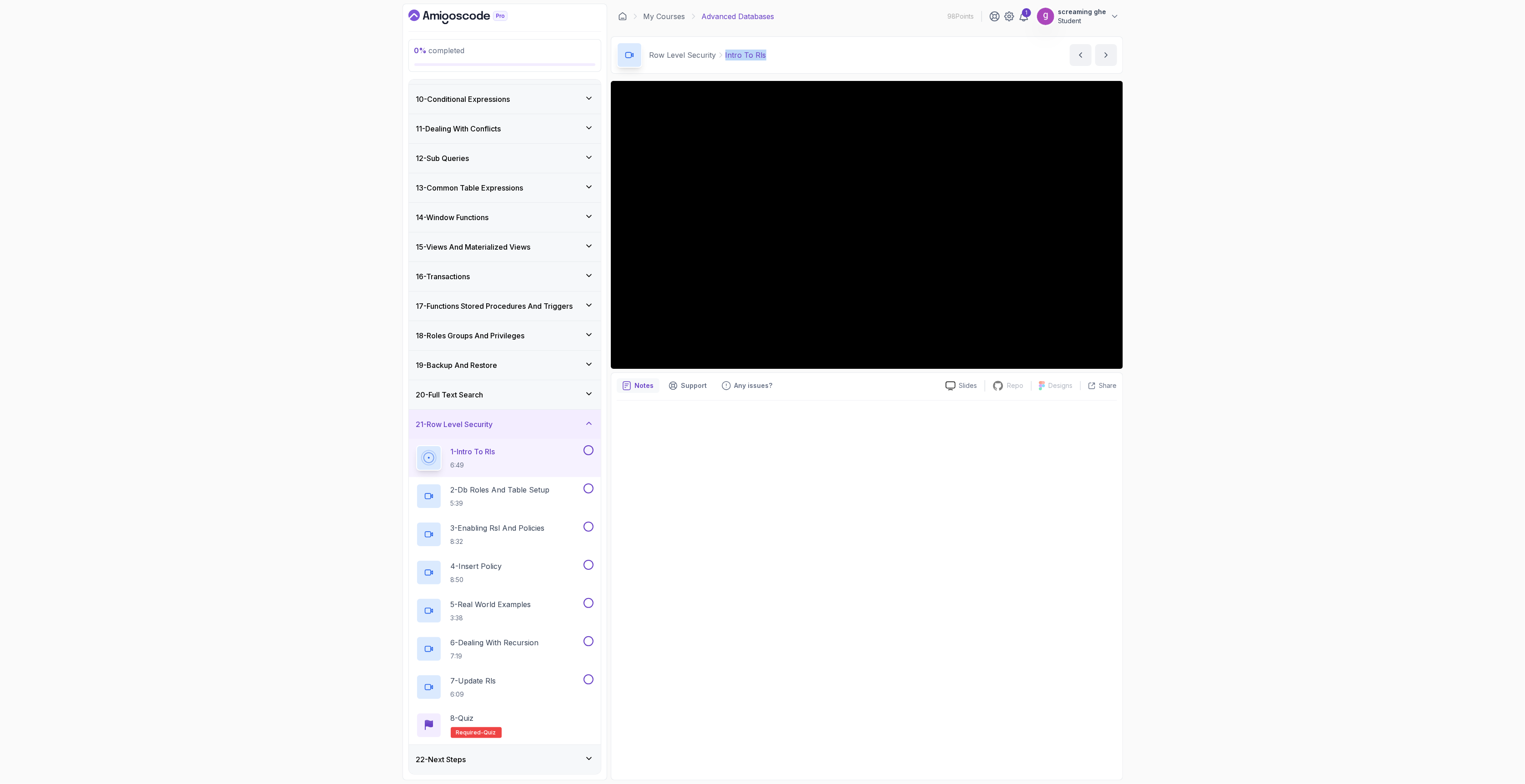
copy p "Intro To Rls"
click at [524, 484] on p "2 - Db Roles And Table Setup" at bounding box center [500, 490] width 99 height 11
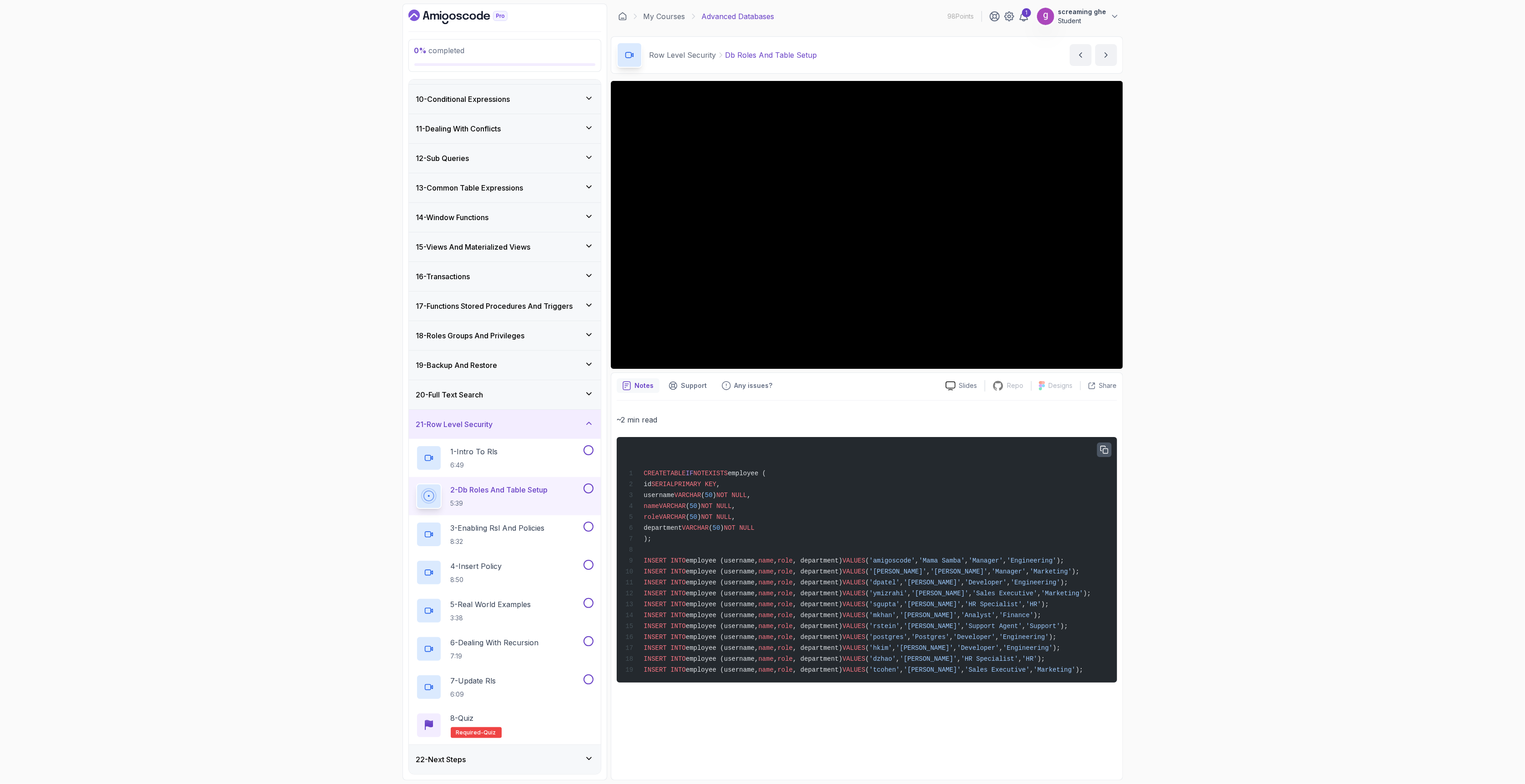
click at [1101, 453] on icon "button" at bounding box center [1104, 449] width 8 height 8
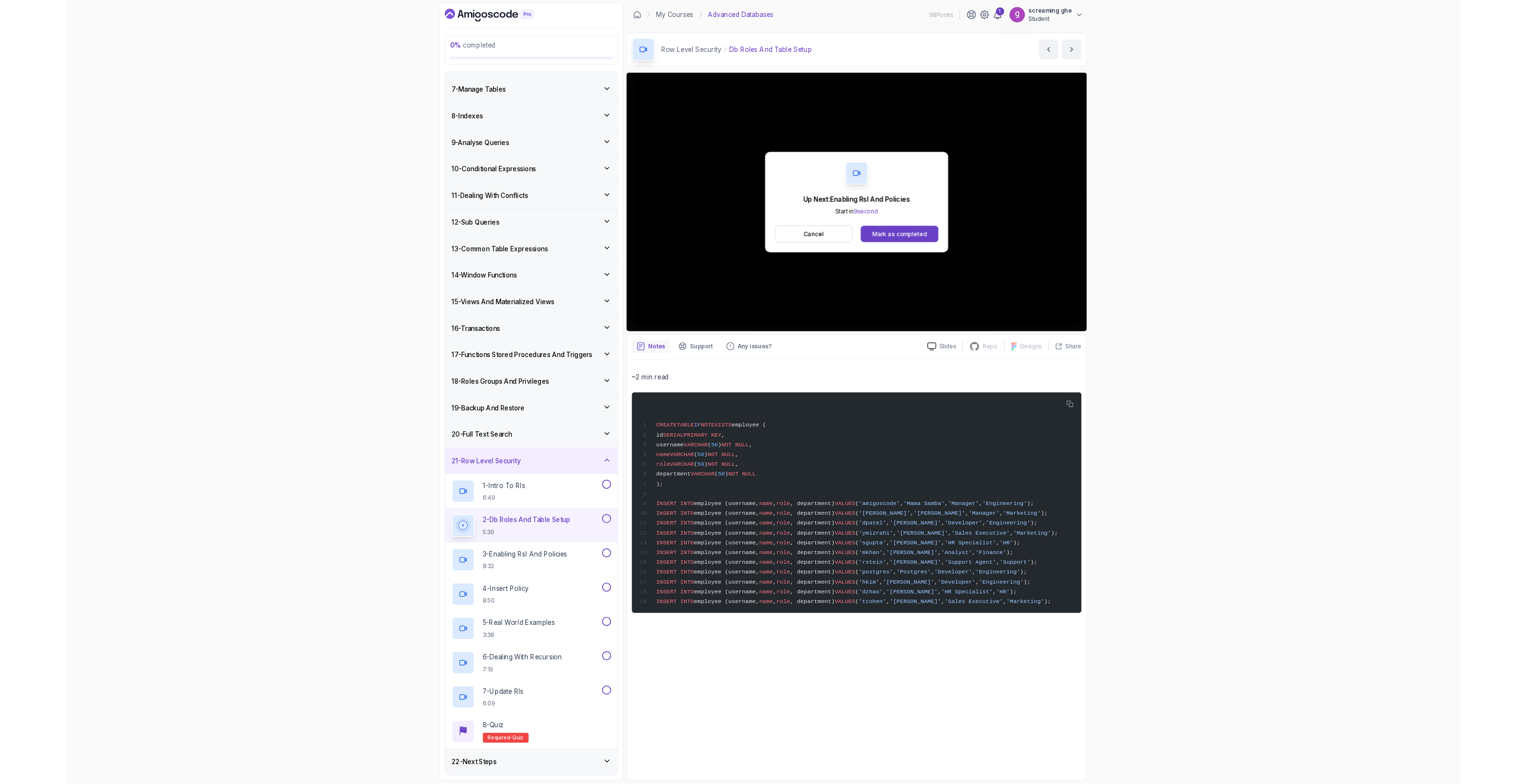
scroll to position [282, 0]
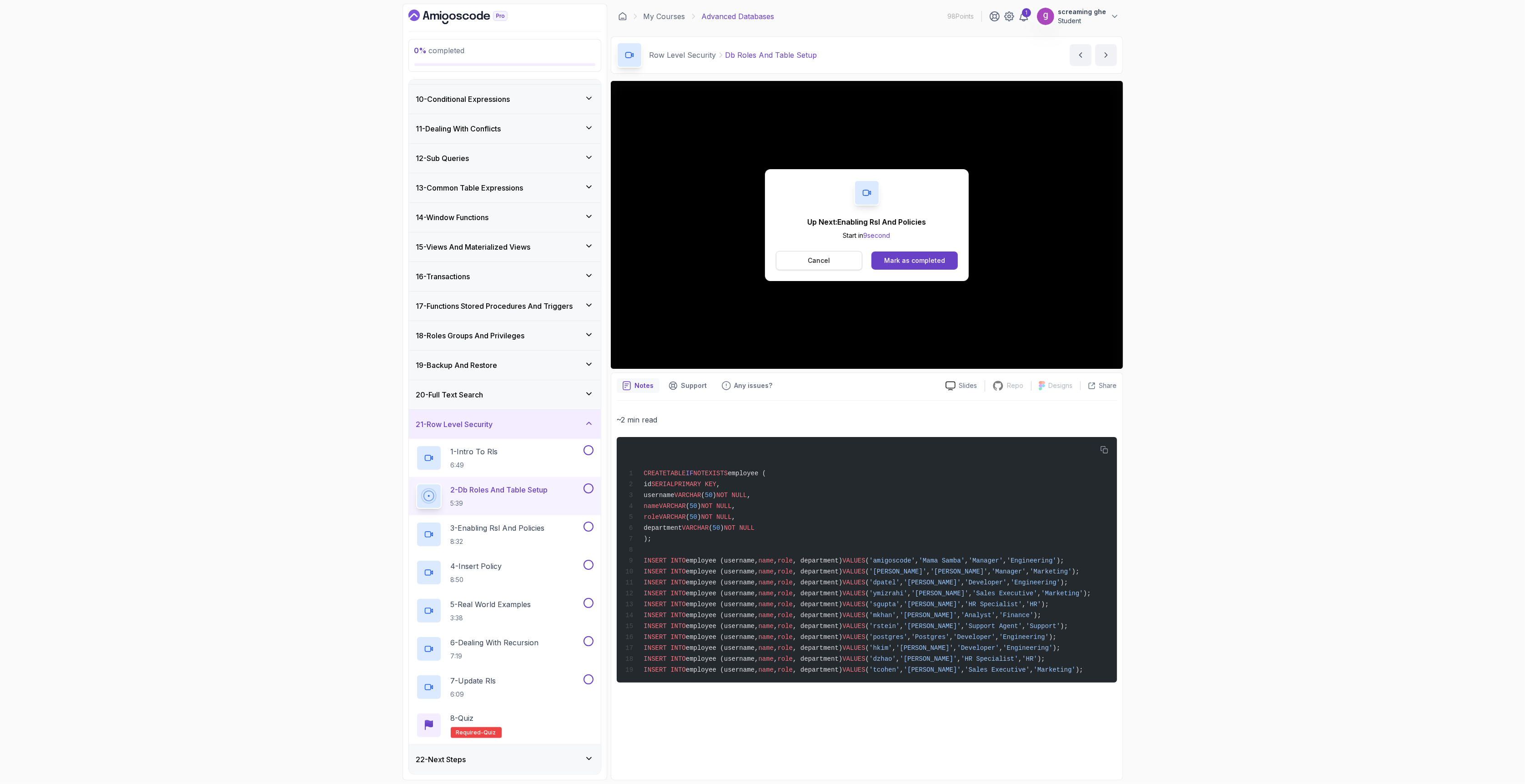
click at [817, 255] on button "Cancel" at bounding box center [819, 261] width 87 height 19
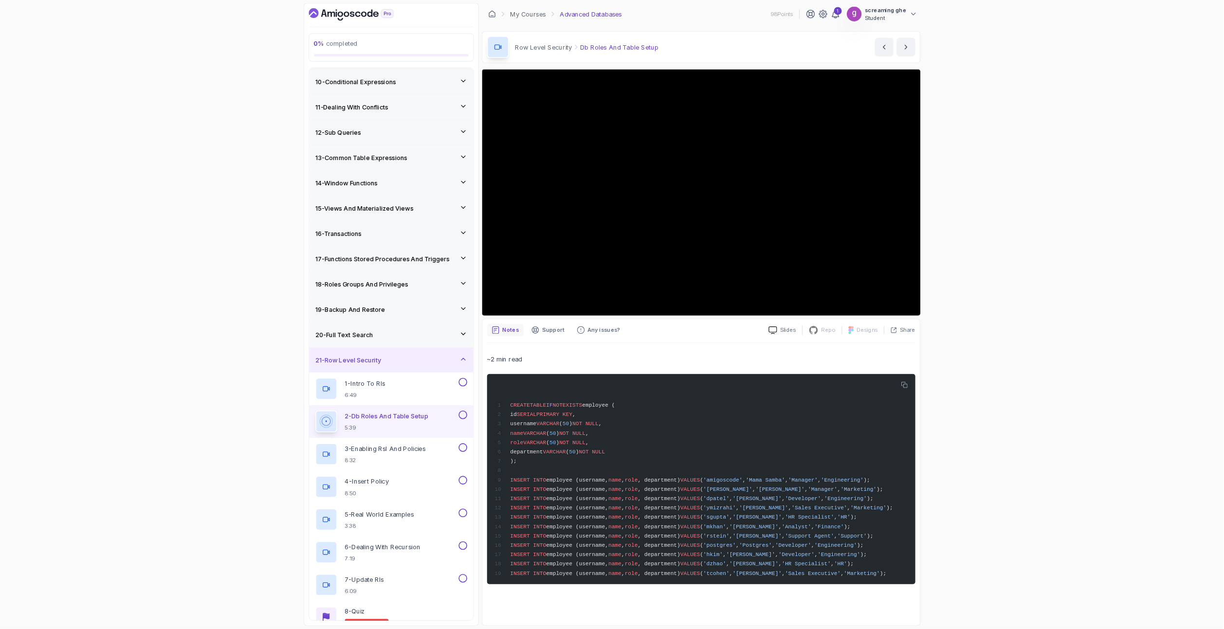
scroll to position [284, 0]
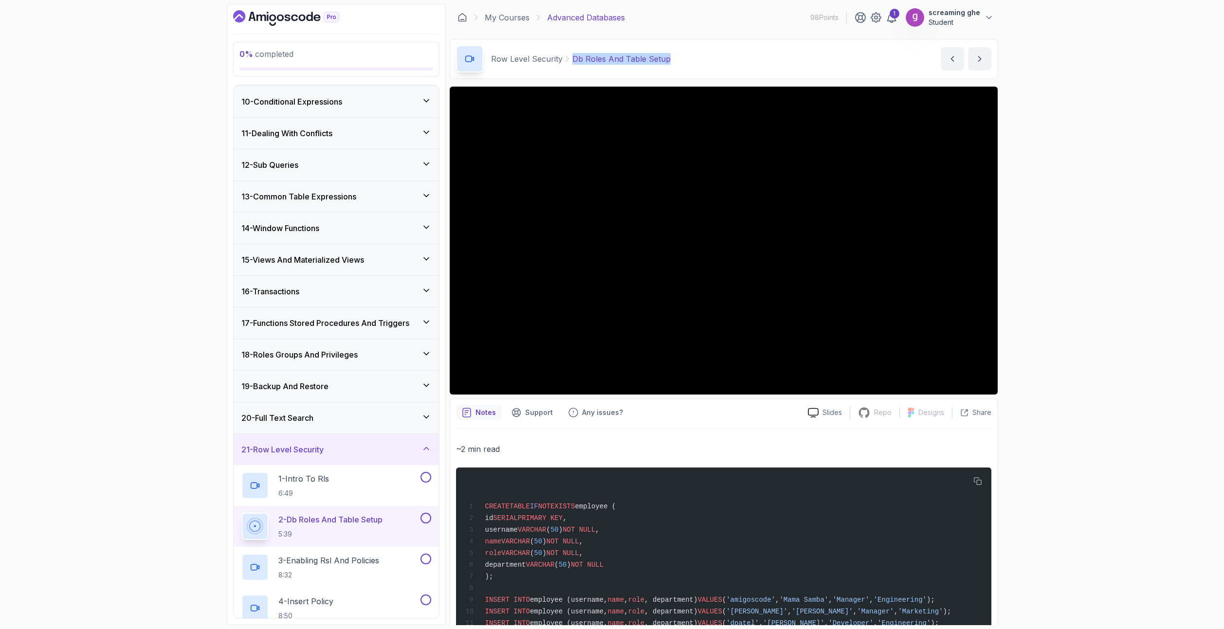
drag, startPoint x: 681, startPoint y: 61, endPoint x: 572, endPoint y: 61, distance: 109.5
click at [572, 61] on div "Row Level Security Db Roles And Table Setup Db Roles And Table Setup by nelson" at bounding box center [724, 59] width 548 height 40
copy p "Db Roles And Table Setup"
click at [349, 565] on p "3 - Enabling Rsl And Policies" at bounding box center [328, 561] width 101 height 12
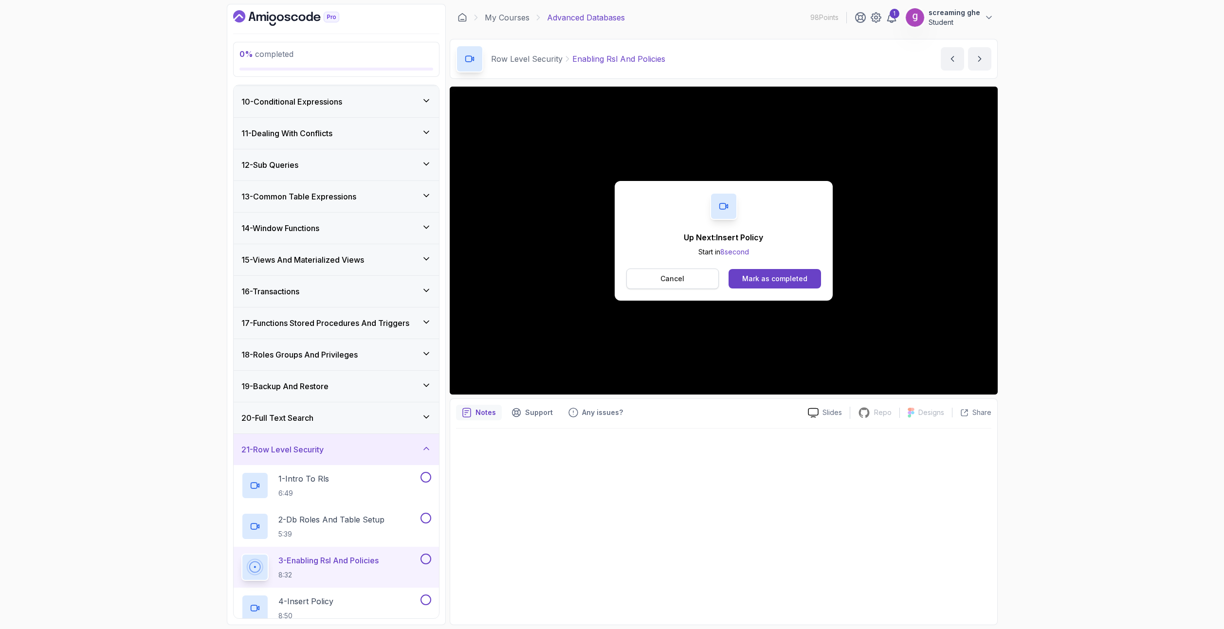
click at [671, 287] on button "Cancel" at bounding box center [672, 279] width 93 height 20
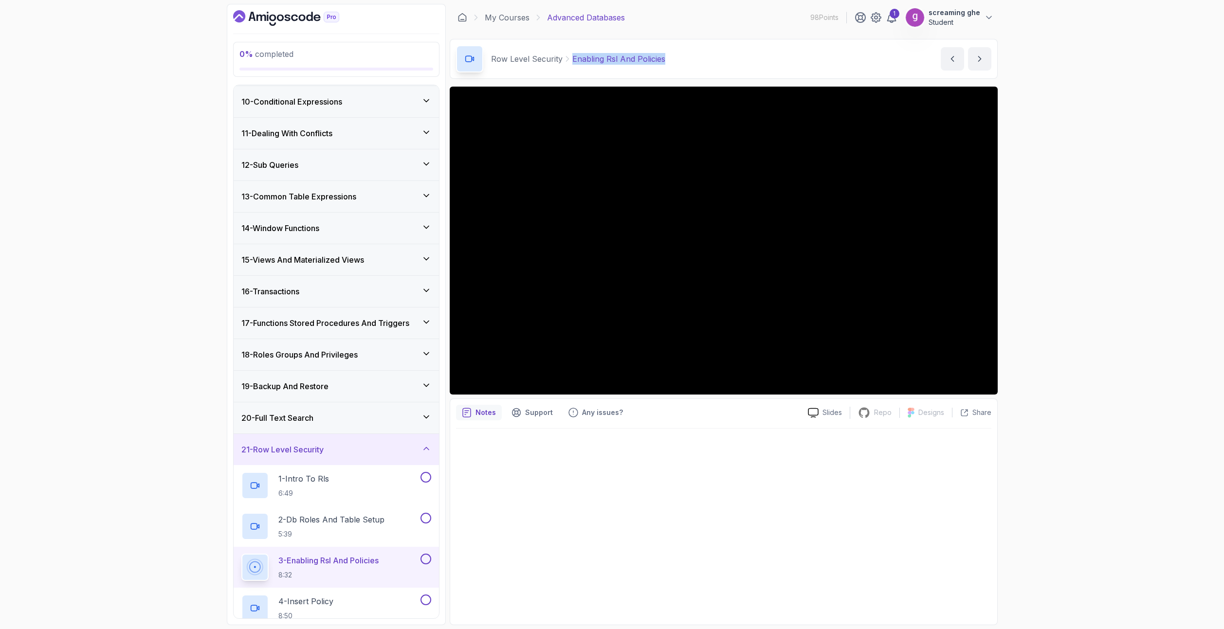
drag, startPoint x: 671, startPoint y: 52, endPoint x: 570, endPoint y: 59, distance: 101.0
click at [570, 59] on div "Row Level Security Enabling Rsl And Policies Enabling Rsl And Policies by nelson" at bounding box center [724, 59] width 548 height 40
copy p "Enabling Rsl And Policies"
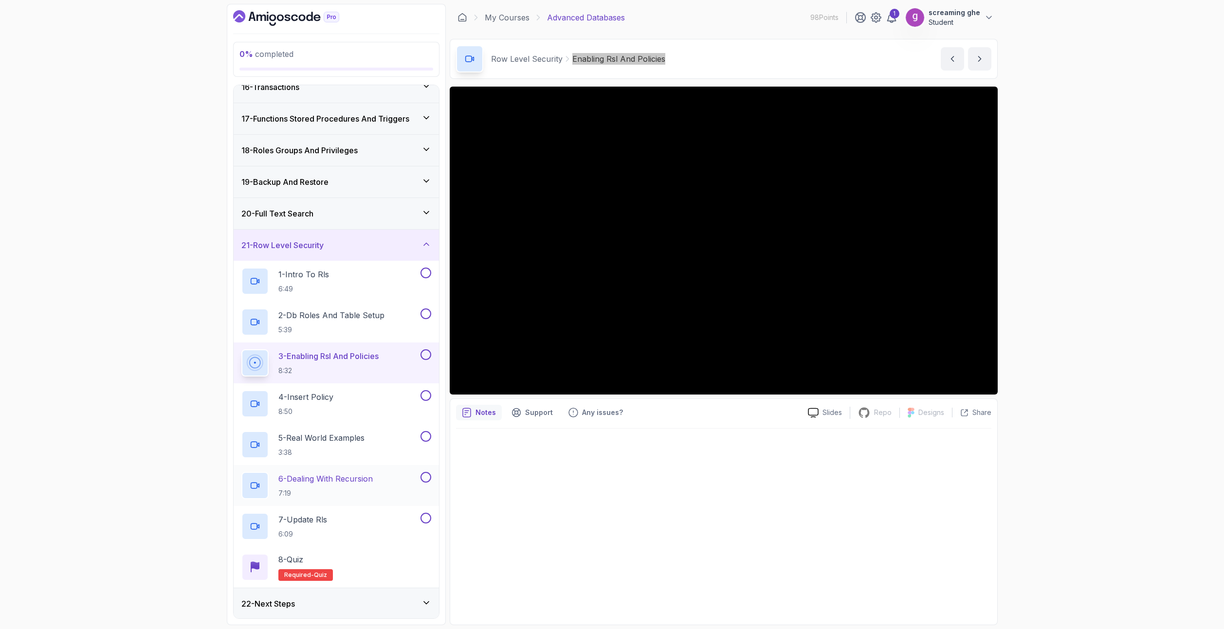
scroll to position [489, 0]
click at [325, 418] on div "4 - Insert Policy 8:50" at bounding box center [336, 402] width 205 height 41
click at [315, 399] on p "4 - Insert Policy" at bounding box center [305, 396] width 55 height 12
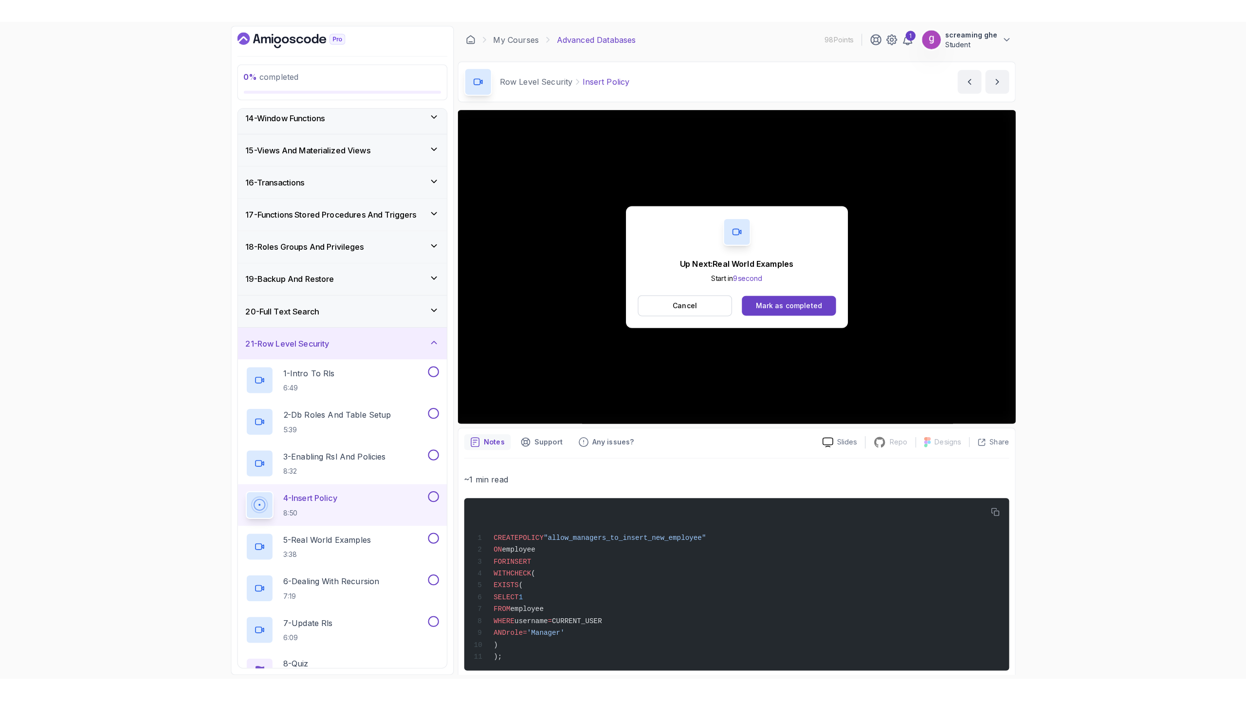
scroll to position [489, 0]
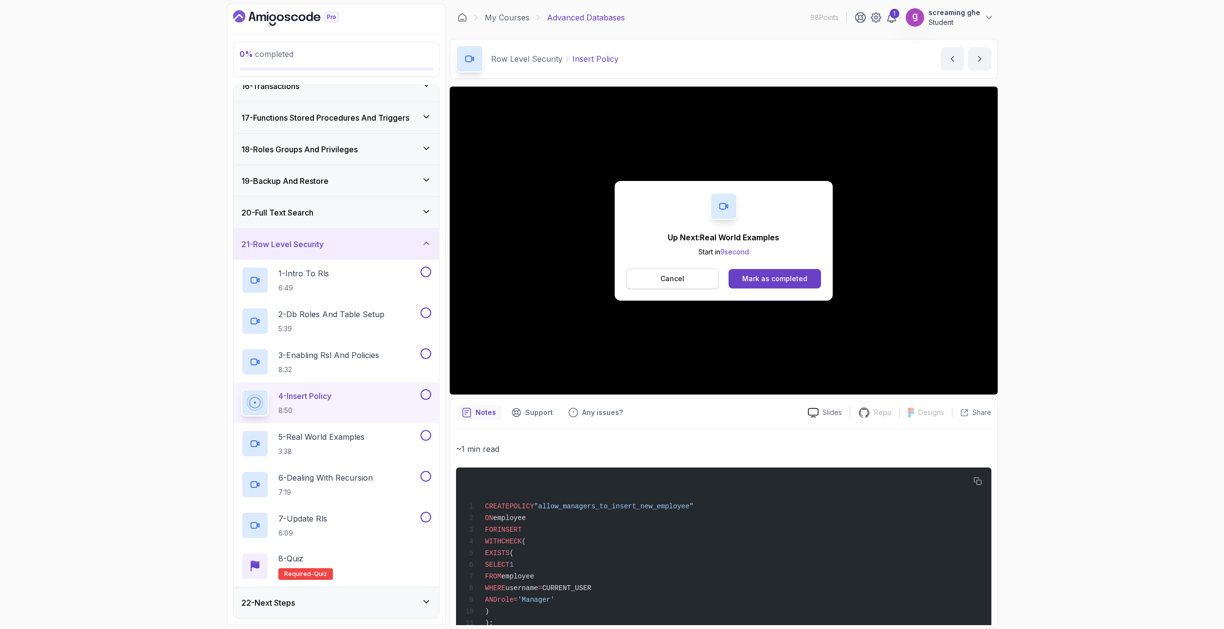
click at [690, 280] on button "Cancel" at bounding box center [672, 279] width 93 height 20
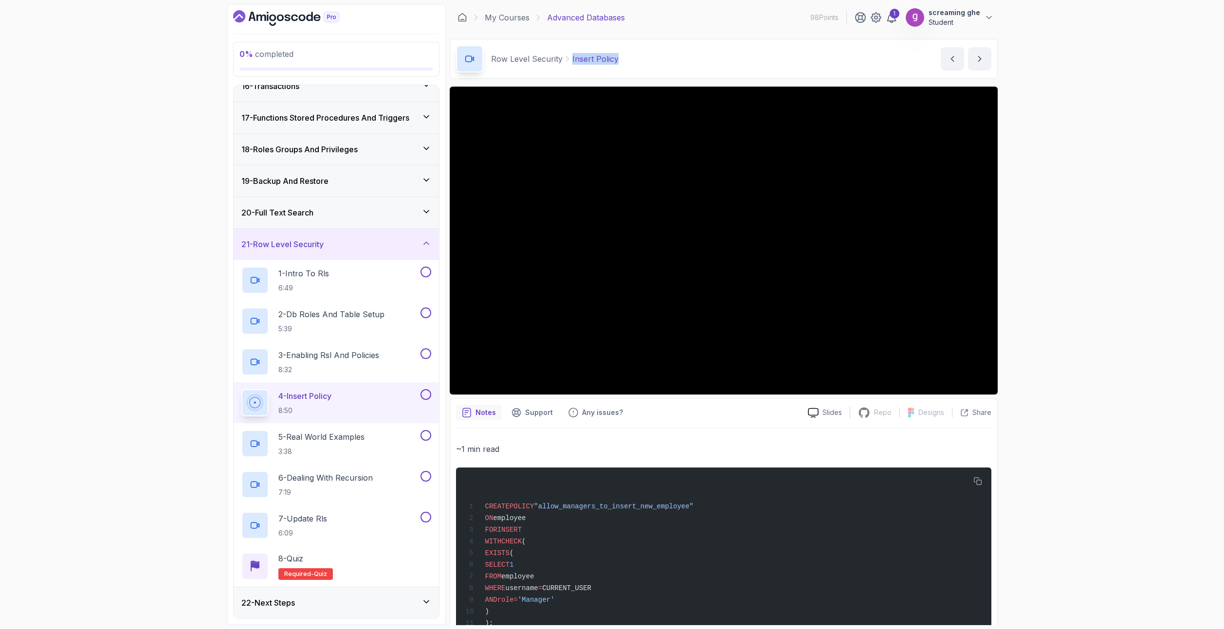
drag, startPoint x: 619, startPoint y: 56, endPoint x: 562, endPoint y: 50, distance: 57.3
click at [562, 50] on div "Row Level Security Insert Policy Insert Policy by nelson" at bounding box center [724, 59] width 548 height 40
copy div "Insert Policy"
click at [140, 233] on div "0 % completed 1 - Intro 2 - Schemas 3 - Advanced Data Types 4 - Working With Da…" at bounding box center [612, 314] width 1224 height 629
drag, startPoint x: 614, startPoint y: 61, endPoint x: 568, endPoint y: 56, distance: 46.0
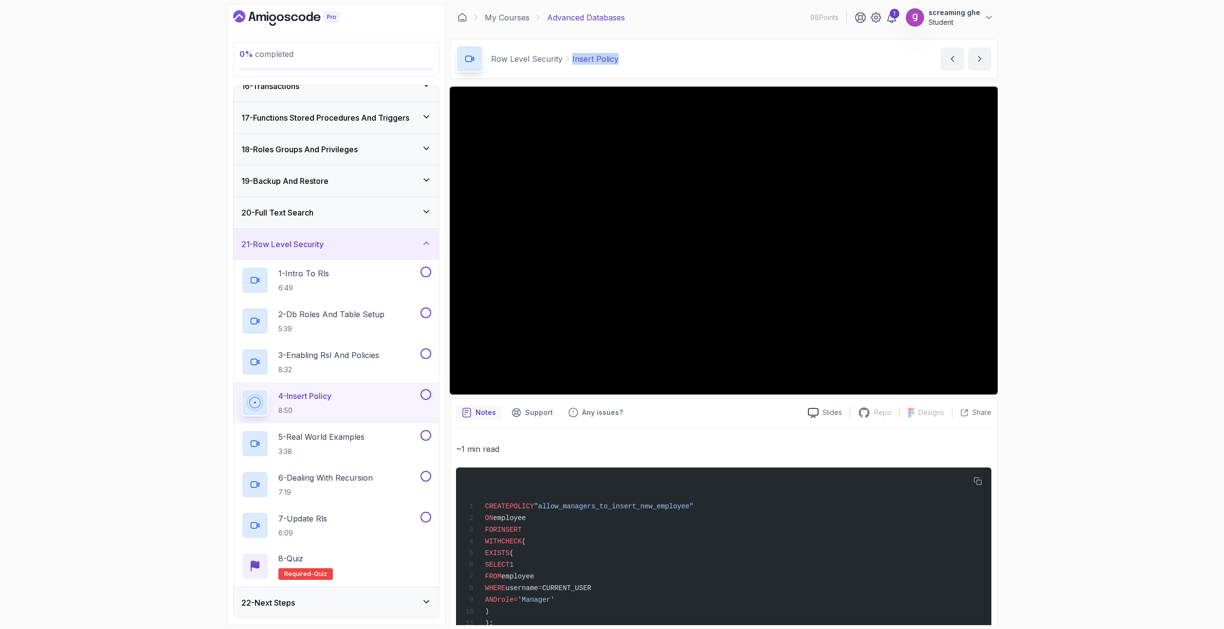
click at [568, 56] on div "Row Level Security Insert Policy Insert Policy by nelson" at bounding box center [724, 59] width 548 height 40
click at [352, 450] on p "3:38" at bounding box center [321, 452] width 86 height 10
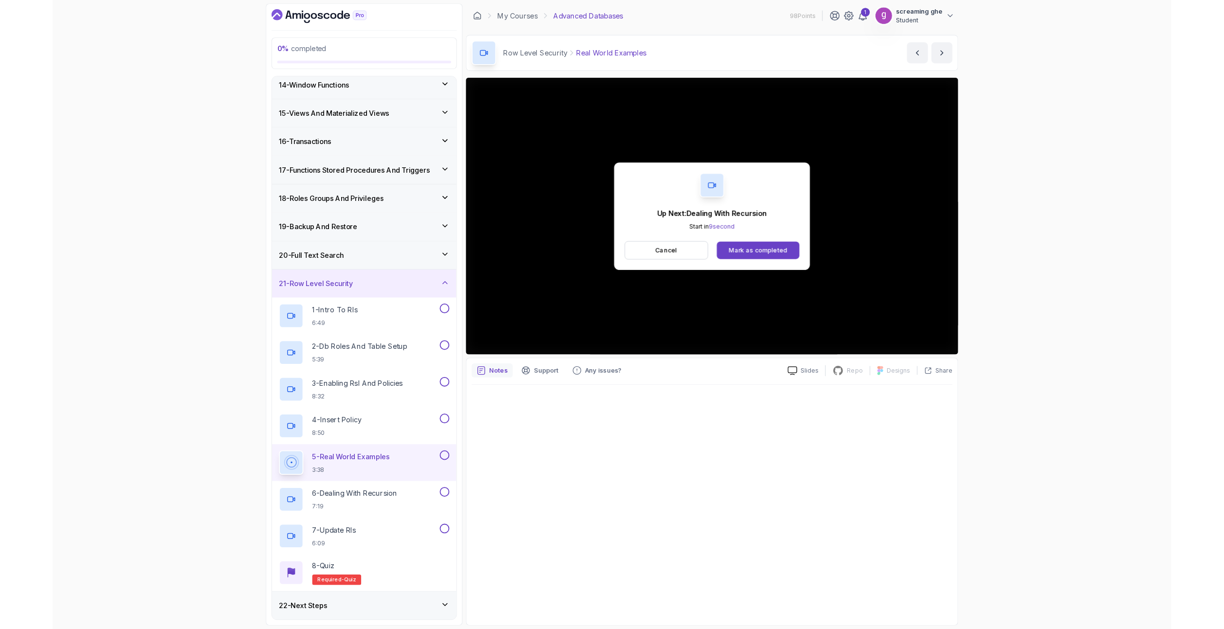
scroll to position [489, 0]
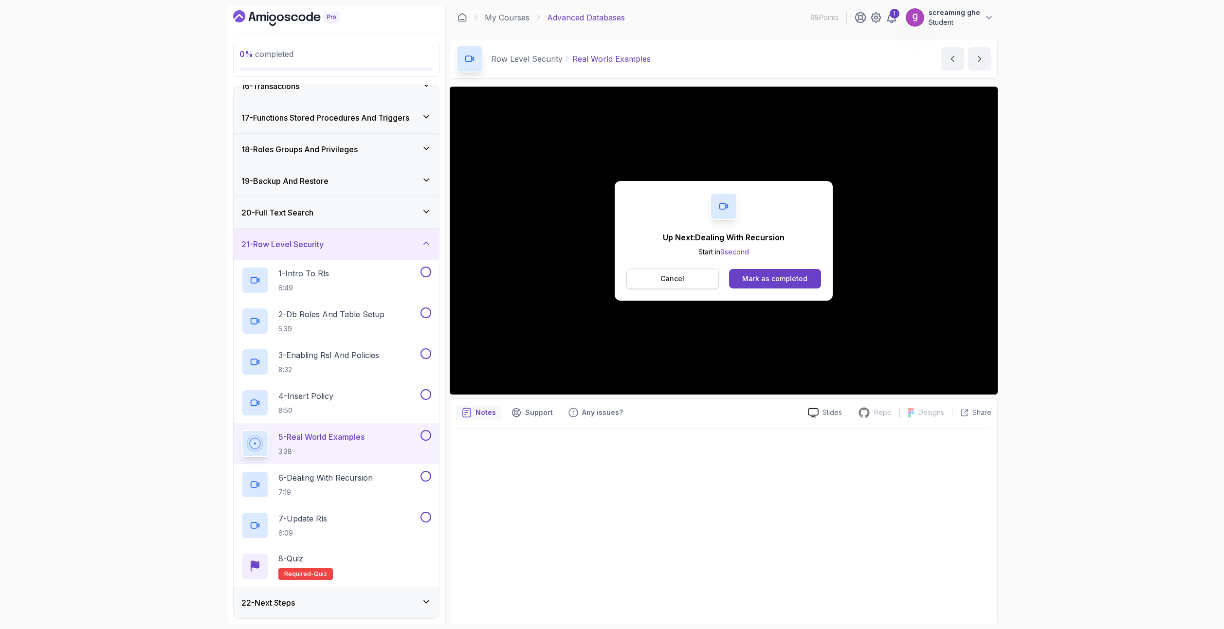
click at [698, 274] on button "Cancel" at bounding box center [672, 279] width 93 height 20
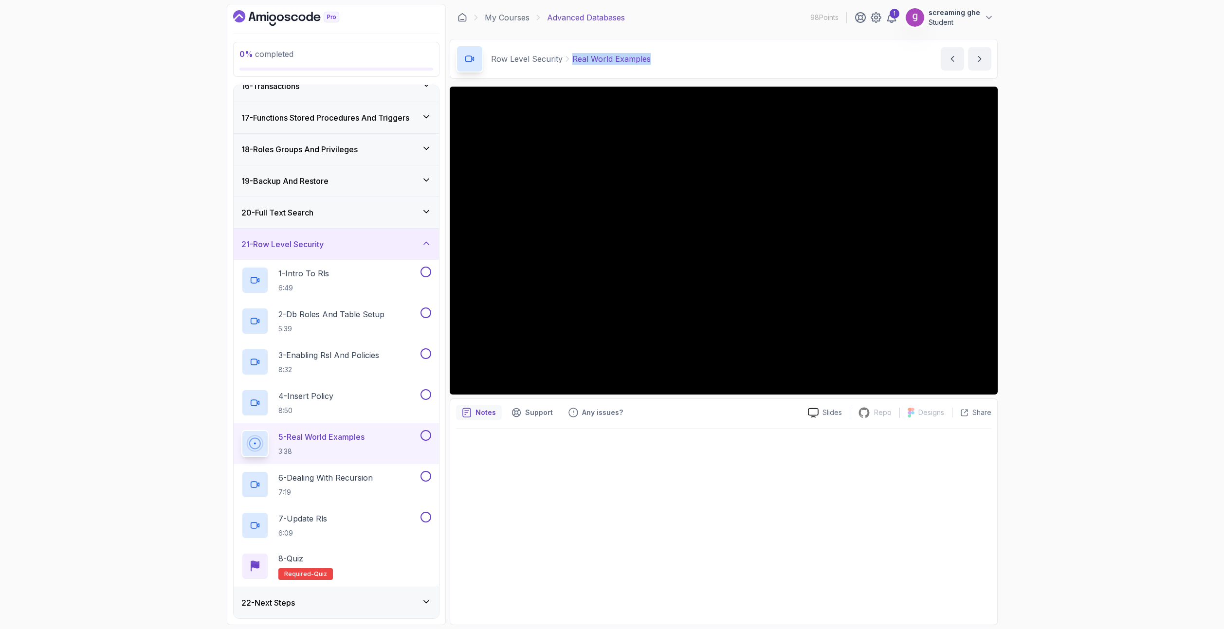
drag, startPoint x: 678, startPoint y: 67, endPoint x: 570, endPoint y: 64, distance: 108.1
click at [570, 64] on div "Row Level Security Real World Examples Real World Examples by nelson" at bounding box center [724, 59] width 548 height 40
click at [342, 488] on p "7:19" at bounding box center [325, 493] width 94 height 10
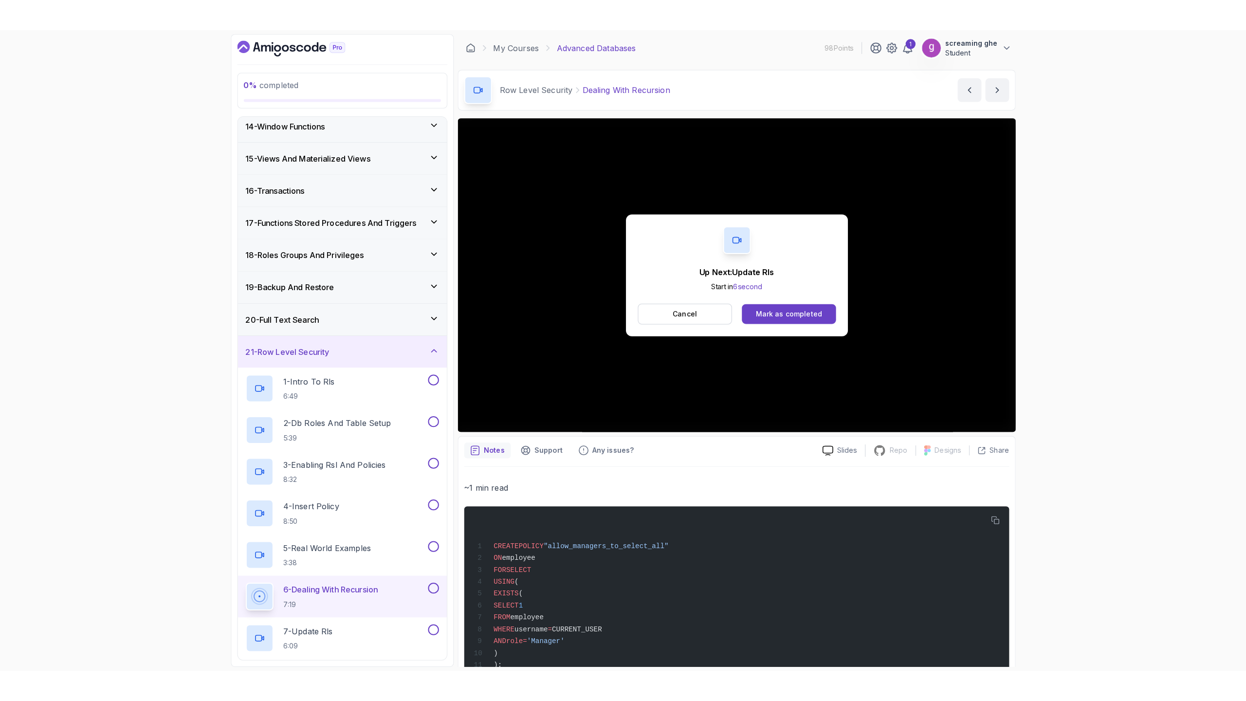
scroll to position [489, 0]
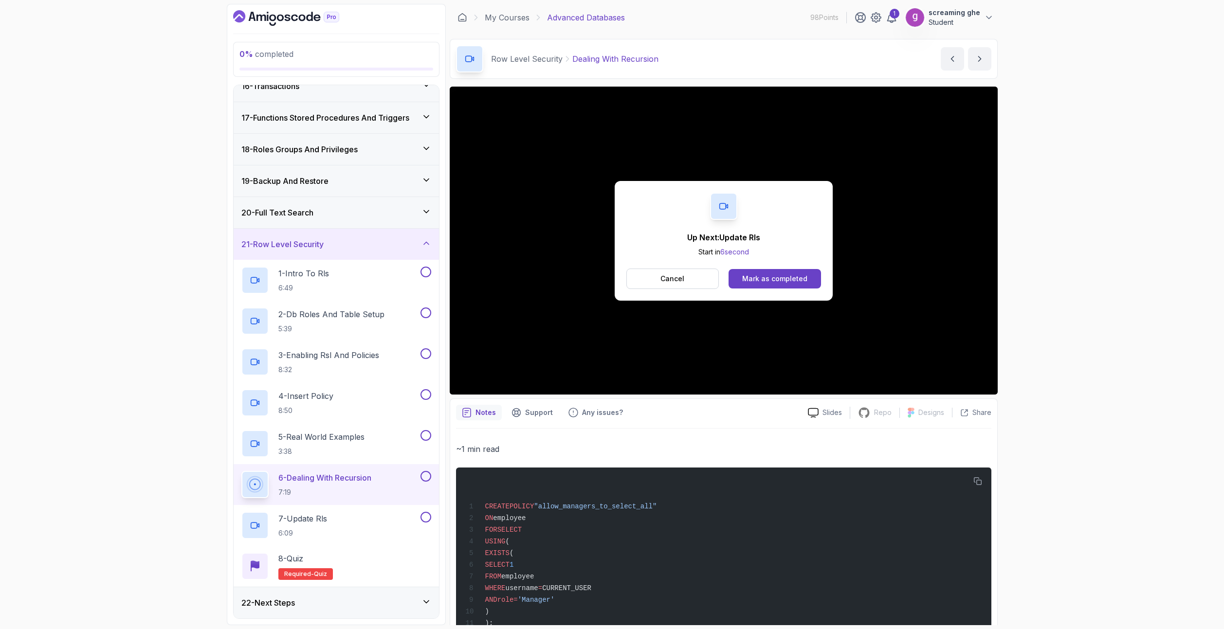
click at [696, 279] on button "Cancel" at bounding box center [672, 279] width 93 height 20
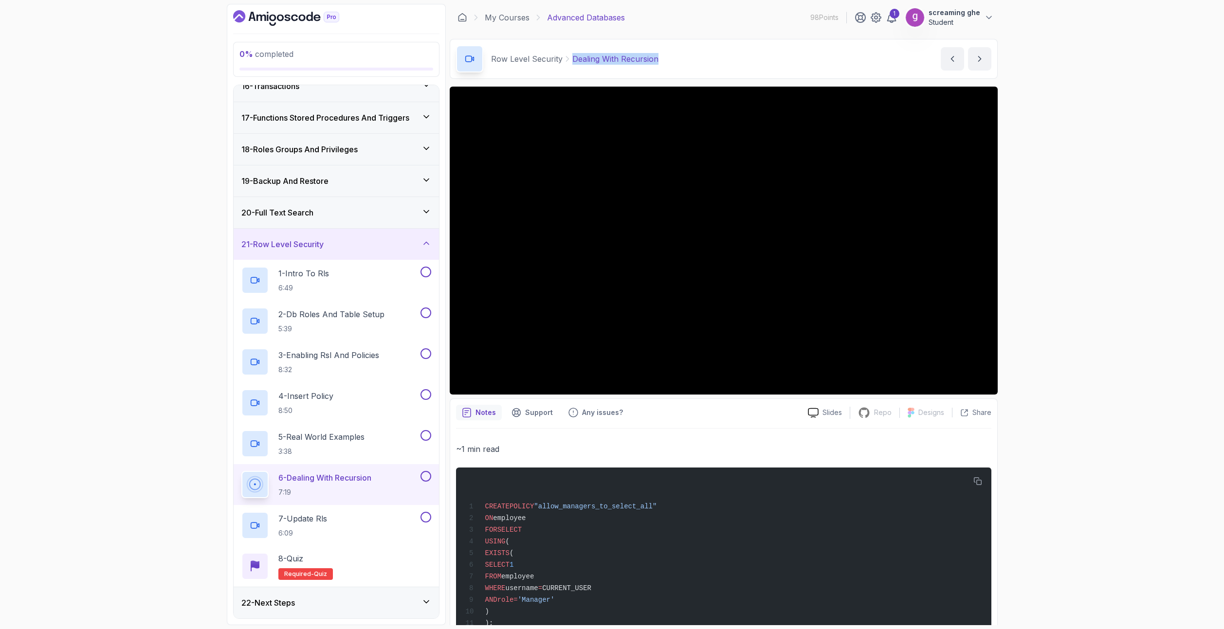
drag, startPoint x: 690, startPoint y: 60, endPoint x: 571, endPoint y: 73, distance: 119.9
click at [571, 73] on div "Row Level Security Dealing With Recursion Dealing With Recursion by nelson" at bounding box center [724, 59] width 548 height 40
click at [331, 522] on div "7 - Update Rls 6:09" at bounding box center [329, 525] width 177 height 27
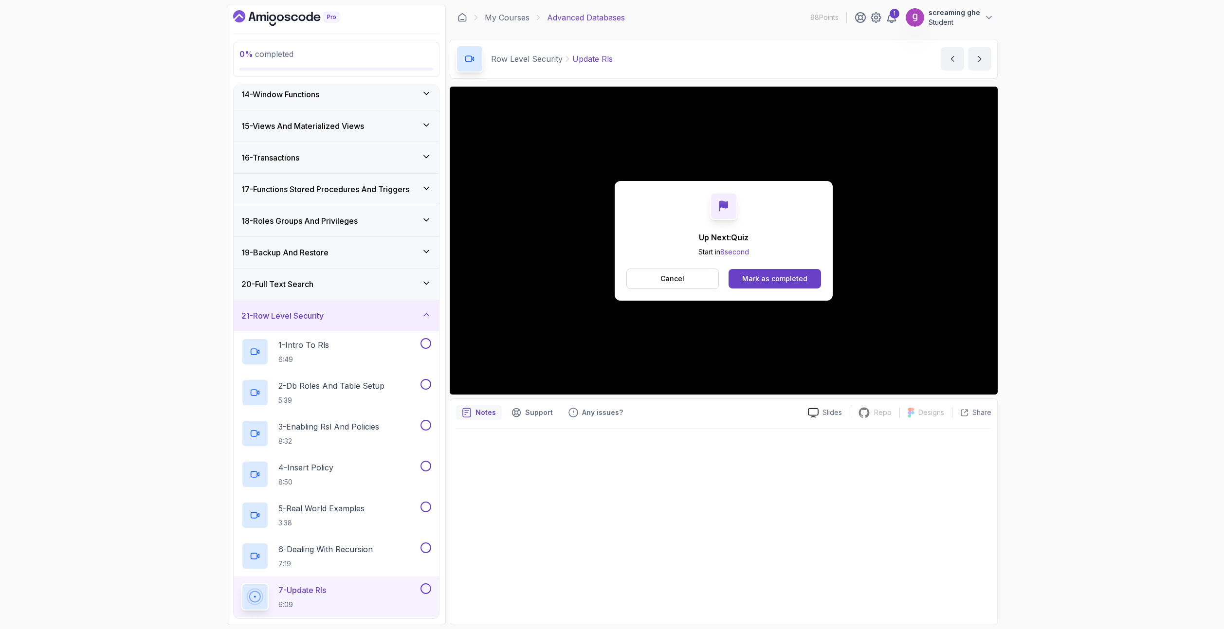
scroll to position [489, 0]
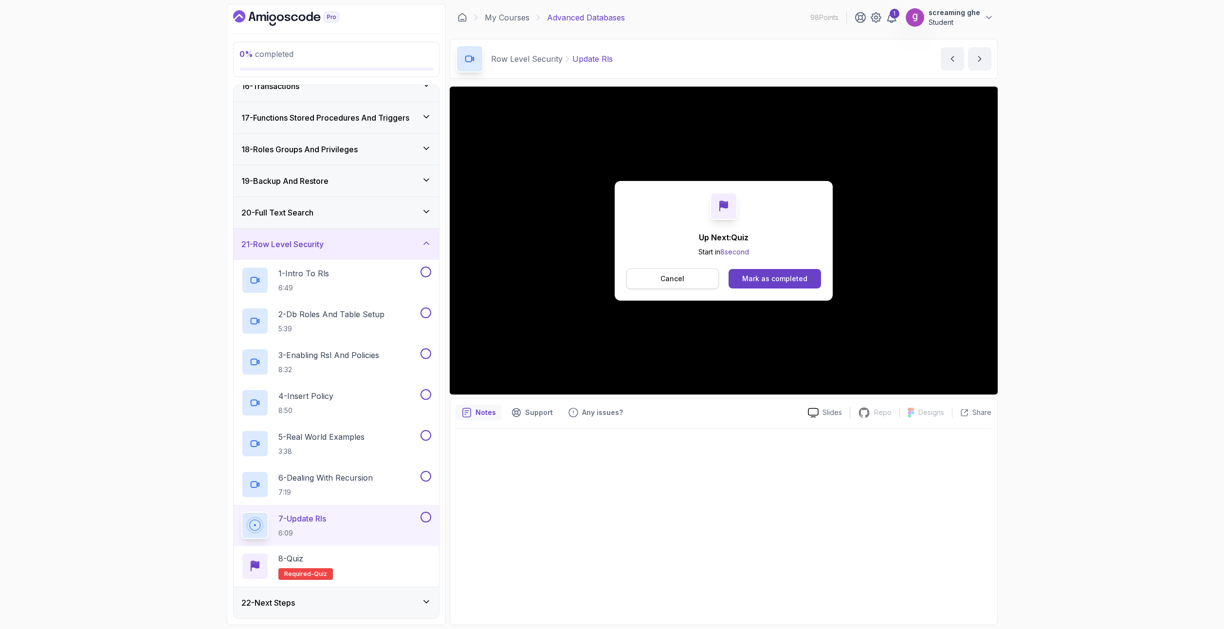
click at [660, 282] on button "Cancel" at bounding box center [672, 279] width 93 height 20
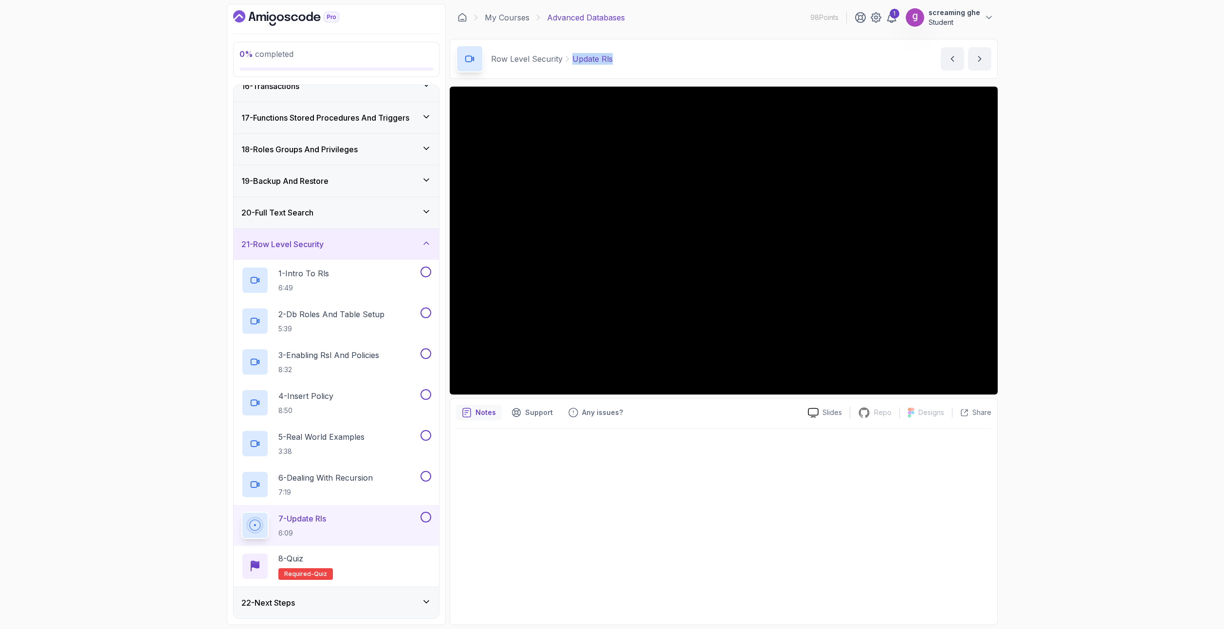
drag, startPoint x: 629, startPoint y: 60, endPoint x: 570, endPoint y: 57, distance: 58.4
click at [570, 57] on div "Row Level Security Update Rls Update Rls by nelson" at bounding box center [724, 59] width 548 height 40
click at [313, 216] on h3 "20 - Full Text Search" at bounding box center [277, 213] width 72 height 12
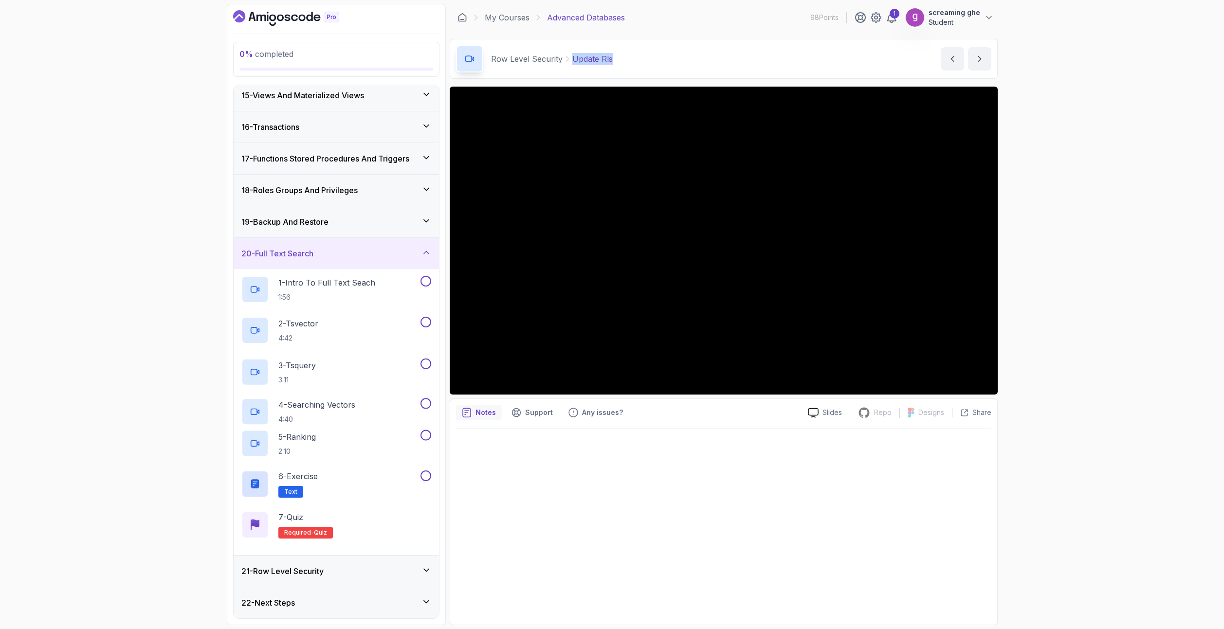
scroll to position [448, 0]
click at [329, 371] on div "3 - Tsquery 3:11" at bounding box center [329, 371] width 177 height 27
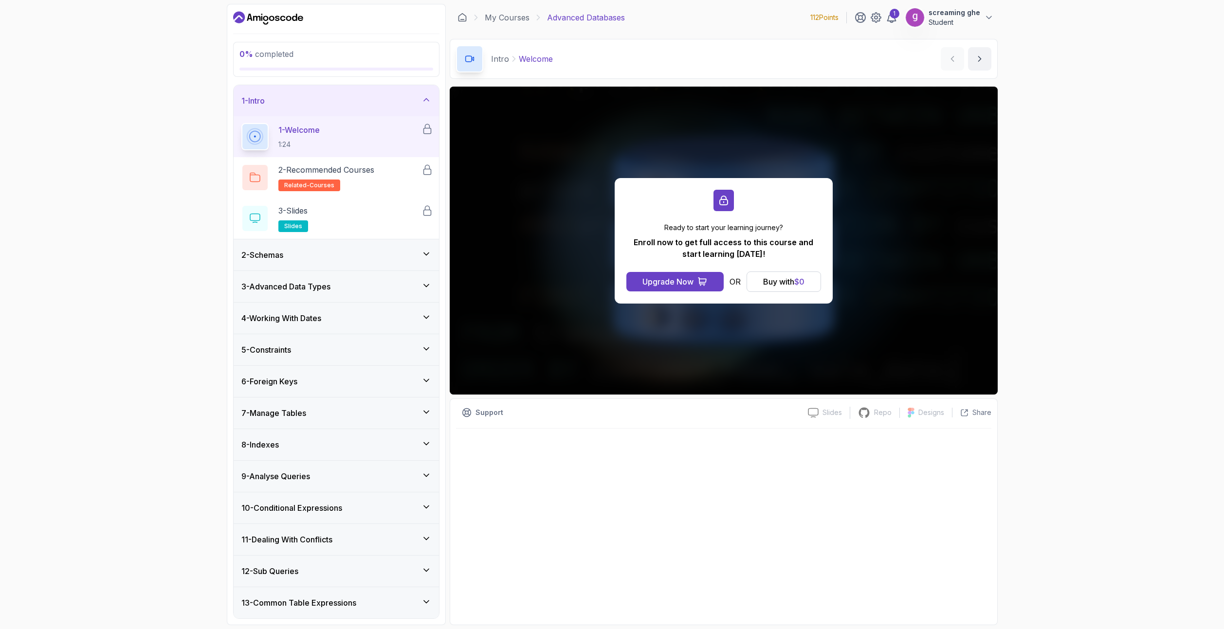
click at [325, 249] on div "2 - Schemas" at bounding box center [336, 255] width 190 height 12
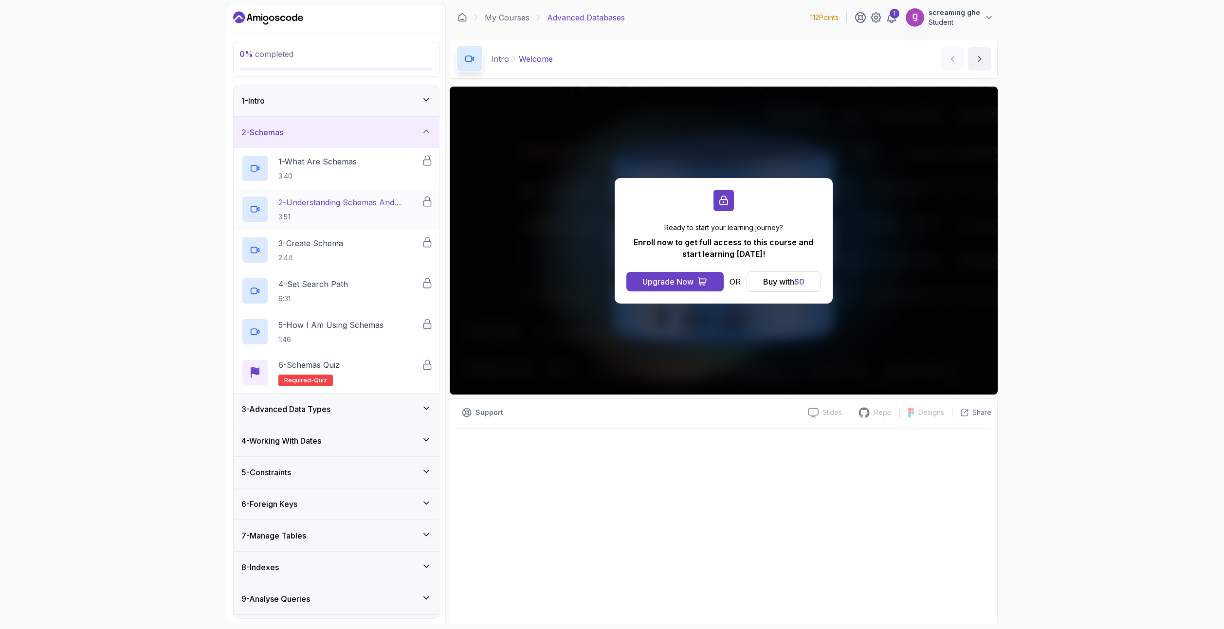
click at [321, 203] on p "2 - Understanding Schemas And Search Path" at bounding box center [349, 203] width 143 height 12
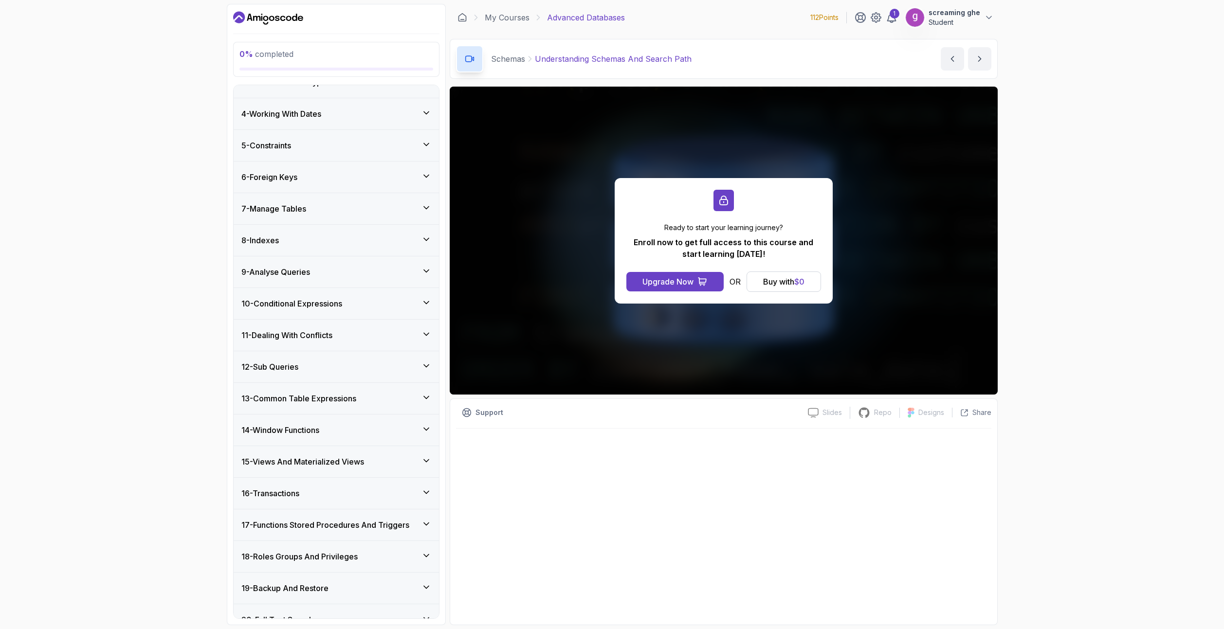
scroll to position [407, 0]
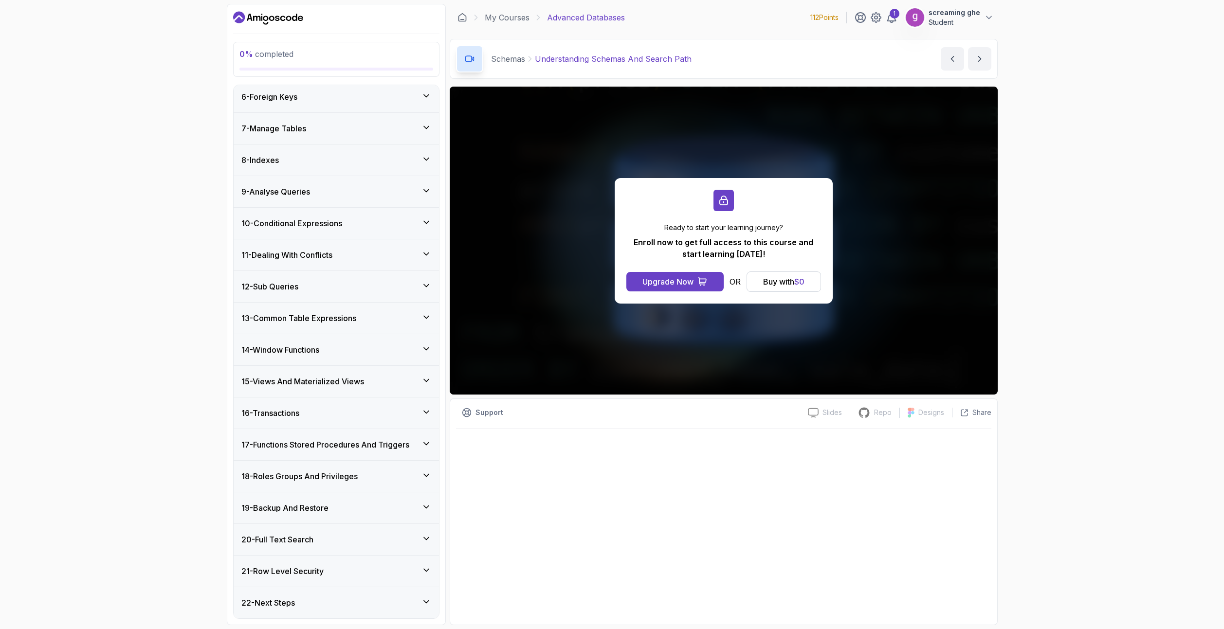
click at [334, 457] on div "17 - Functions Stored Procedures And Triggers" at bounding box center [336, 444] width 205 height 31
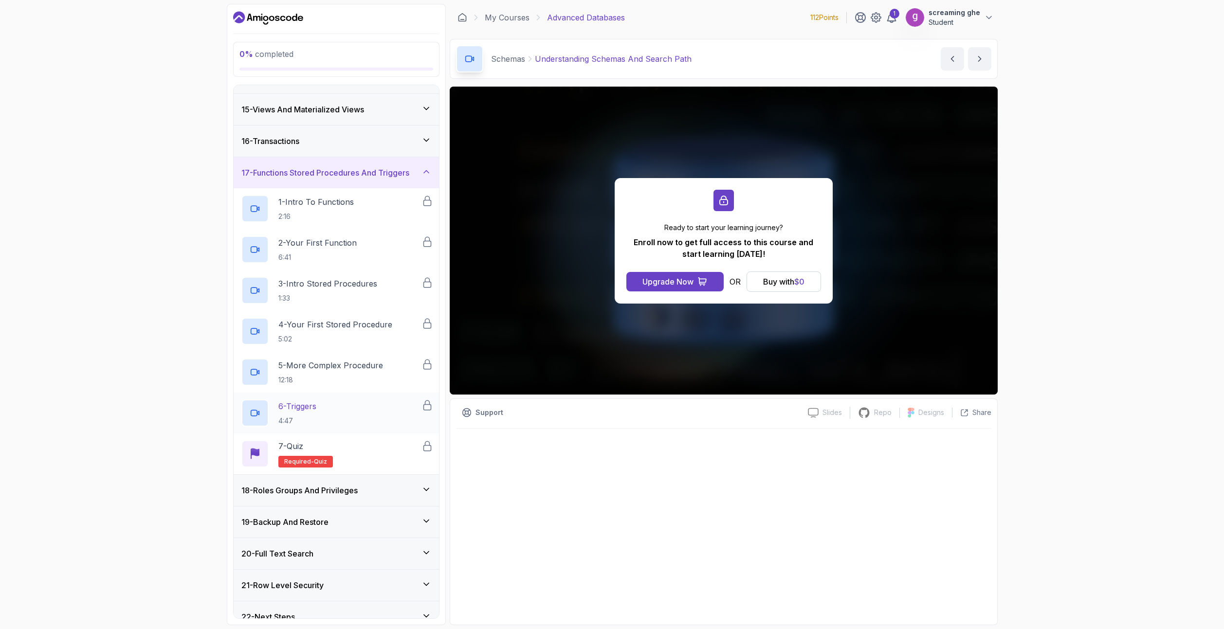
scroll to position [448, 0]
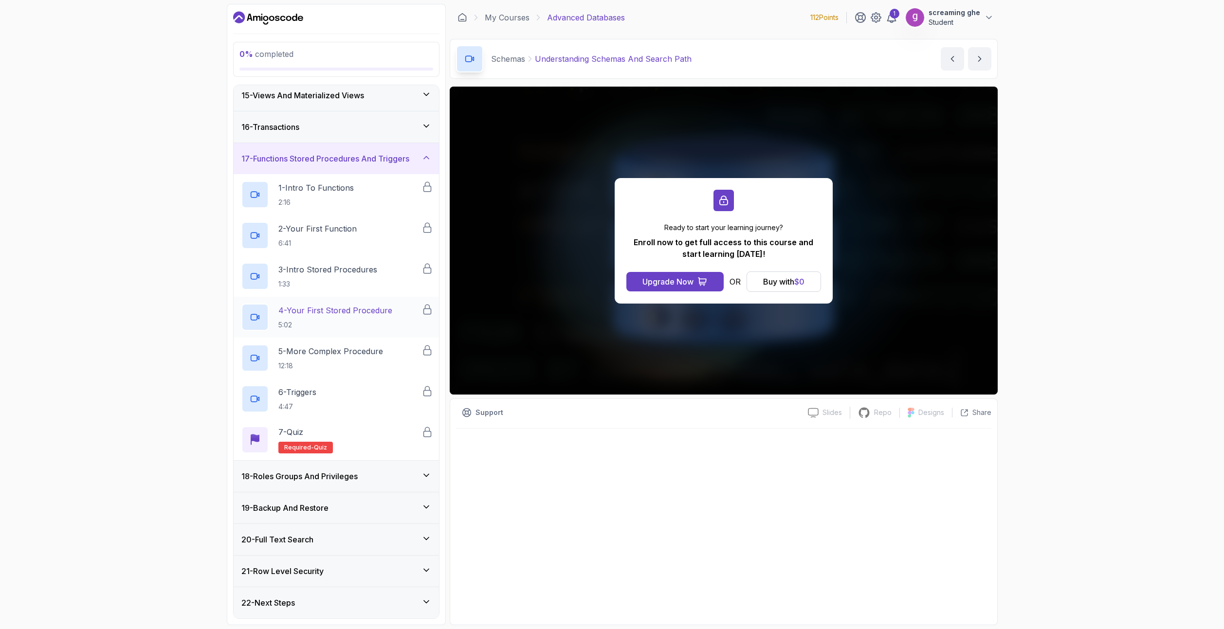
click at [337, 325] on p "5:02" at bounding box center [335, 325] width 114 height 10
click at [341, 353] on p "5 - More Complex Procedure" at bounding box center [330, 352] width 105 height 12
click at [353, 449] on div "7 - Quiz Required- quiz" at bounding box center [331, 439] width 180 height 27
click at [349, 398] on div "6 - Triggers 4:47" at bounding box center [331, 398] width 180 height 27
click at [353, 539] on div "20 - Full Text Search" at bounding box center [336, 540] width 190 height 12
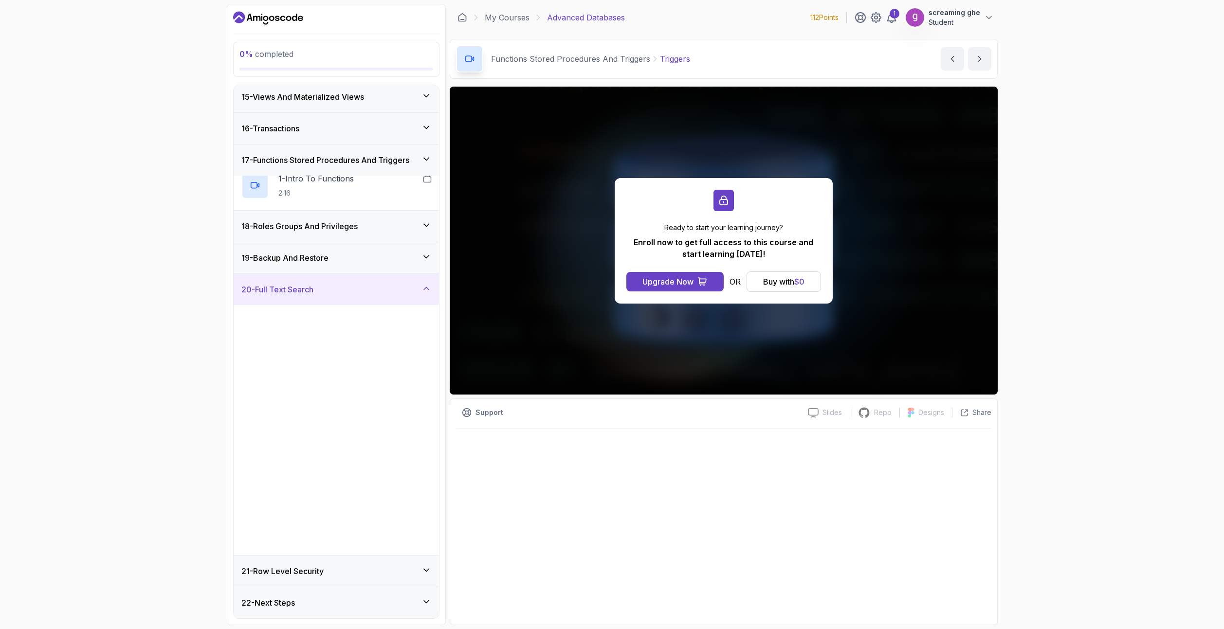
scroll to position [448, 0]
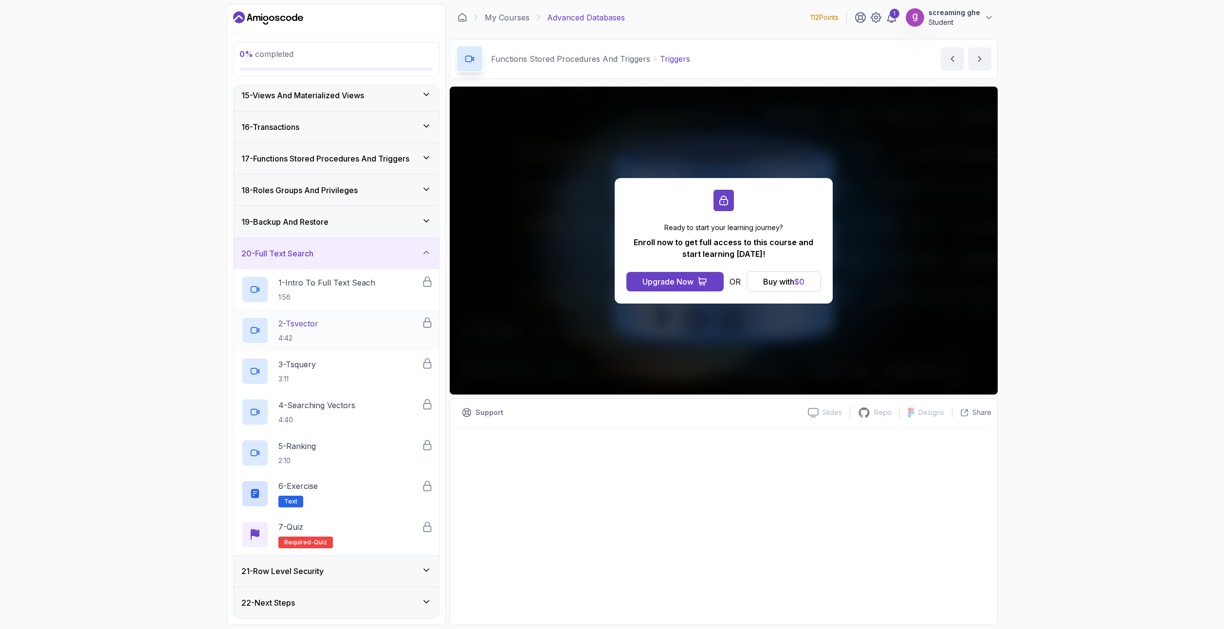
click at [323, 339] on div "2 - Tsvector 4:42" at bounding box center [331, 330] width 180 height 27
click at [326, 375] on div "3 - Tsquery 3:11" at bounding box center [331, 371] width 180 height 27
click at [349, 579] on div "21 - Row Level Security" at bounding box center [336, 571] width 205 height 31
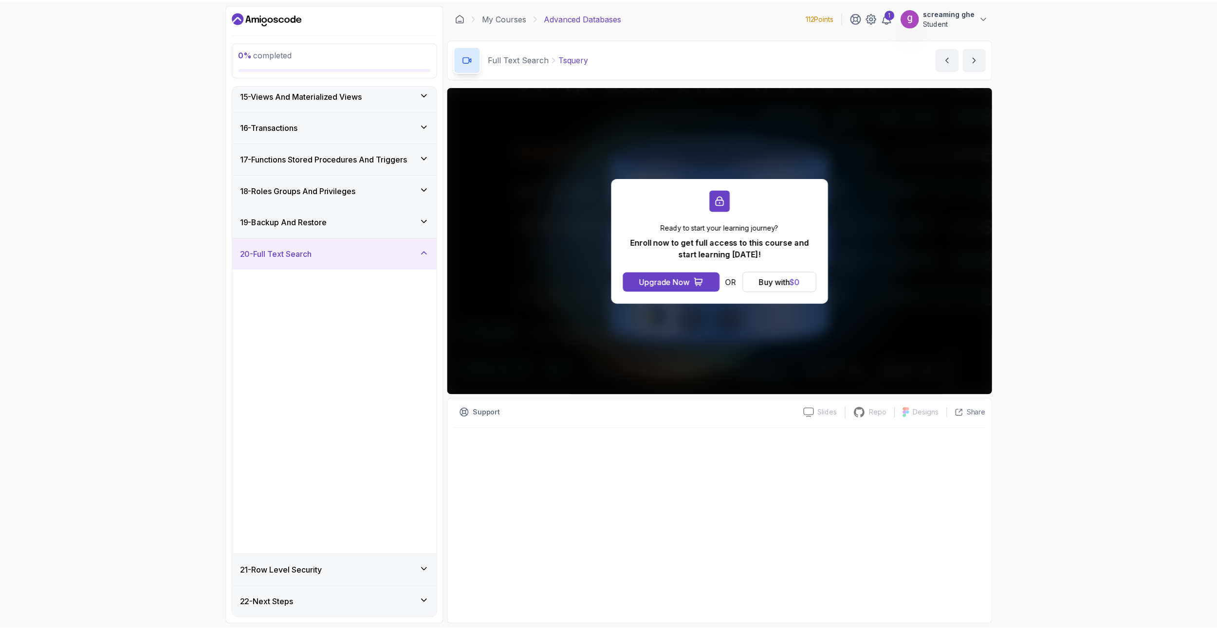
scroll to position [448, 0]
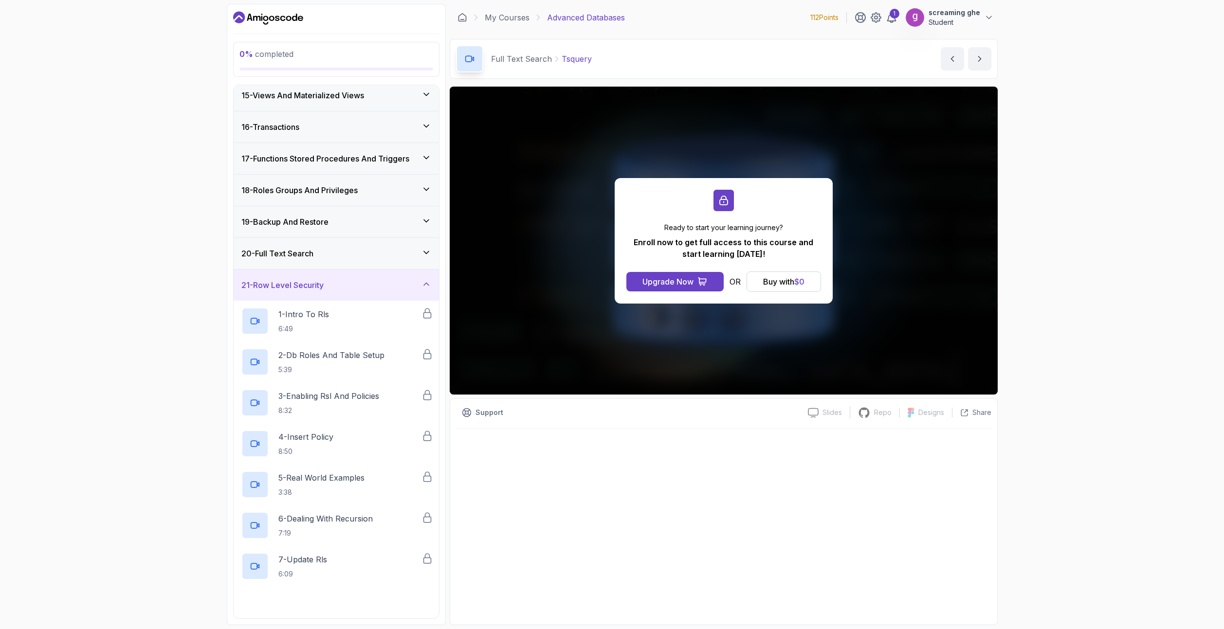
click at [976, 21] on p "Student" at bounding box center [954, 23] width 52 height 10
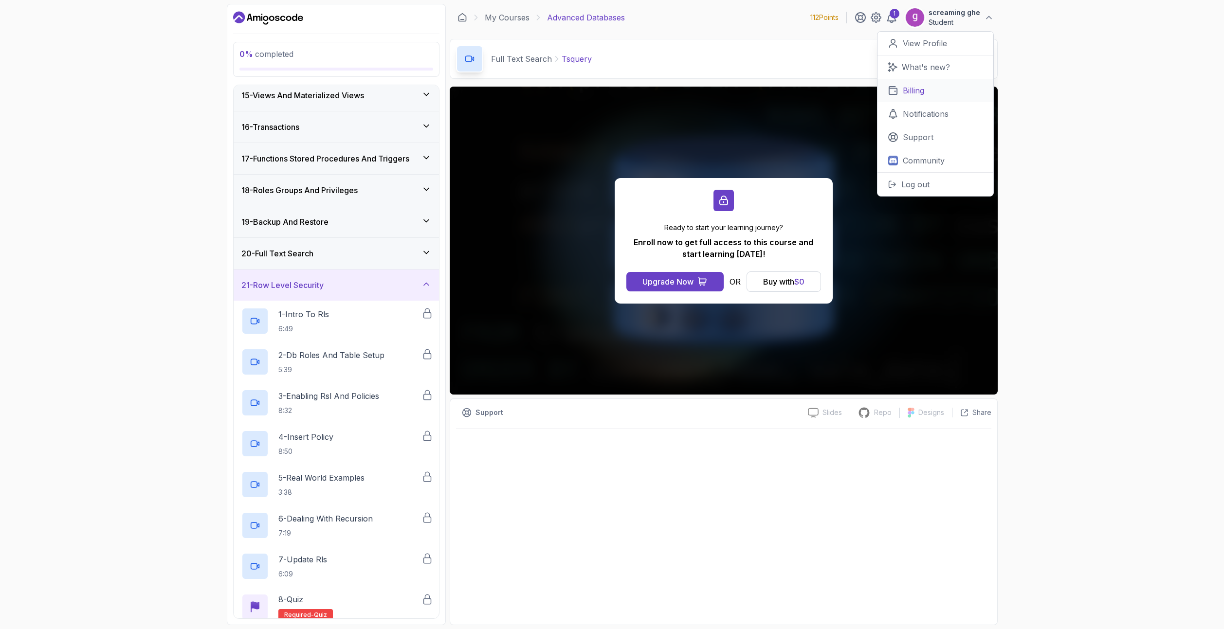
click at [912, 93] on p "Billing" at bounding box center [913, 91] width 21 height 12
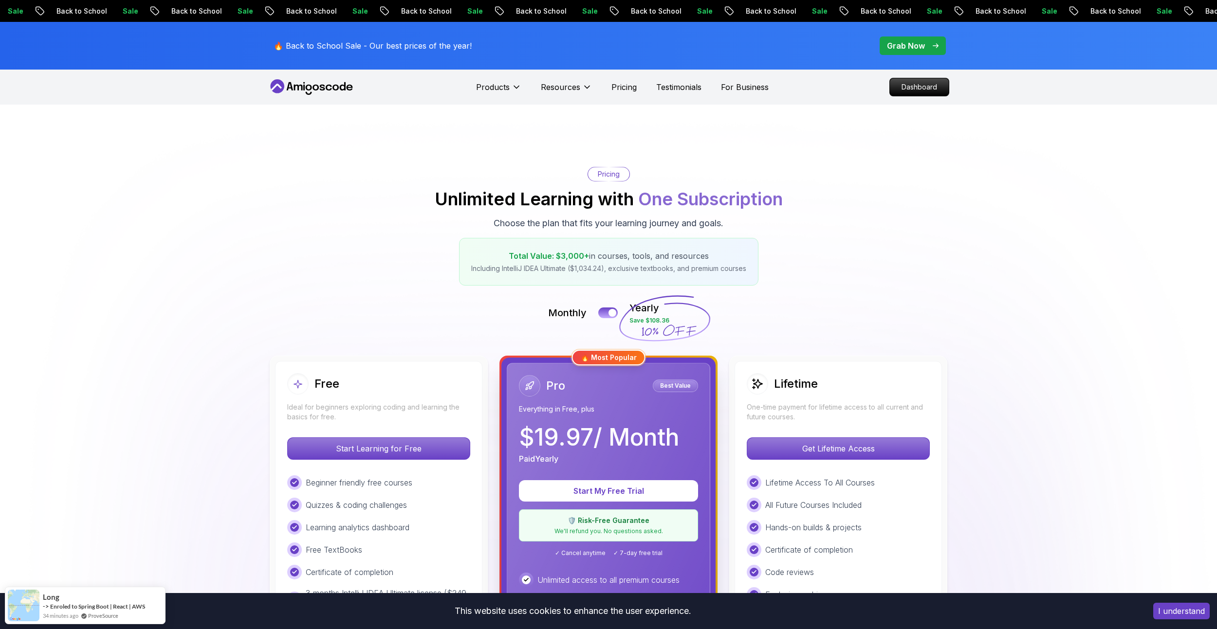
click at [329, 94] on icon at bounding box center [312, 87] width 88 height 16
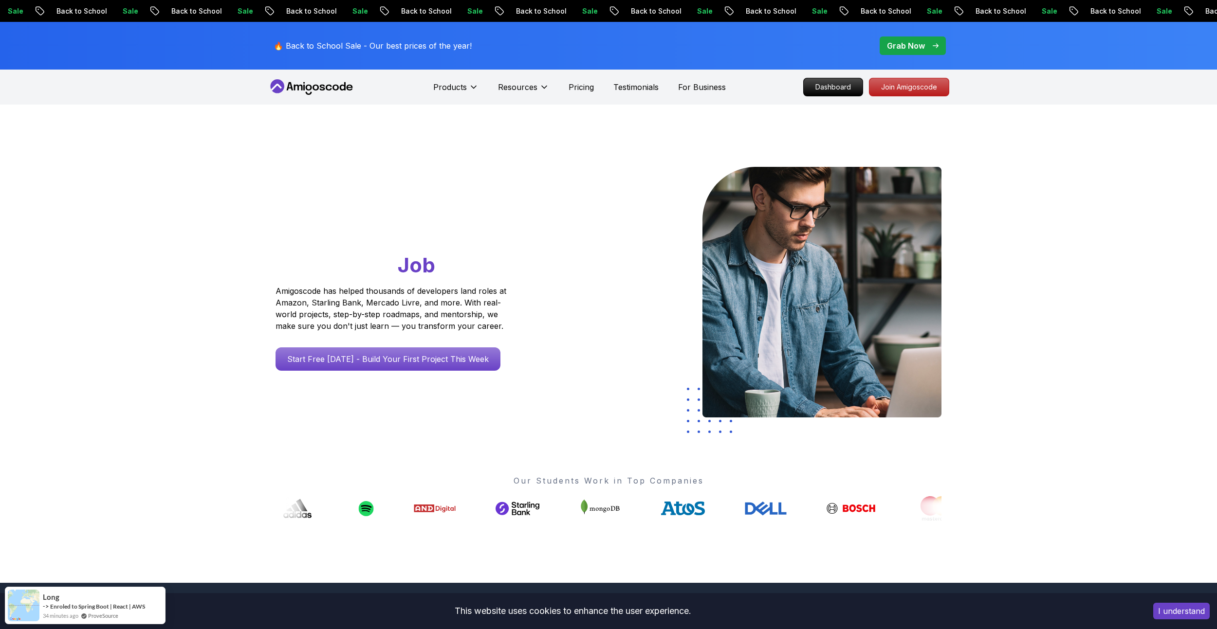
click at [329, 86] on icon at bounding box center [312, 87] width 88 height 16
click at [827, 90] on p "Dashboard" at bounding box center [833, 87] width 56 height 17
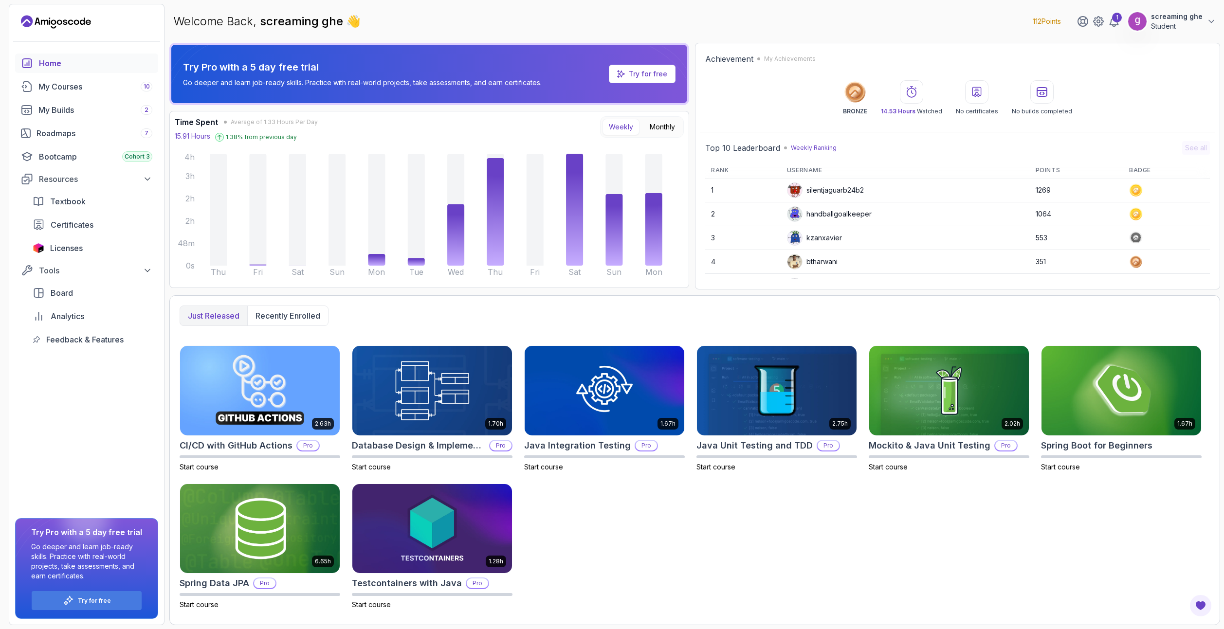
click at [1205, 18] on button "screaming ghe Student" at bounding box center [1172, 21] width 89 height 19
click at [1155, 101] on link "Billing" at bounding box center [1158, 94] width 116 height 23
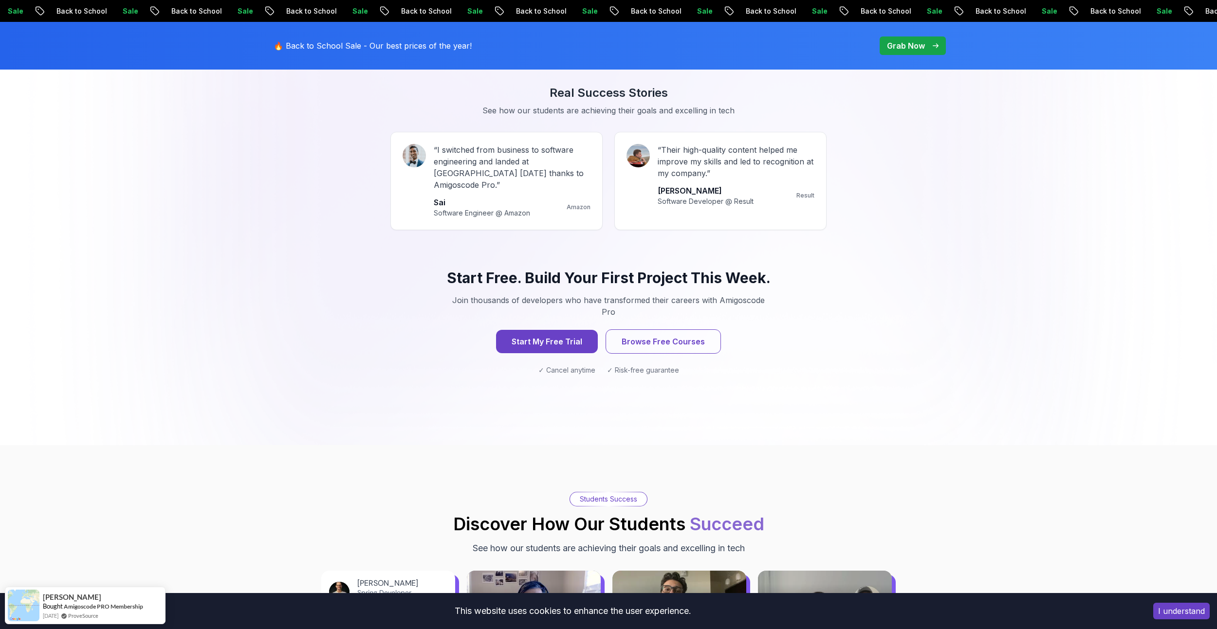
scroll to position [876, 0]
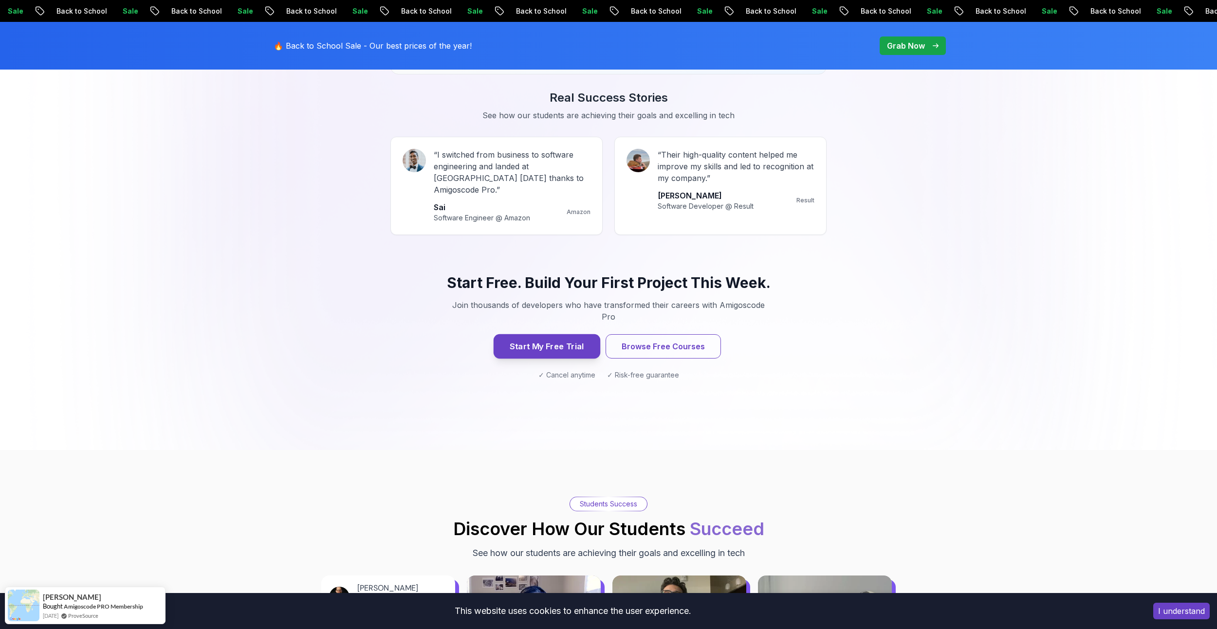
click at [555, 334] on button "Start My Free Trial" at bounding box center [546, 346] width 107 height 24
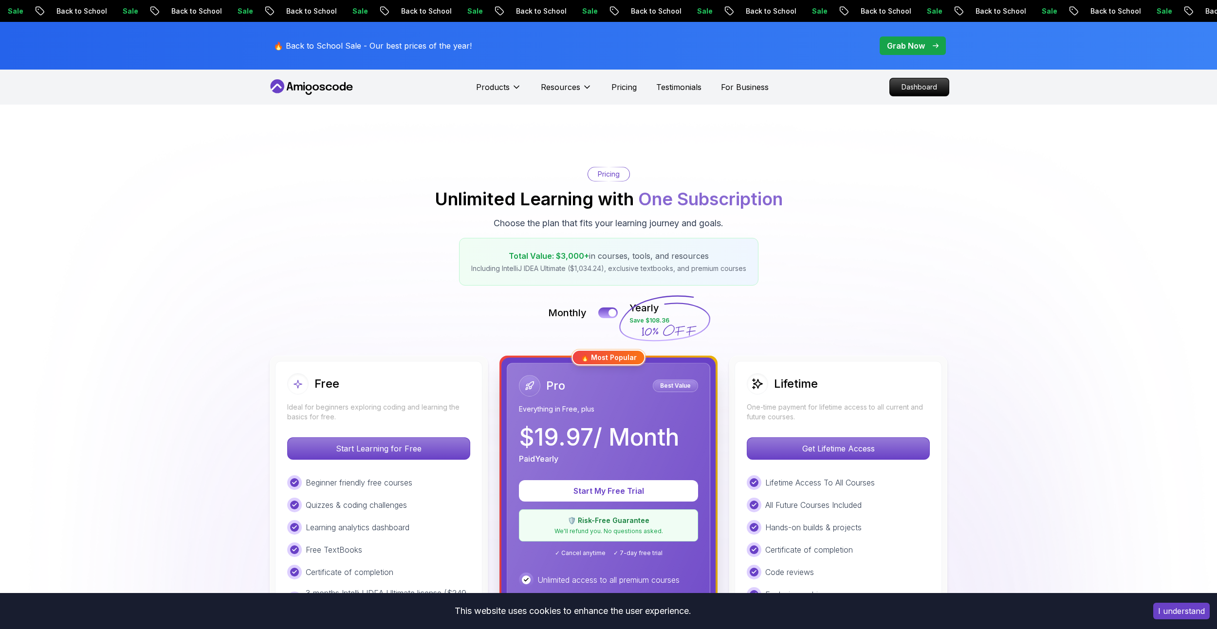
click at [608, 480] on div "Start My Free Trial 🛡️ Risk-Free Guarantee We'll refund you. No questions asked…" at bounding box center [608, 518] width 179 height 77
click at [603, 311] on button at bounding box center [608, 312] width 20 height 11
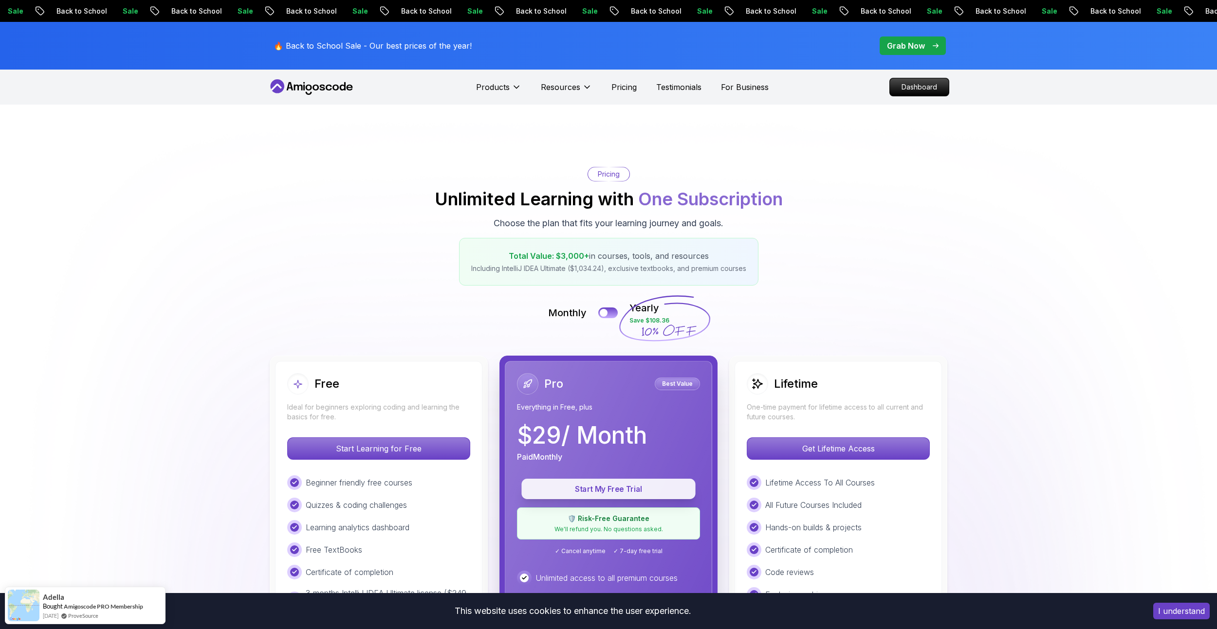
click at [612, 493] on p "Start My Free Trial" at bounding box center [608, 489] width 152 height 11
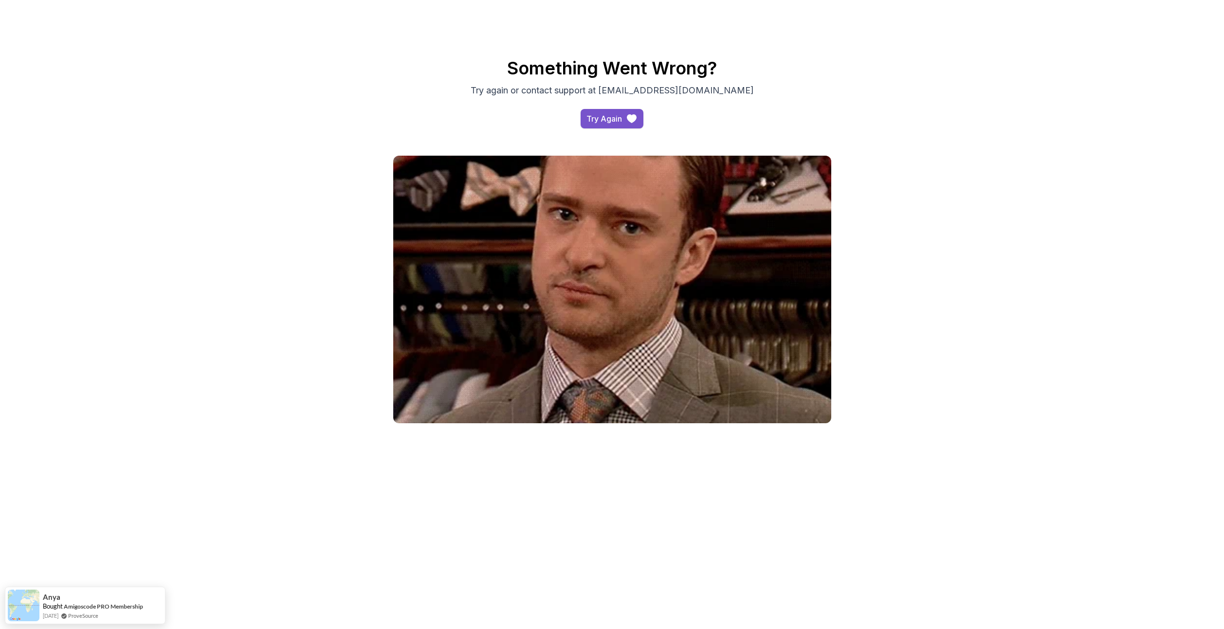
click at [595, 117] on div "Try Again" at bounding box center [604, 119] width 36 height 12
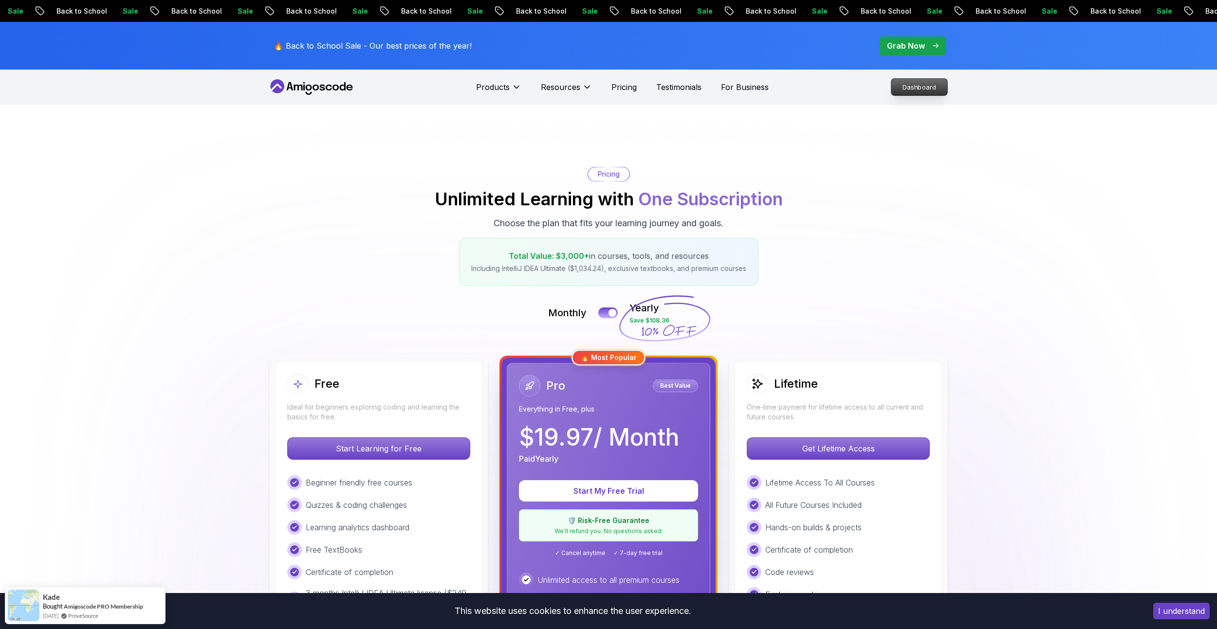
click at [912, 89] on p "Dashboard" at bounding box center [919, 87] width 56 height 17
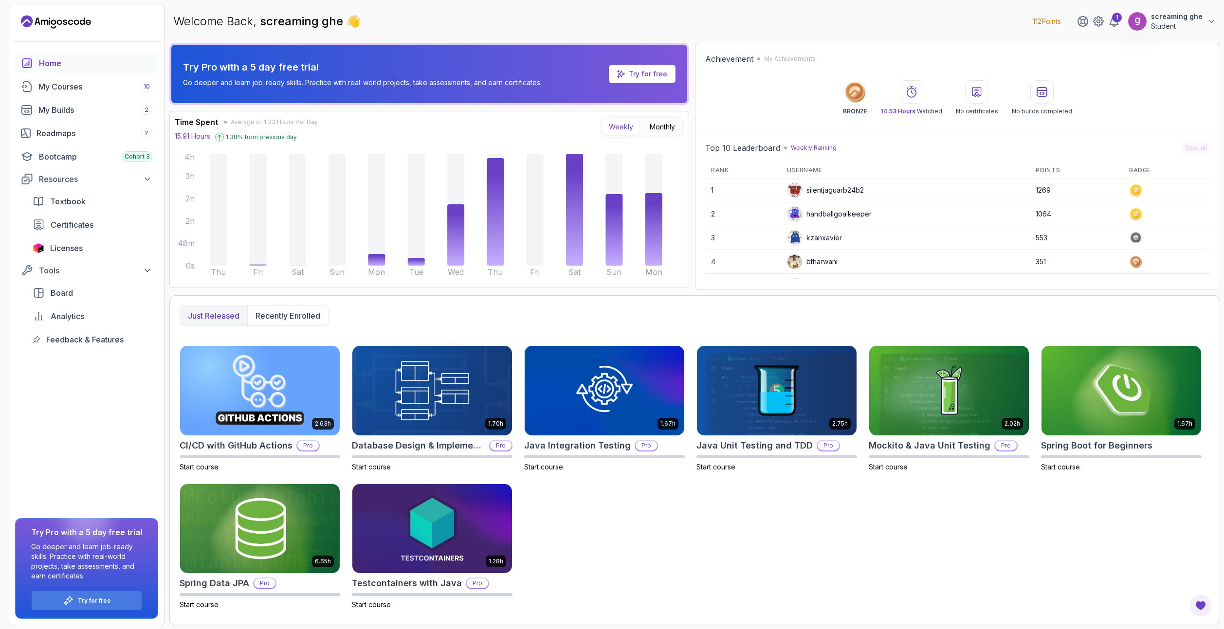
click at [643, 74] on p "Try for free" at bounding box center [648, 74] width 38 height 10
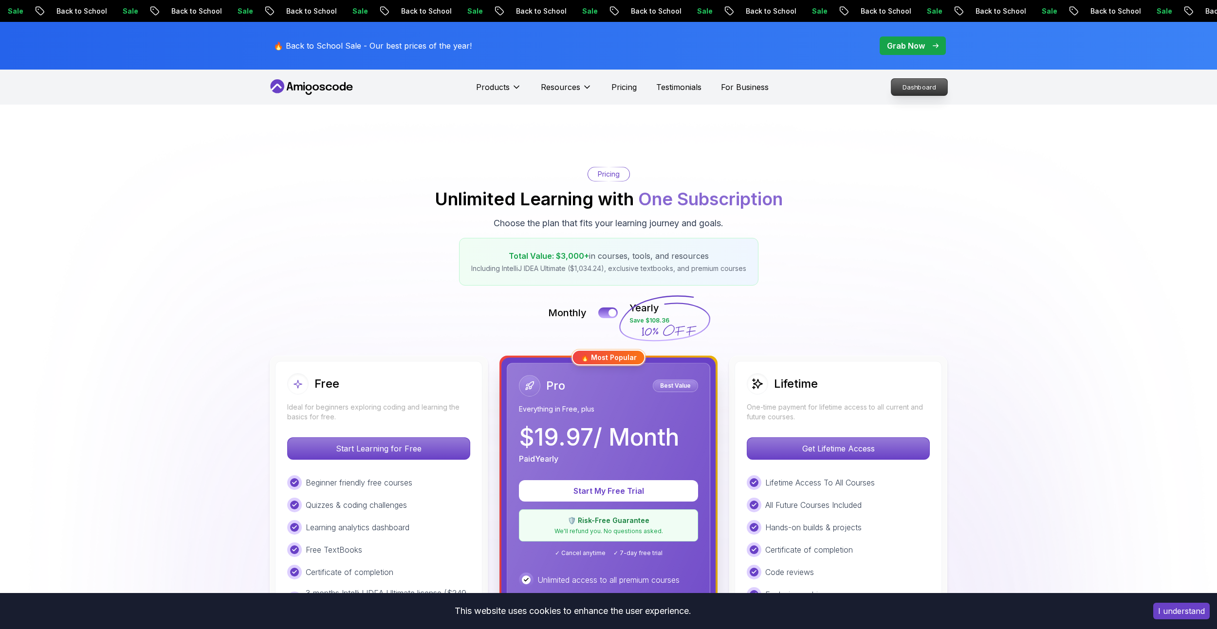
click at [941, 87] on p "Dashboard" at bounding box center [919, 87] width 56 height 17
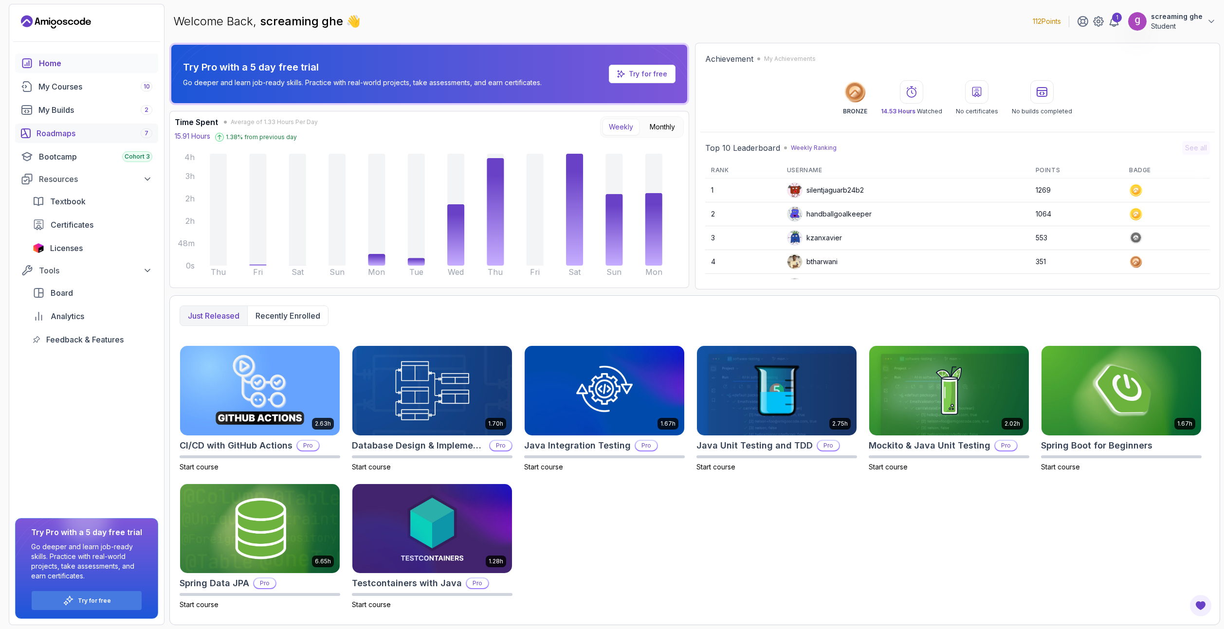
click at [74, 134] on div "Roadmaps 7" at bounding box center [94, 133] width 116 height 12
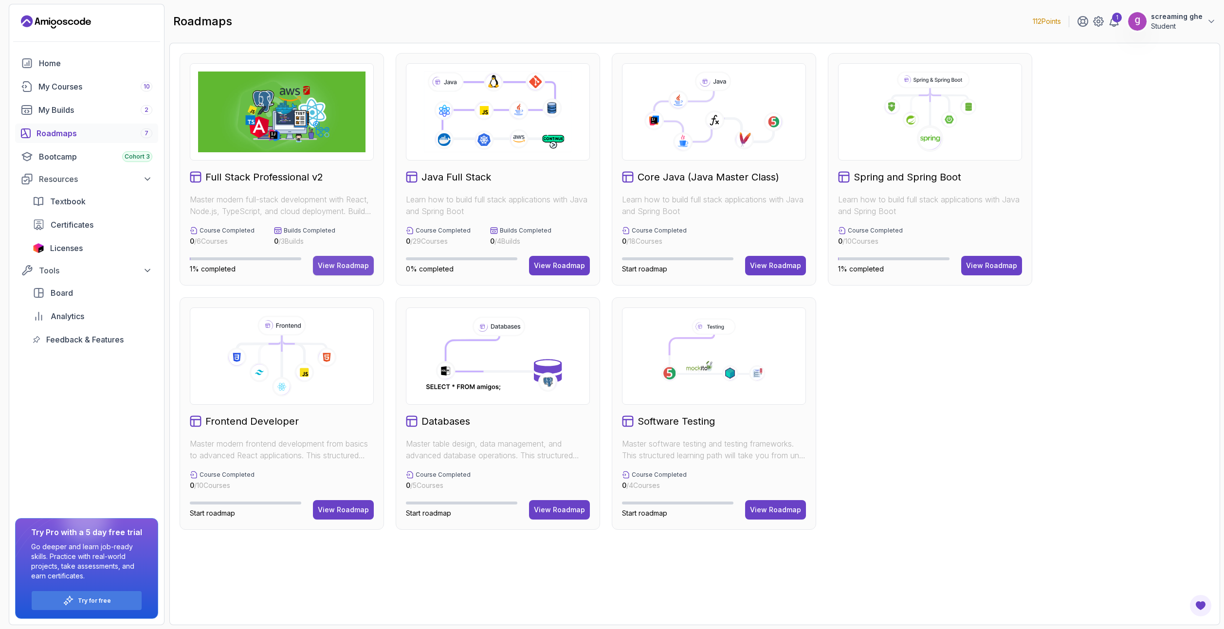
click at [346, 265] on div "View Roadmap" at bounding box center [343, 266] width 51 height 10
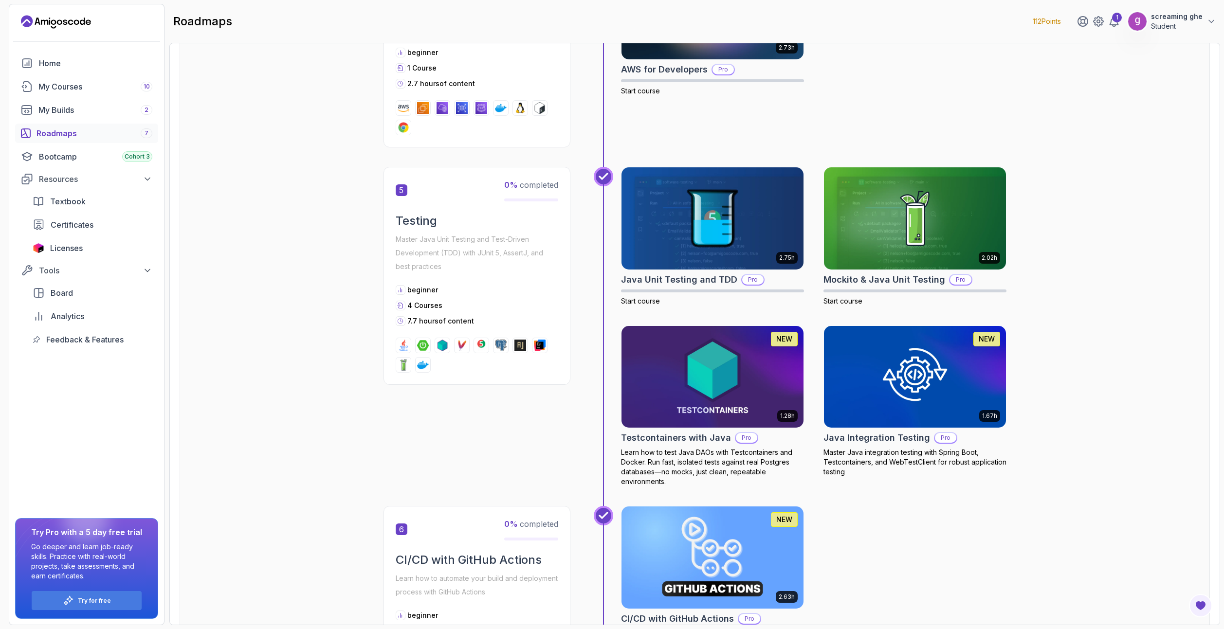
scroll to position [1131, 0]
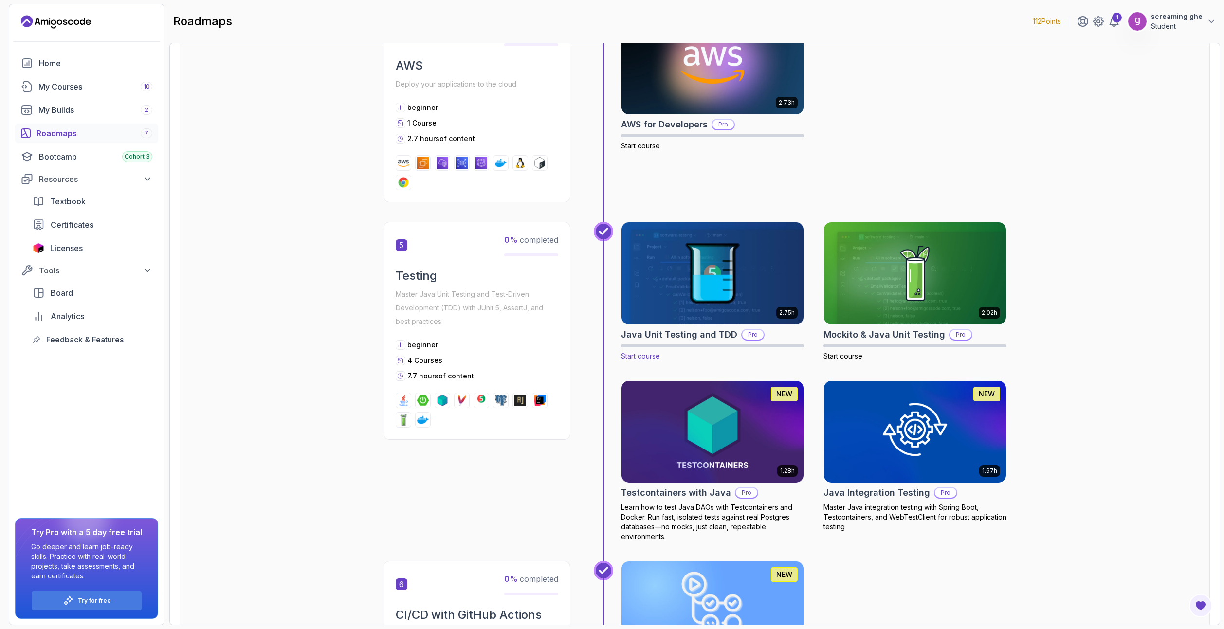
click at [688, 295] on img at bounding box center [712, 273] width 191 height 107
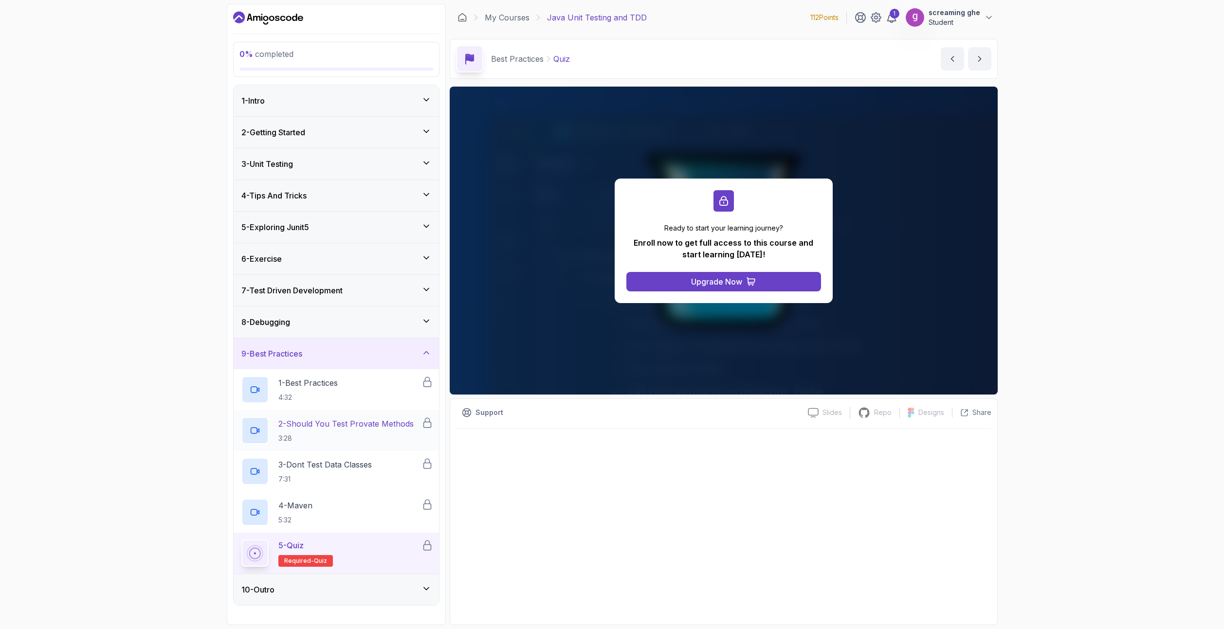
click at [350, 434] on p "3:28" at bounding box center [345, 439] width 135 height 10
click at [379, 390] on div "1 - Best Practices 4:32" at bounding box center [331, 389] width 180 height 27
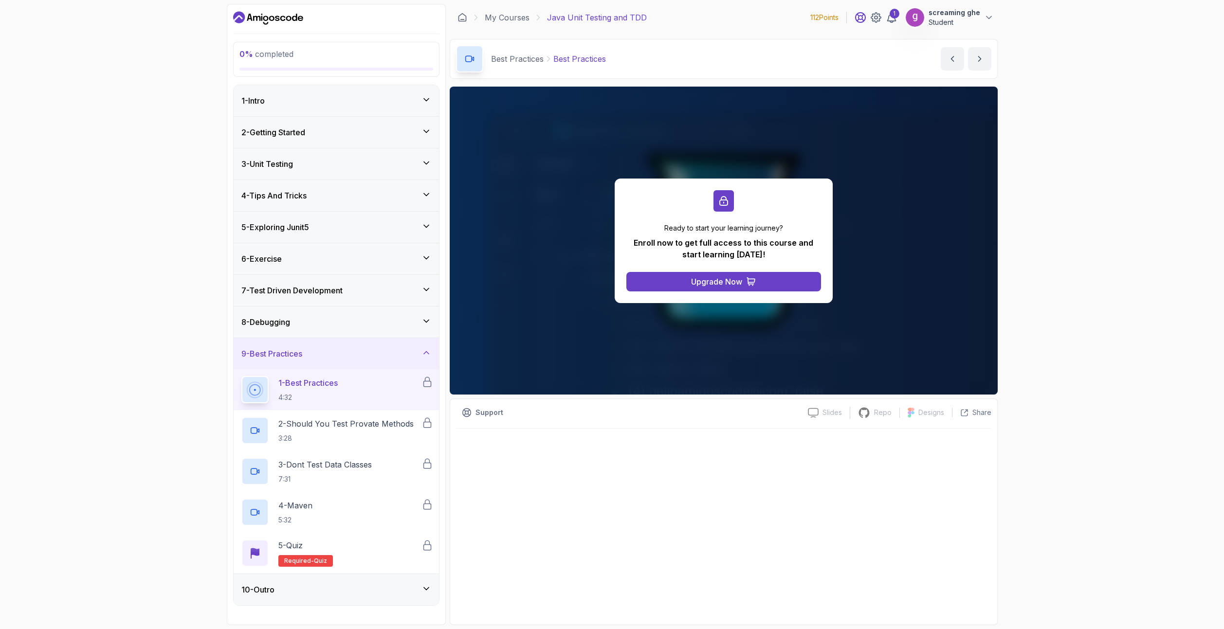
click at [862, 19] on icon at bounding box center [860, 18] width 10 height 10
